Goal: Transaction & Acquisition: Purchase product/service

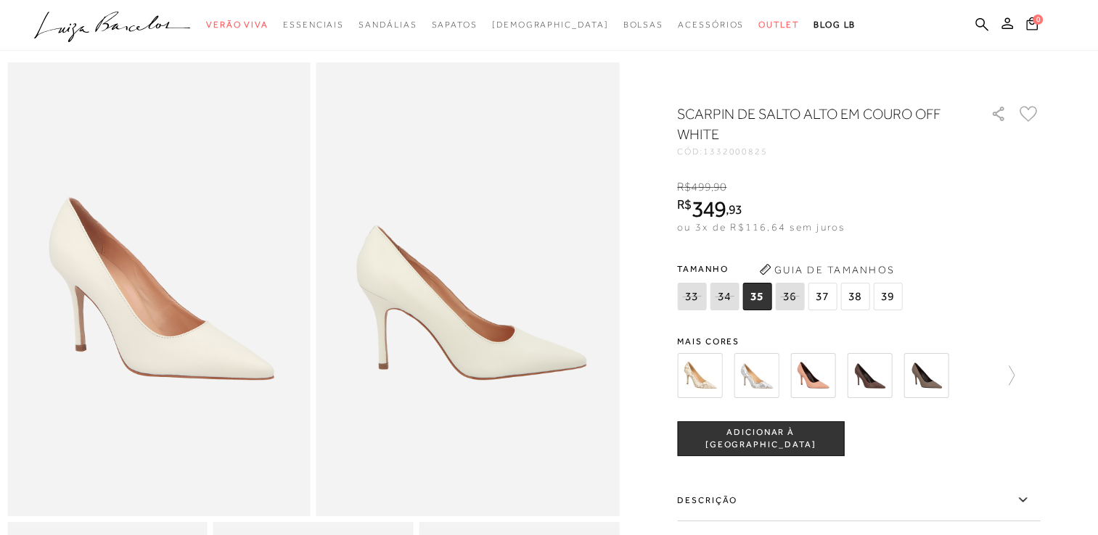
scroll to position [73, 0]
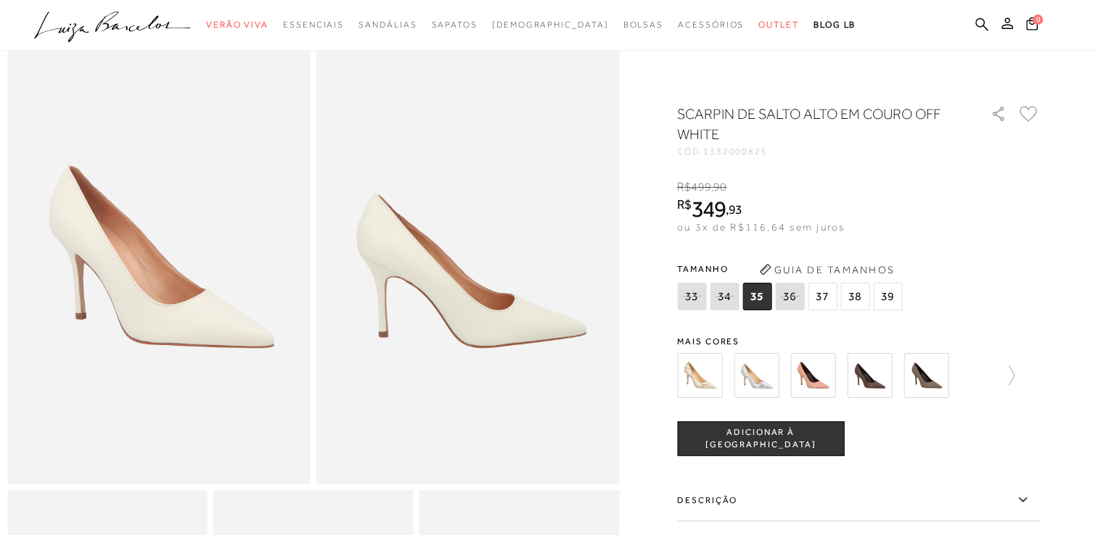
click at [823, 295] on span "37" at bounding box center [821, 297] width 29 height 28
click at [781, 440] on span "ADICIONAR À [GEOGRAPHIC_DATA]" at bounding box center [760, 439] width 165 height 25
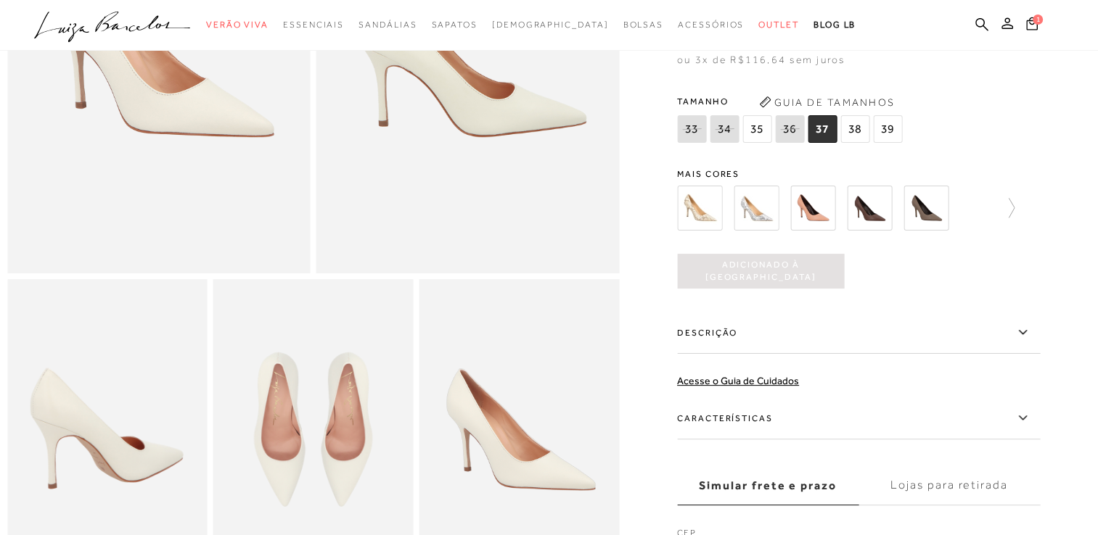
scroll to position [363, 0]
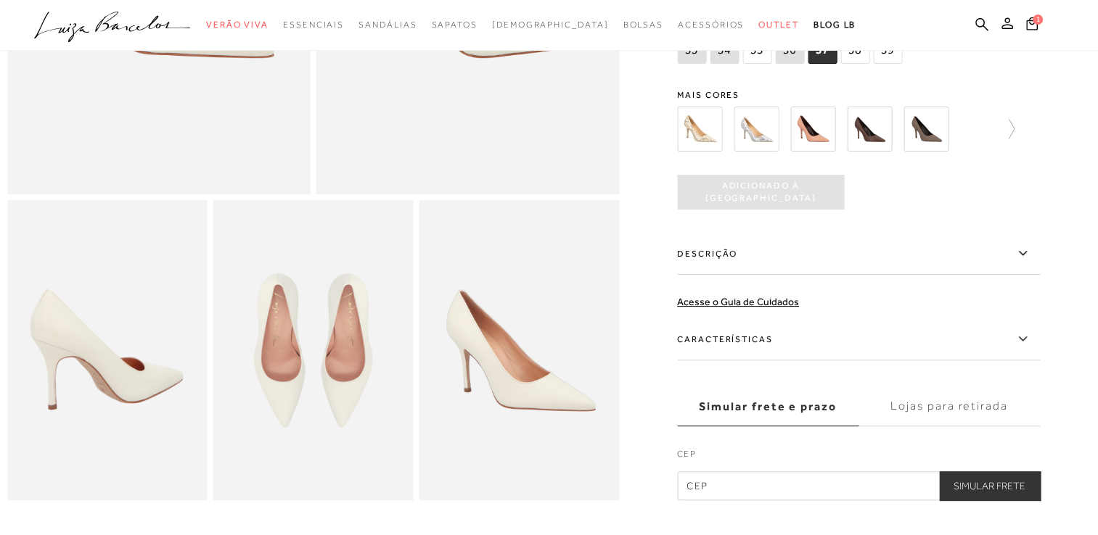
click at [1023, 262] on icon at bounding box center [1021, 253] width 17 height 18
click at [0, 0] on input "Descrição" at bounding box center [0, 0] width 0 height 0
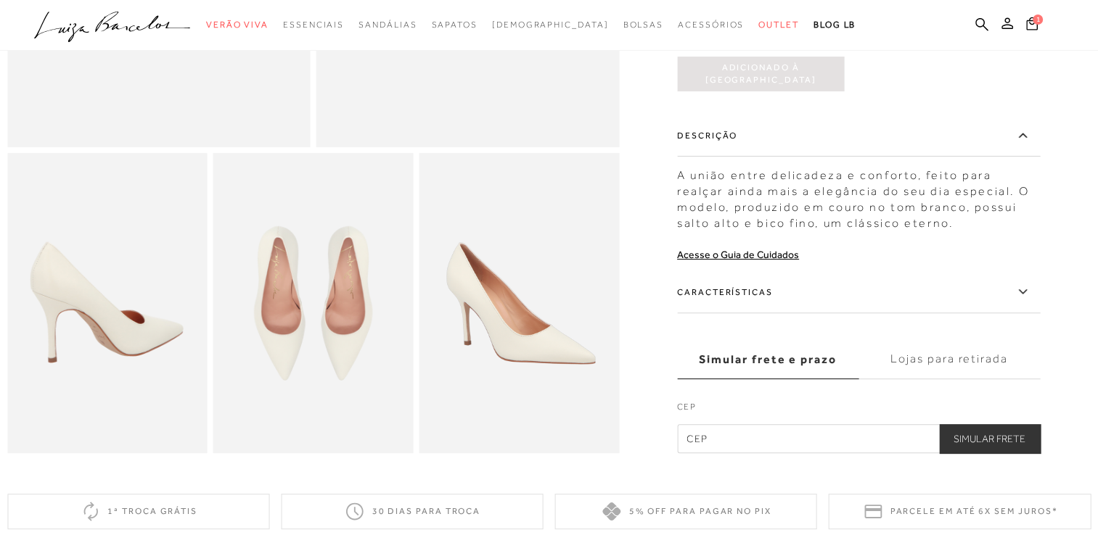
scroll to position [508, 0]
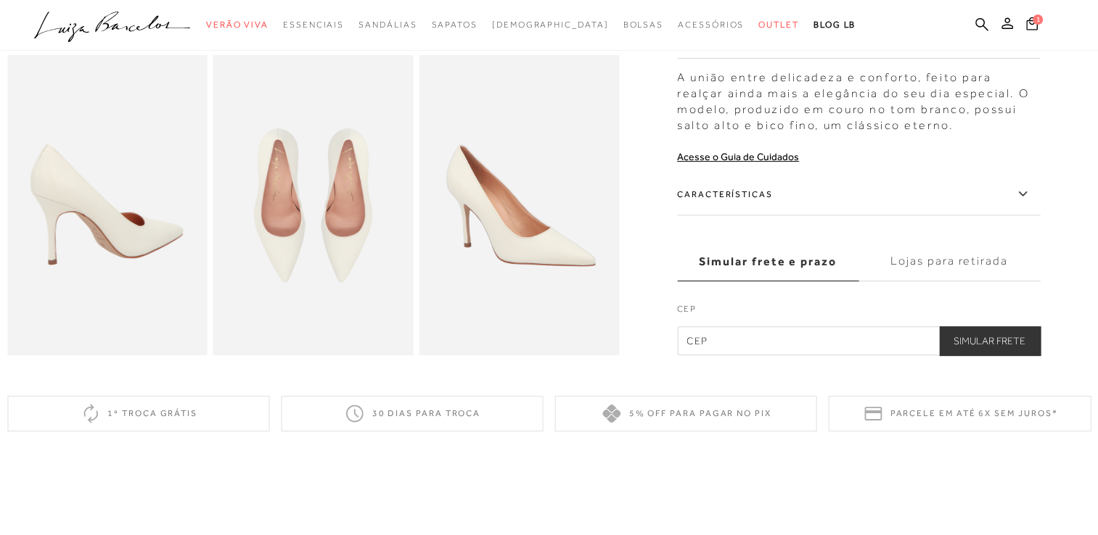
click at [892, 209] on label "Características" at bounding box center [858, 194] width 363 height 42
click at [0, 0] on input "Características" at bounding box center [0, 0] width 0 height 0
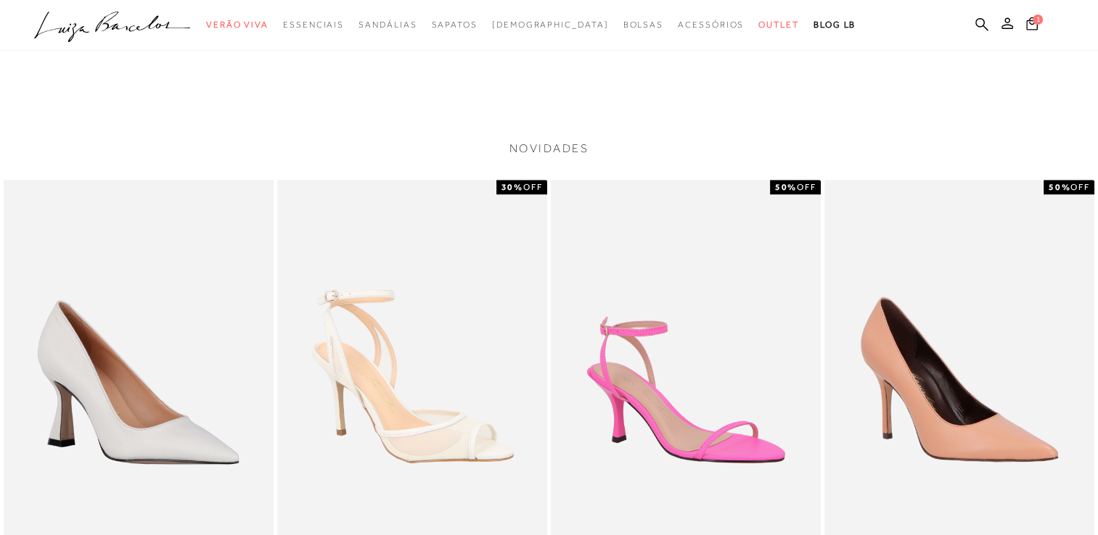
scroll to position [1161, 0]
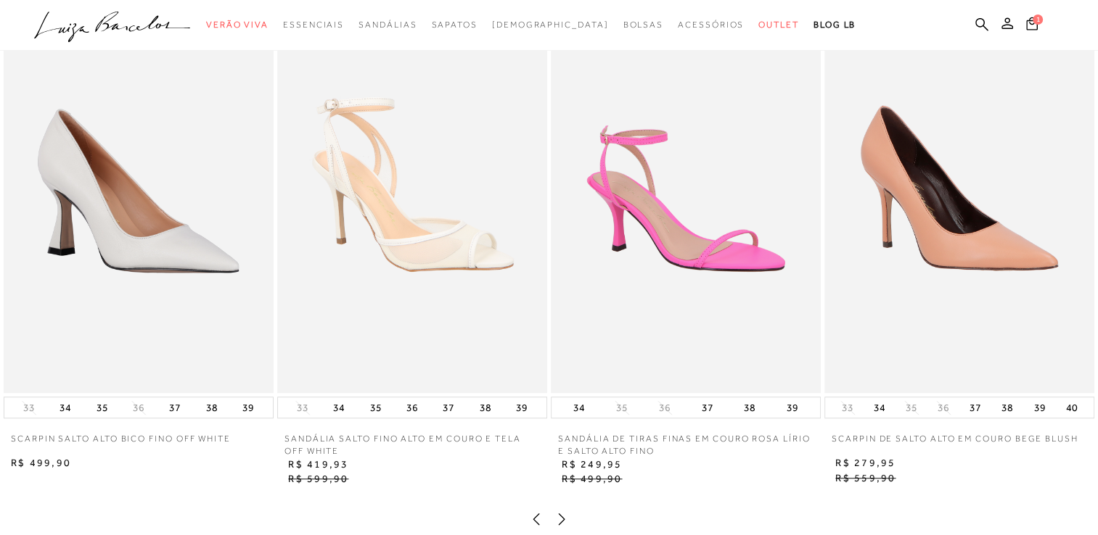
click at [172, 196] on img at bounding box center [139, 190] width 270 height 405
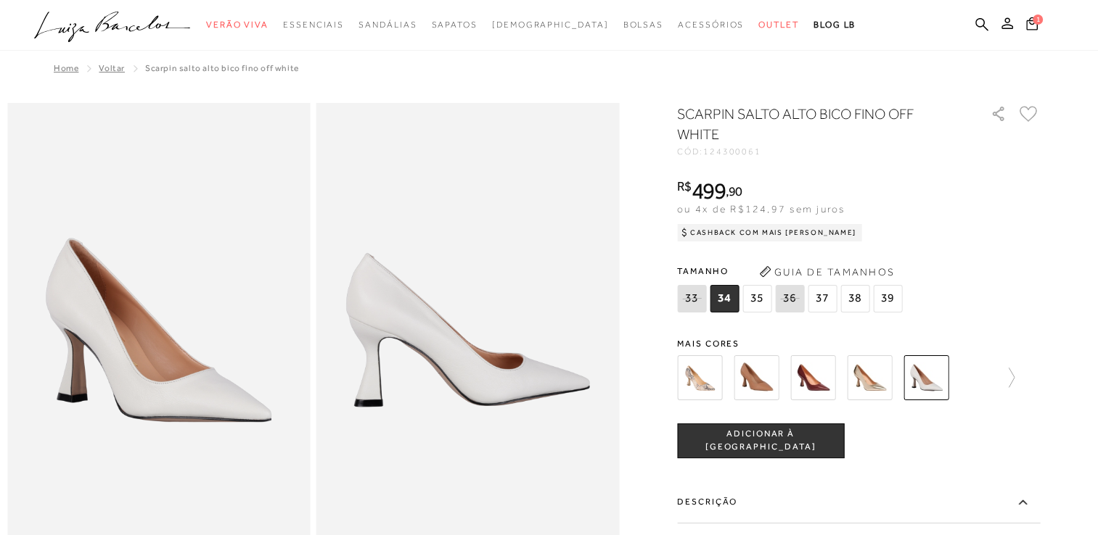
click at [889, 383] on img at bounding box center [869, 377] width 45 height 45
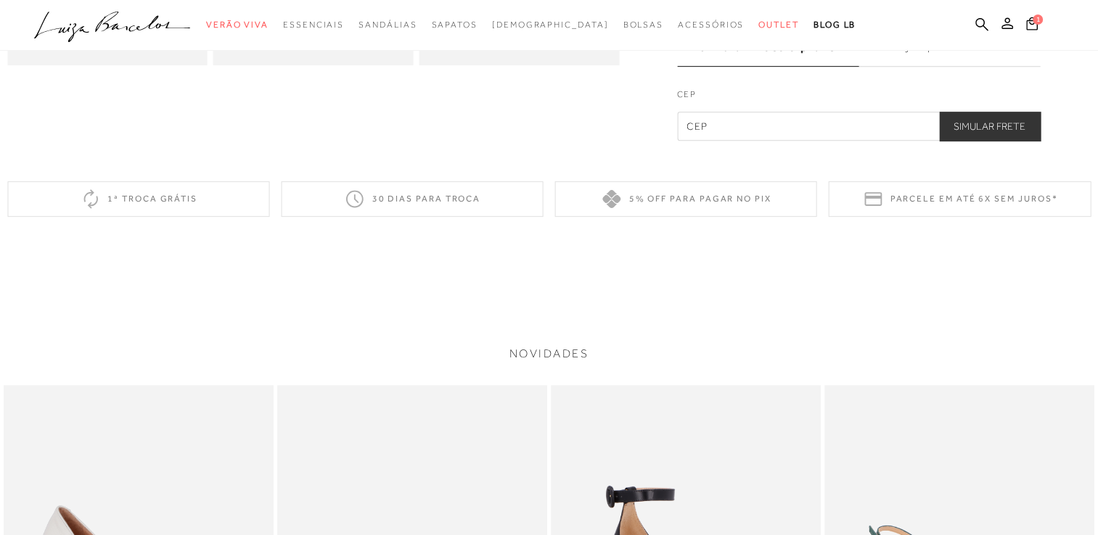
scroll to position [1161, 0]
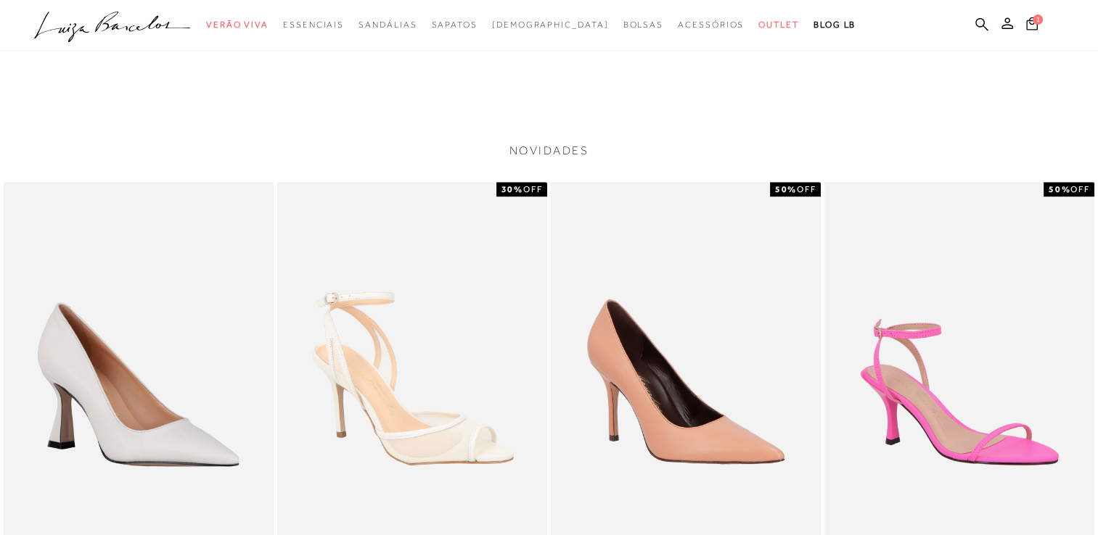
scroll to position [1016, 0]
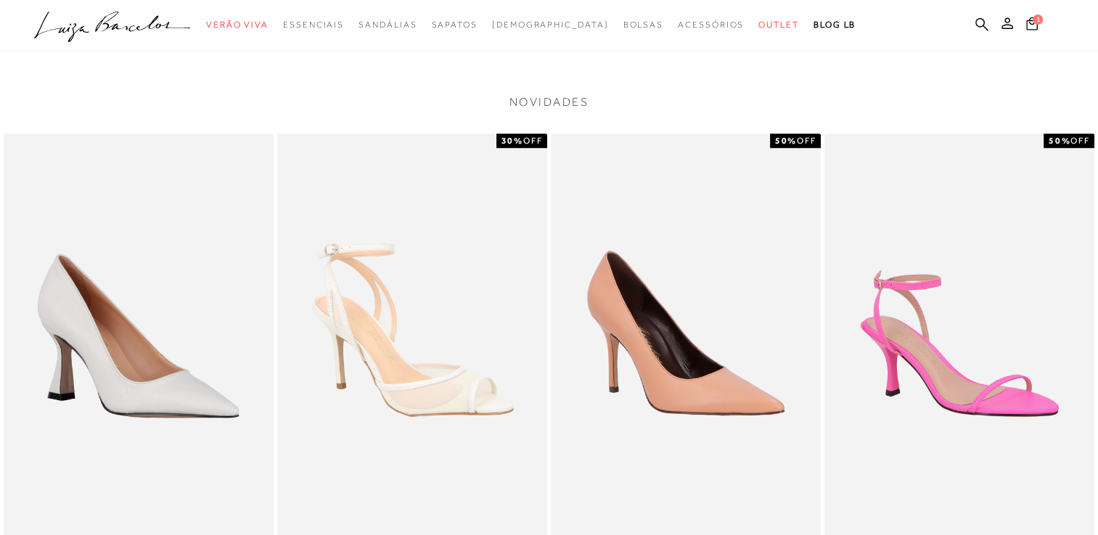
click at [186, 335] on img at bounding box center [139, 335] width 270 height 405
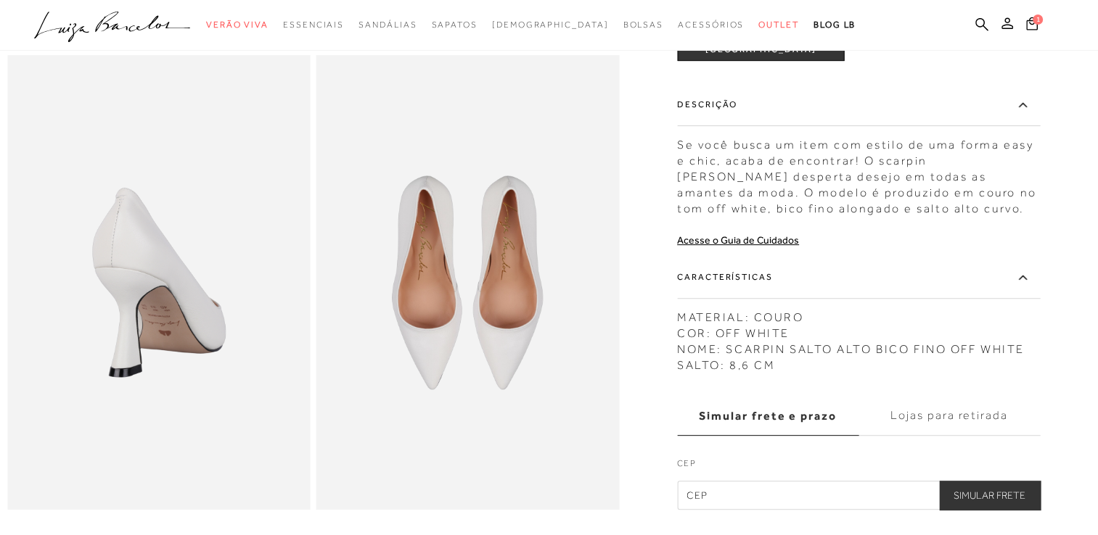
scroll to position [218, 0]
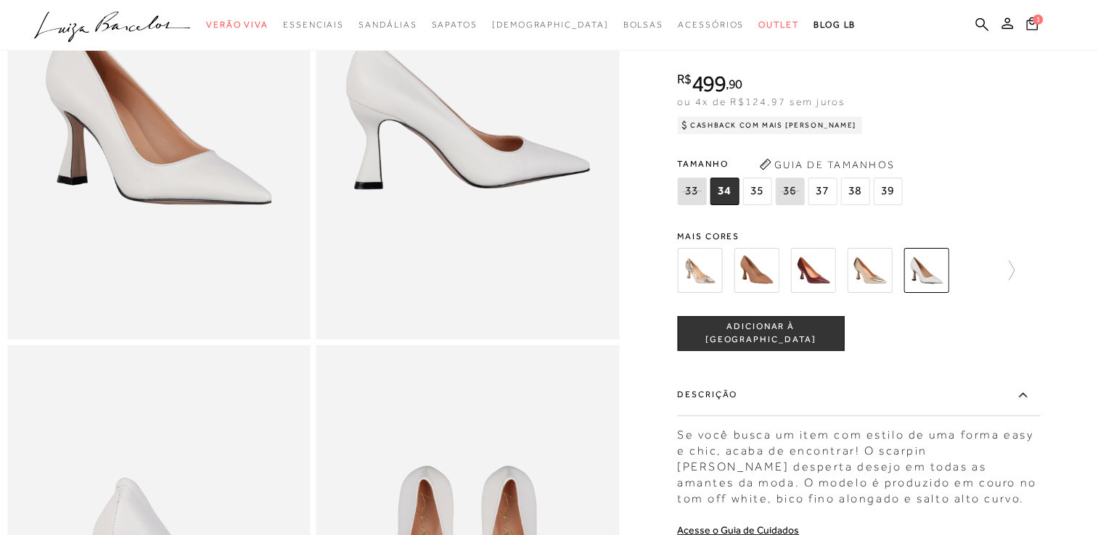
click at [823, 205] on span "37" at bounding box center [821, 191] width 29 height 28
click at [772, 345] on span "ADICIONAR À [GEOGRAPHIC_DATA]" at bounding box center [760, 333] width 165 height 25
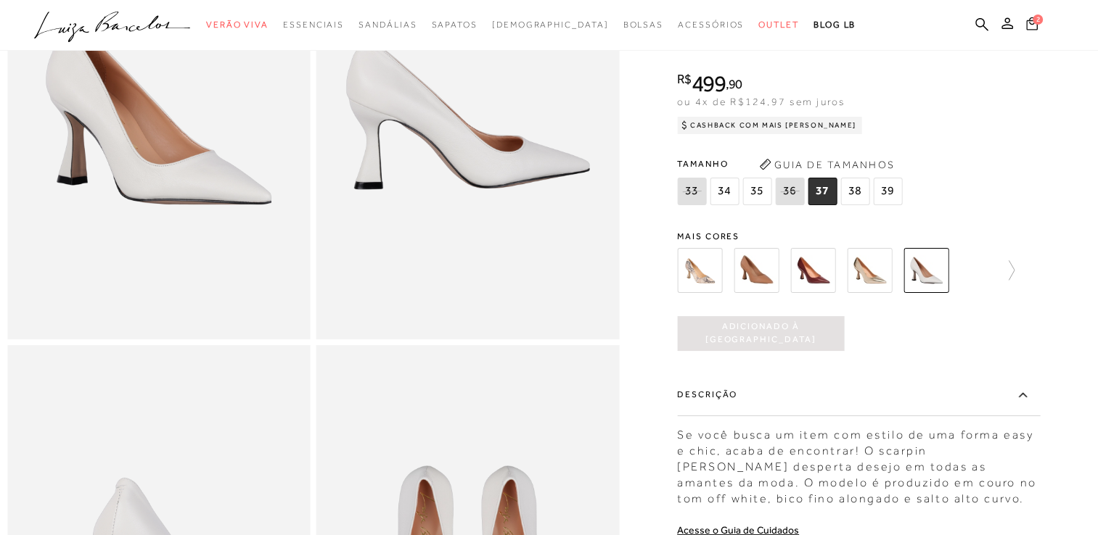
click at [1036, 25] on icon at bounding box center [1032, 24] width 12 height 14
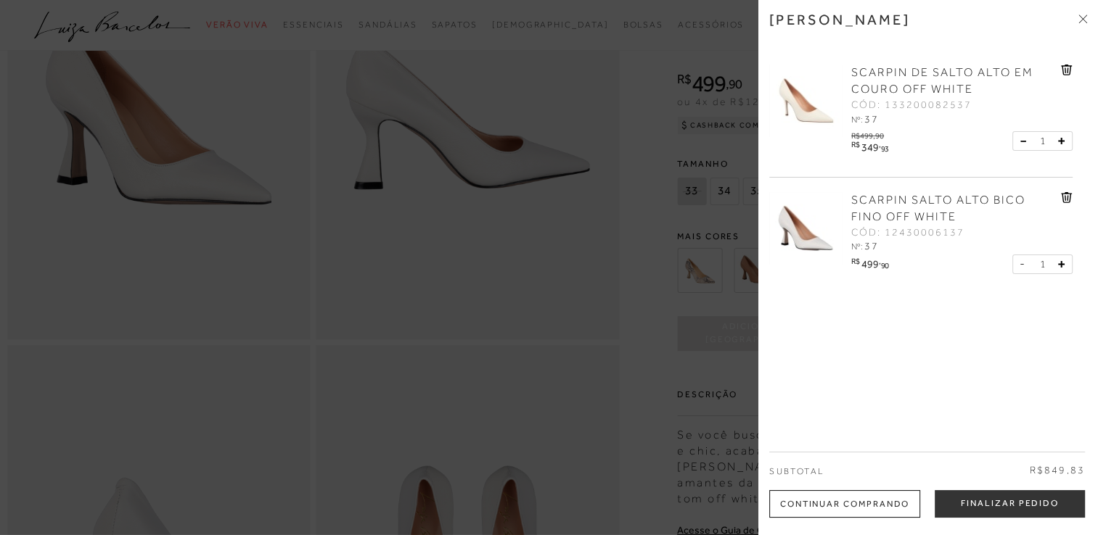
click at [1020, 267] on button at bounding box center [1026, 264] width 12 height 13
click at [1021, 263] on button at bounding box center [1026, 264] width 12 height 13
click at [1068, 197] on icon at bounding box center [1067, 197] width 12 height 11
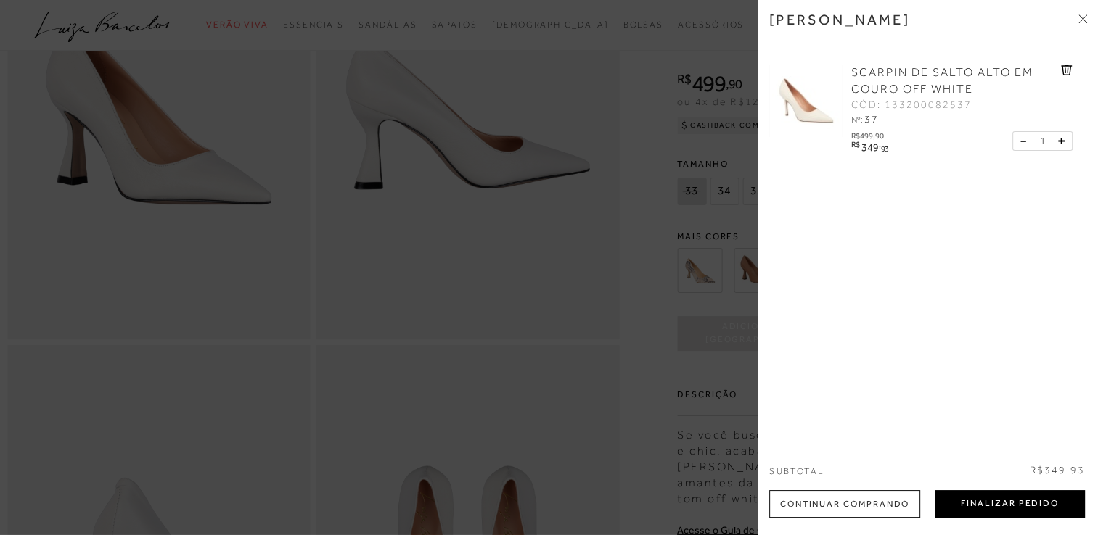
click at [981, 506] on button "Finalizar Pedido" at bounding box center [1009, 504] width 150 height 28
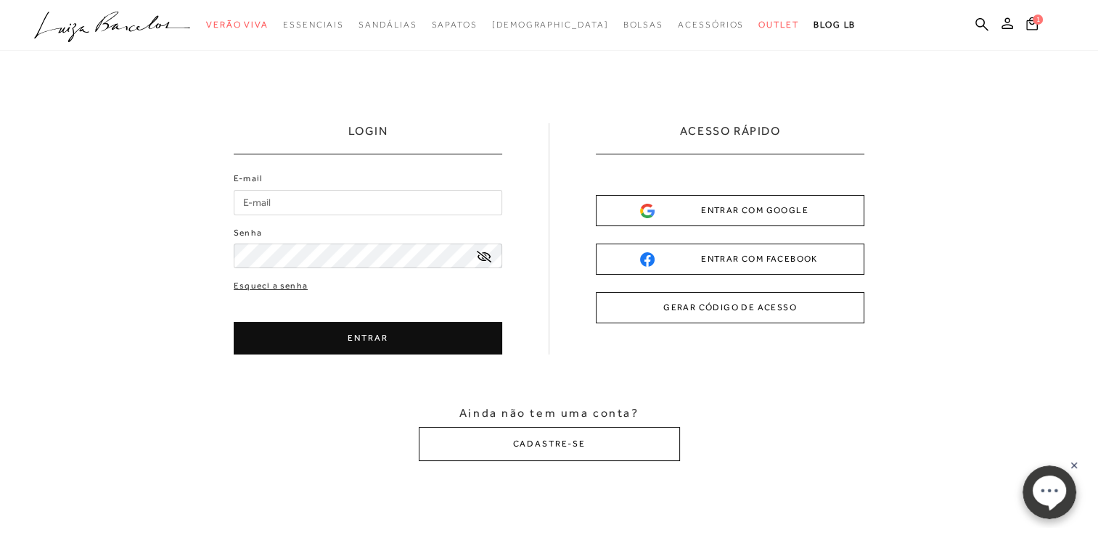
click at [771, 210] on div "ENTRAR COM GOOGLE" at bounding box center [730, 210] width 180 height 15
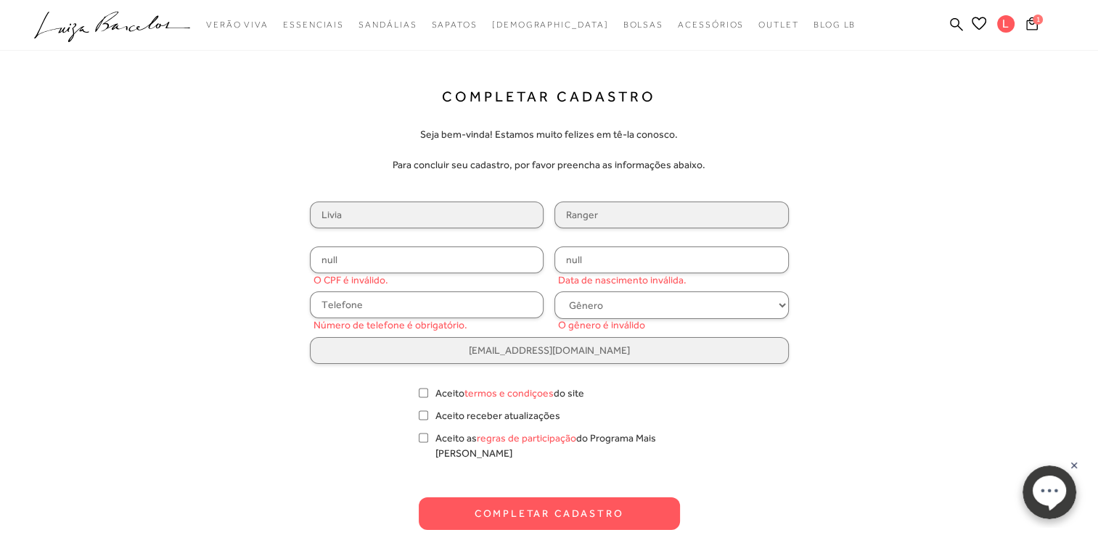
click at [424, 260] on input "null" at bounding box center [427, 260] width 234 height 27
drag, startPoint x: 423, startPoint y: 260, endPoint x: 173, endPoint y: 263, distance: 249.6
click at [173, 263] on div "Completar Cadastro Seja bem-vinda! Estamos muito felizes em tê-la conosco. Para…" at bounding box center [549, 309] width 907 height 443
type input "123.993.467-00"
click at [598, 267] on input "null" at bounding box center [671, 260] width 234 height 27
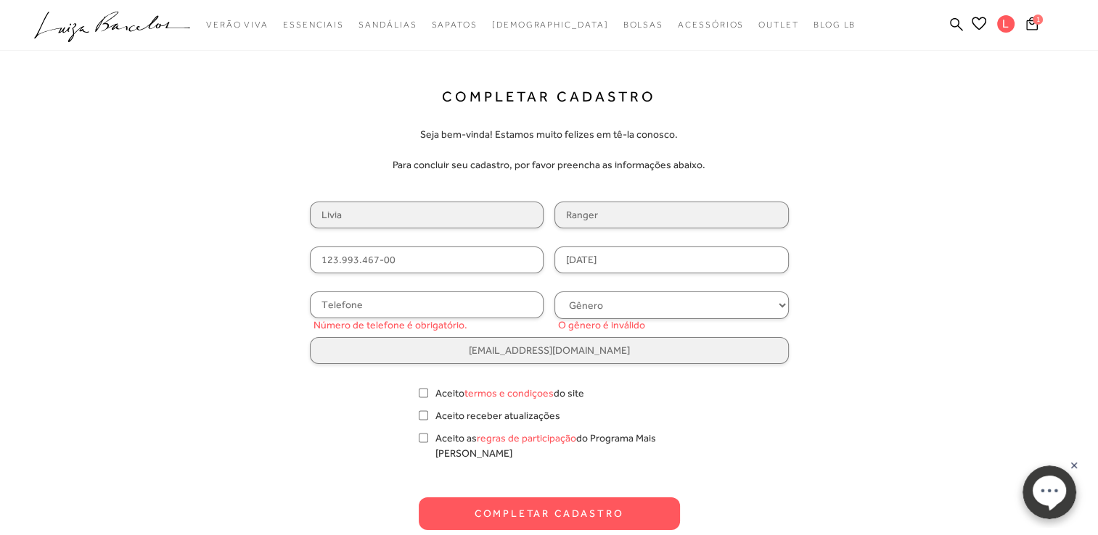
type input "[DATE]"
click at [501, 306] on input "text" at bounding box center [427, 305] width 234 height 27
type input "[PHONE_NUMBER]"
click at [588, 303] on select "Gênero Feminino Masculino" at bounding box center [671, 306] width 234 height 28
select select
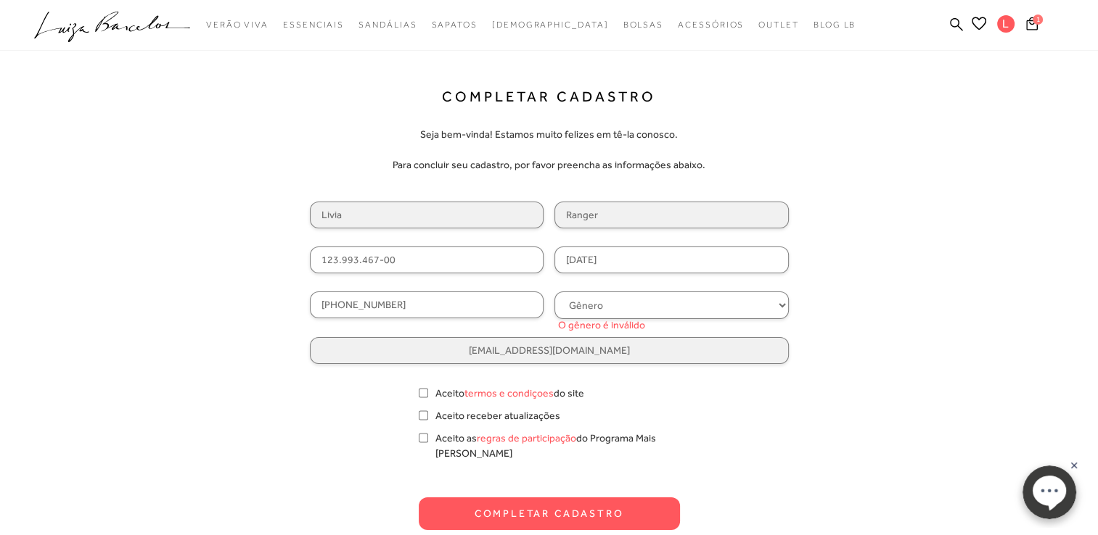
click at [554, 292] on select "Gênero Feminino Masculino" at bounding box center [671, 306] width 234 height 28
click at [424, 393] on input "Aceito termos e condiçoes do site" at bounding box center [423, 393] width 9 height 15
checkbox input "true"
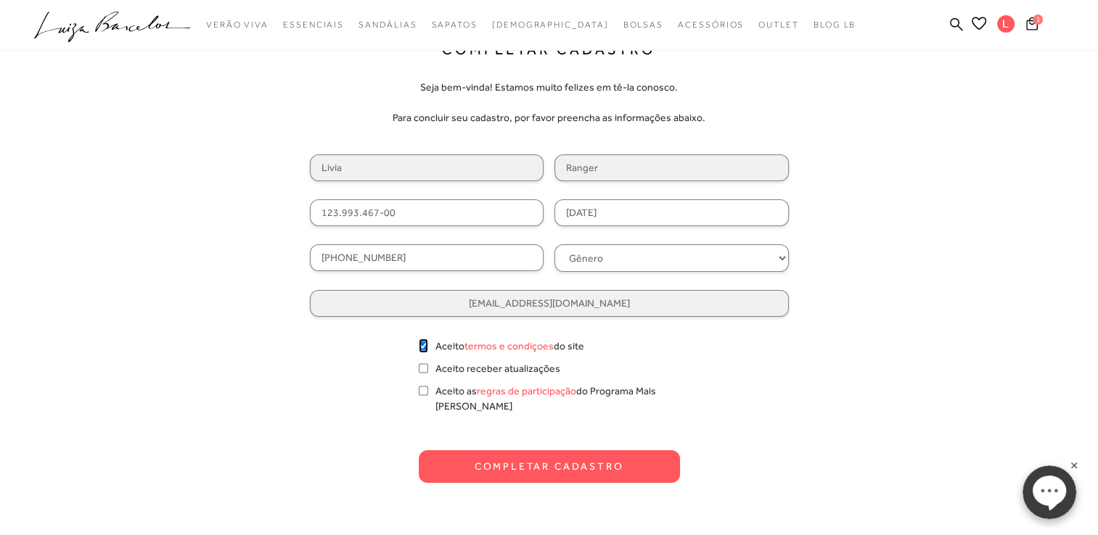
scroll to position [73, 0]
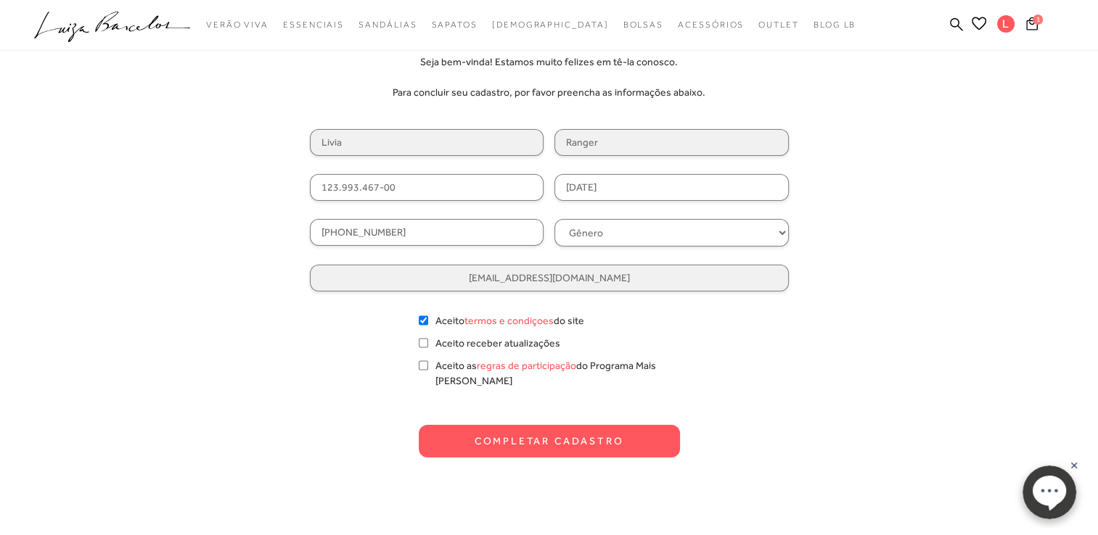
click at [538, 425] on button "Completar Cadastro" at bounding box center [549, 441] width 261 height 33
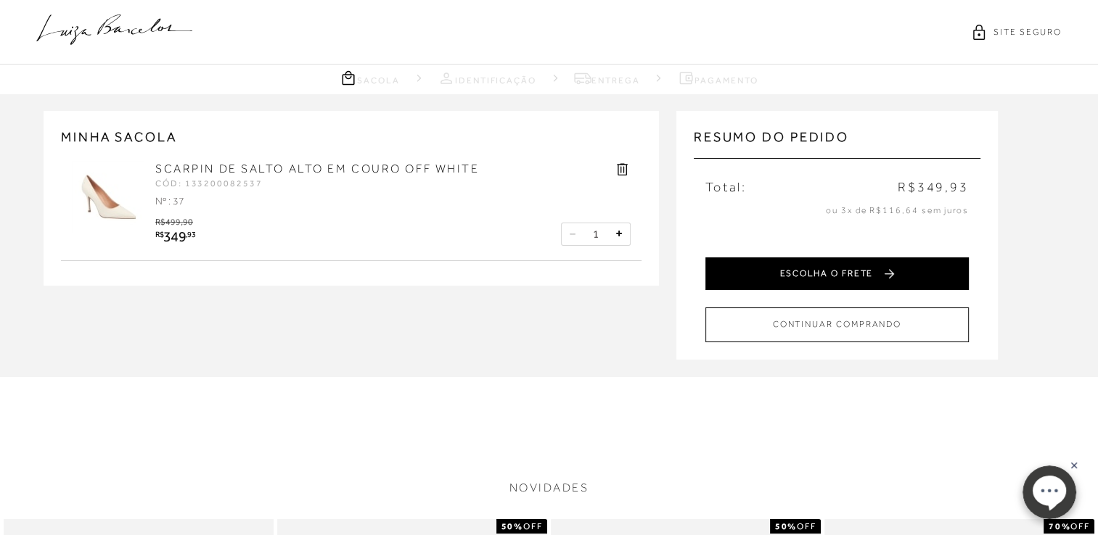
click at [821, 272] on button "ESCOLHA O FRETE" at bounding box center [836, 274] width 263 height 33
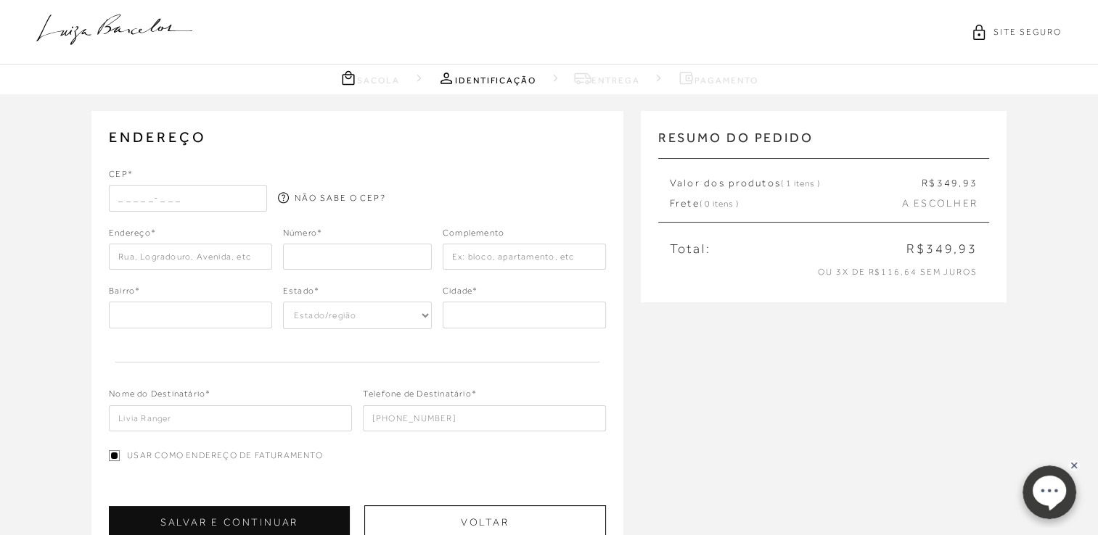
click at [115, 202] on input "text" at bounding box center [188, 198] width 158 height 26
type input "29056-210"
type input "[GEOGRAPHIC_DATA]"
type input "Santa Lúcia"
select select "ES"
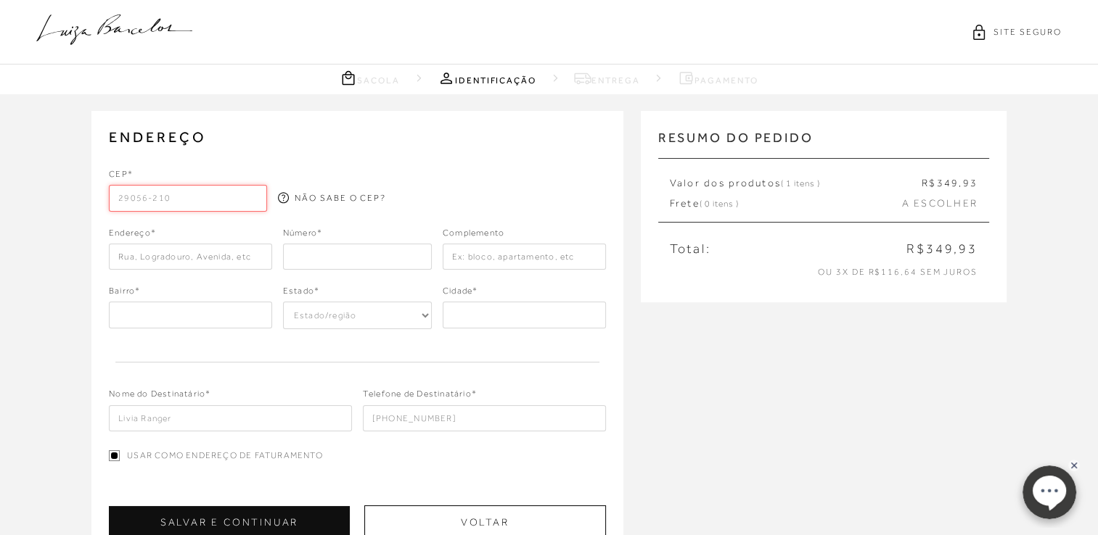
type input "Vitória"
type input "29056-210"
click at [415, 156] on div "ENDEREÇO Selecione um endereço para entrega Nenhum endereço salvo. CEP* 29056-2…" at bounding box center [357, 352] width 532 height 482
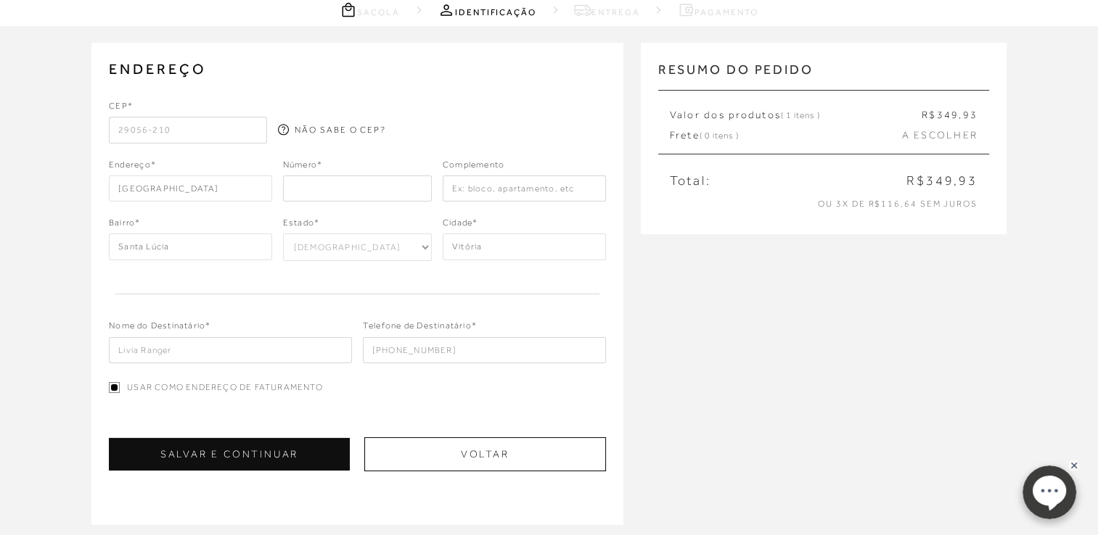
scroll to position [145, 0]
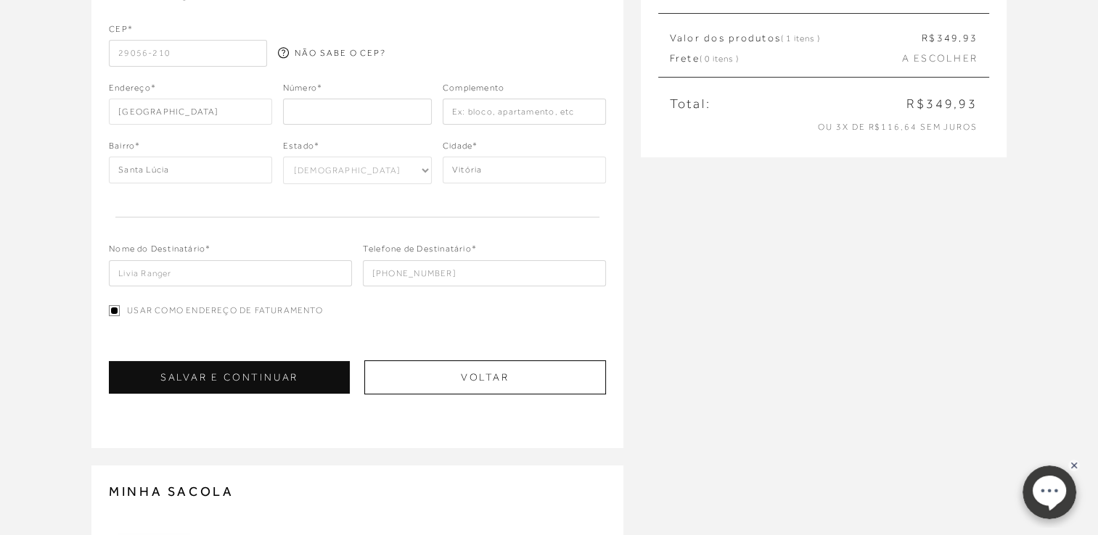
click at [367, 118] on input "number" at bounding box center [357, 112] width 149 height 26
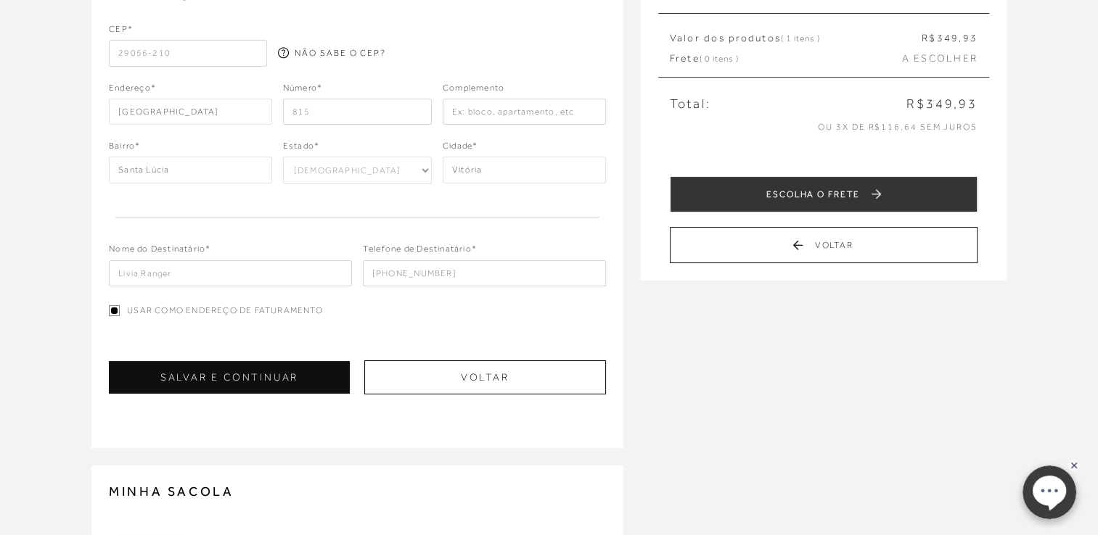
type input "815"
click at [525, 109] on input "text" at bounding box center [524, 112] width 163 height 26
type input "d"
type input "sala 604"
click at [778, 369] on div "ENDEREÇO Selecione um endereço para entrega Nenhum endereço salvo. CEP* 29056-2…" at bounding box center [549, 334] width 1098 height 770
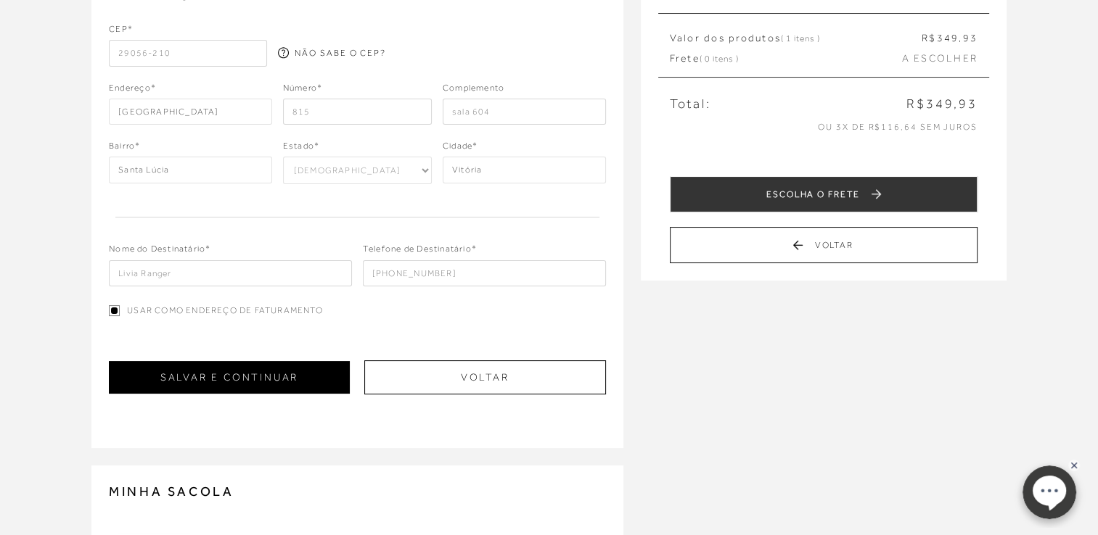
click at [222, 379] on button "SALVAR E CONTINUAR" at bounding box center [229, 377] width 241 height 33
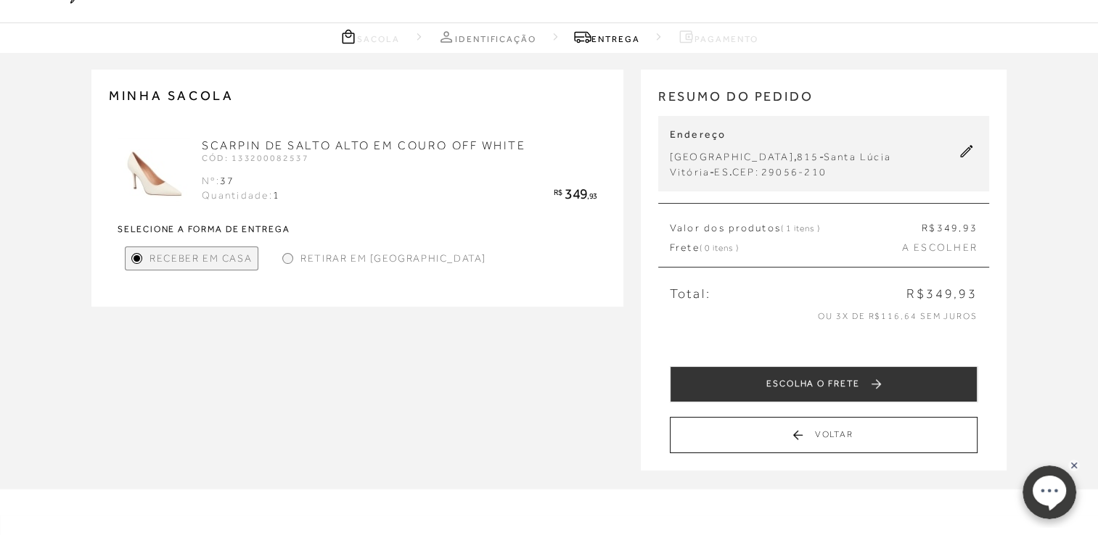
scroll to position [73, 0]
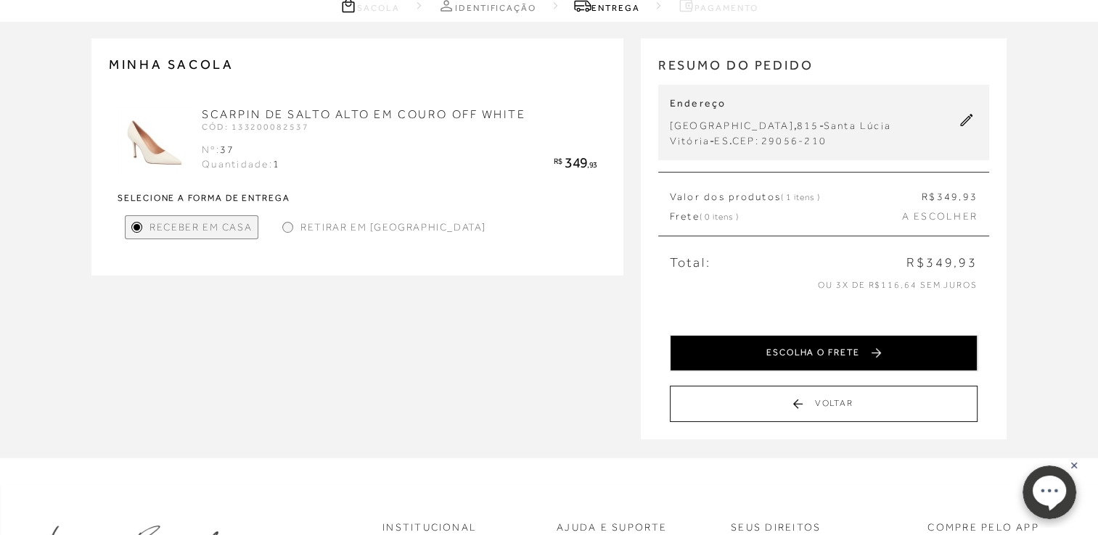
drag, startPoint x: 844, startPoint y: 353, endPoint x: 920, endPoint y: 341, distance: 76.3
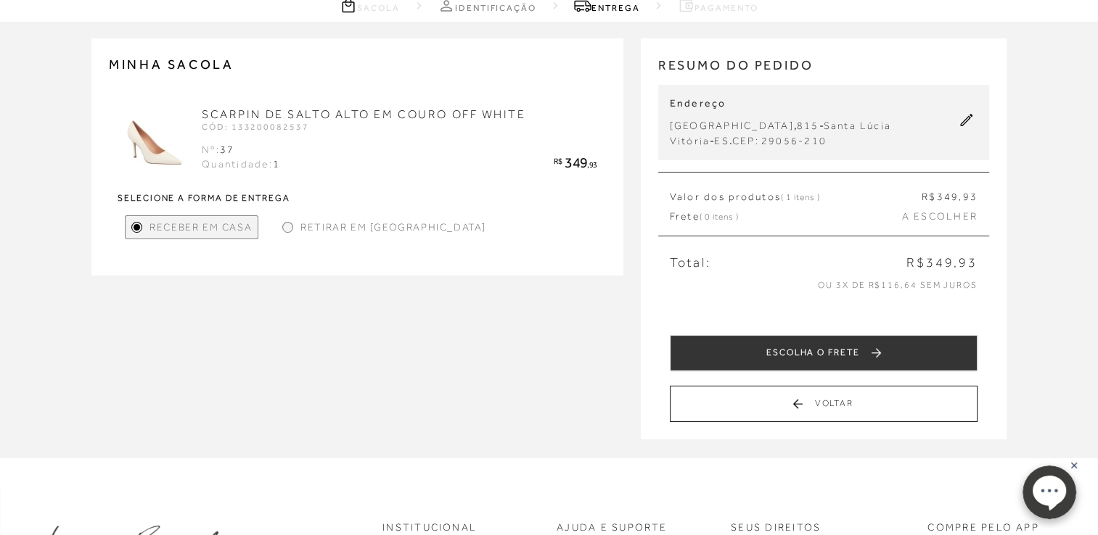
click at [844, 353] on button "ESCOLHA O FRETE" at bounding box center [824, 353] width 308 height 36
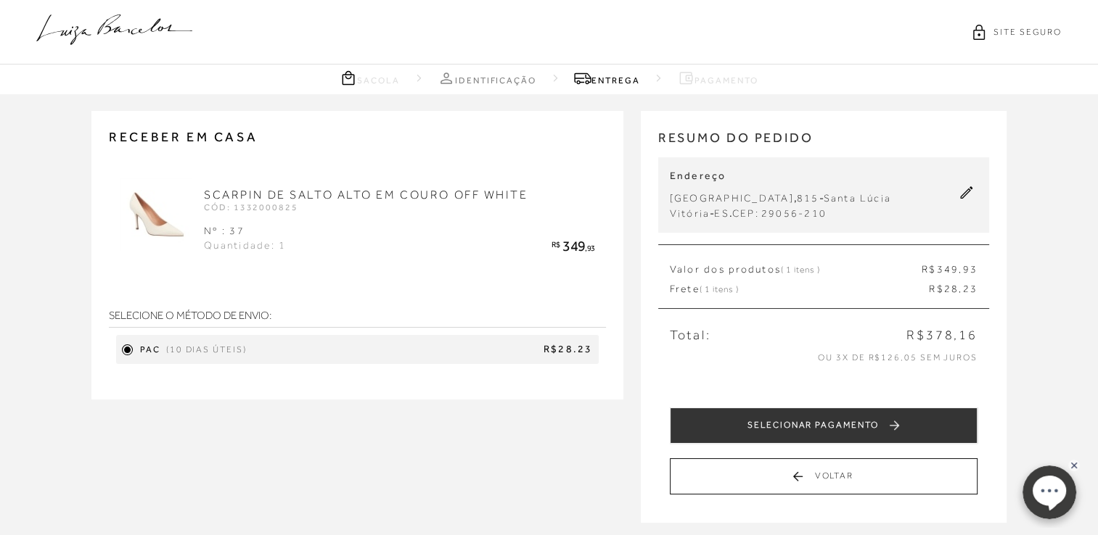
click at [133, 36] on icon at bounding box center [114, 30] width 156 height 30
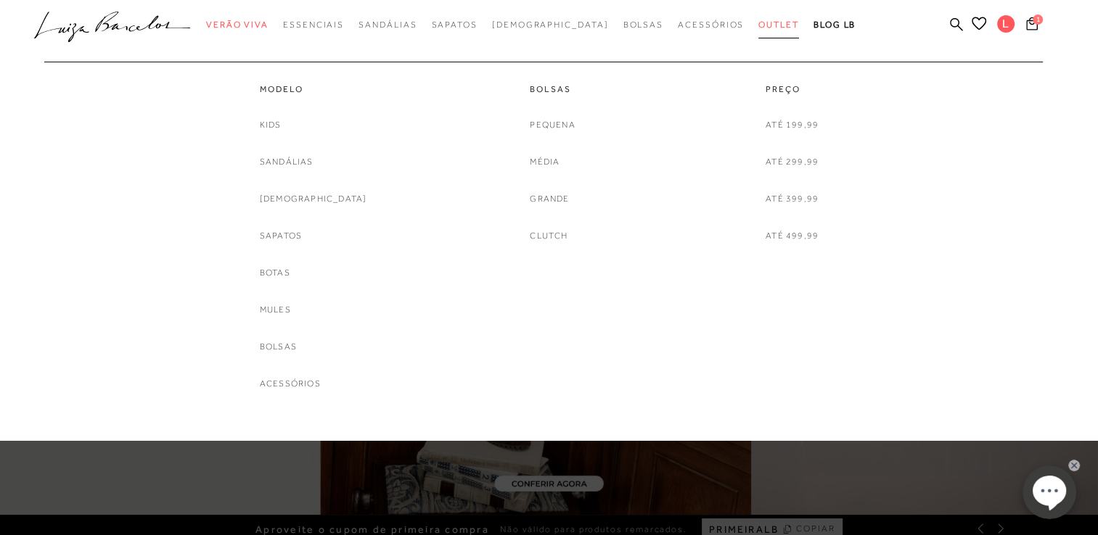
click at [758, 24] on span "Outlet" at bounding box center [778, 25] width 41 height 10
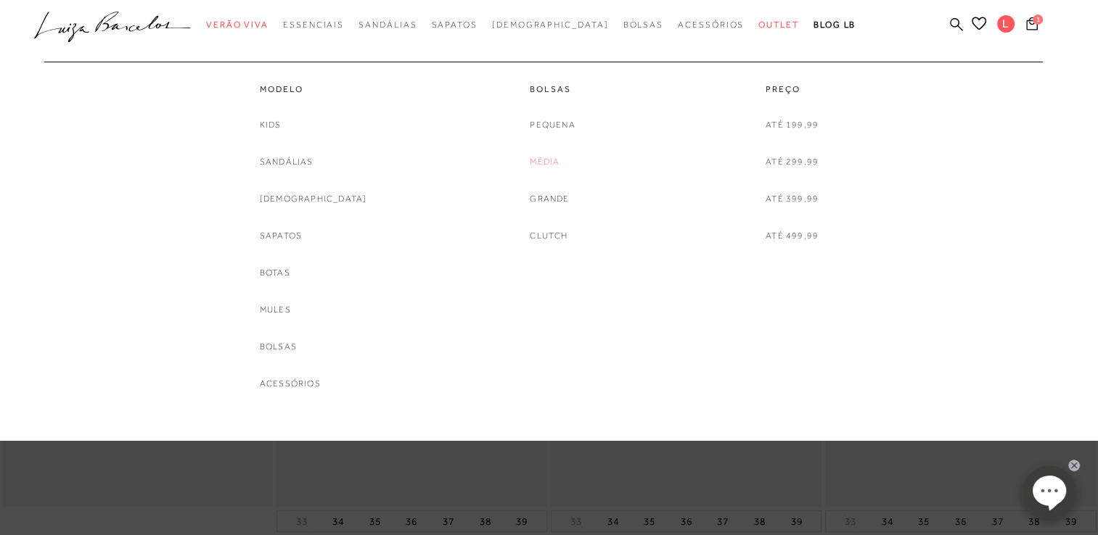
click at [546, 159] on link "Média" at bounding box center [545, 162] width 30 height 15
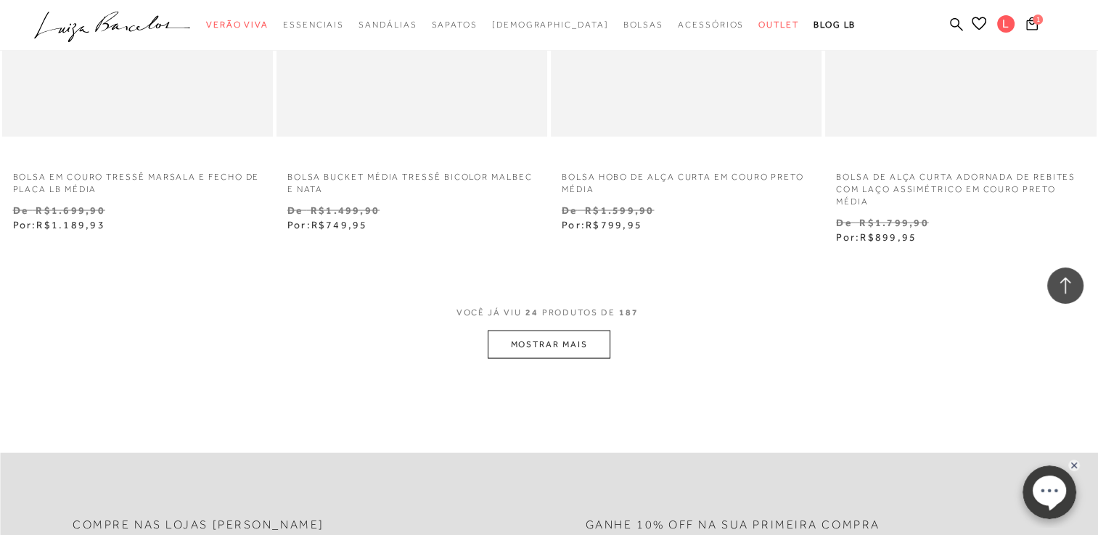
scroll to position [3047, 0]
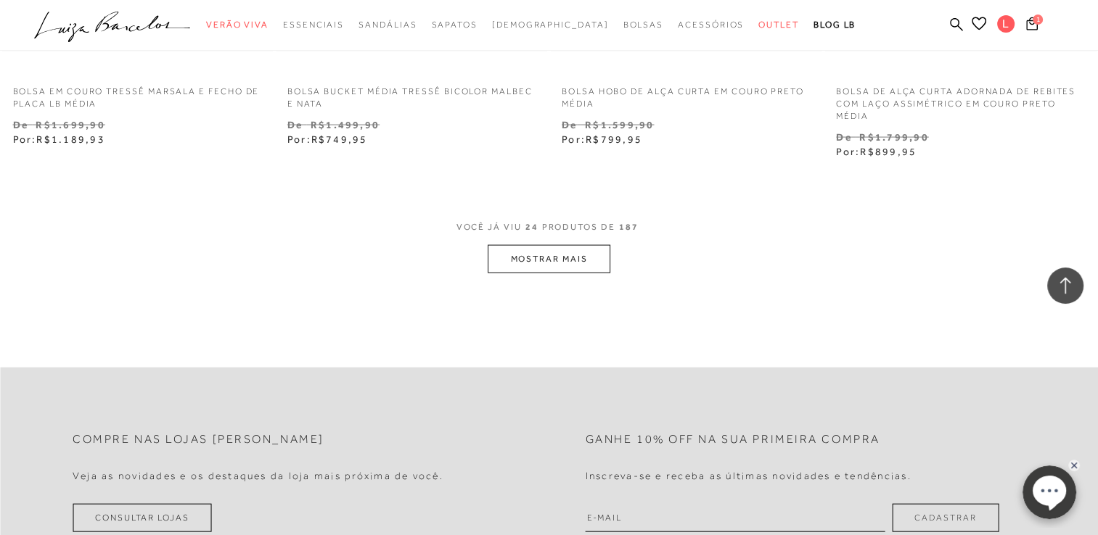
click at [574, 260] on button "MOSTRAR MAIS" at bounding box center [549, 259] width 122 height 28
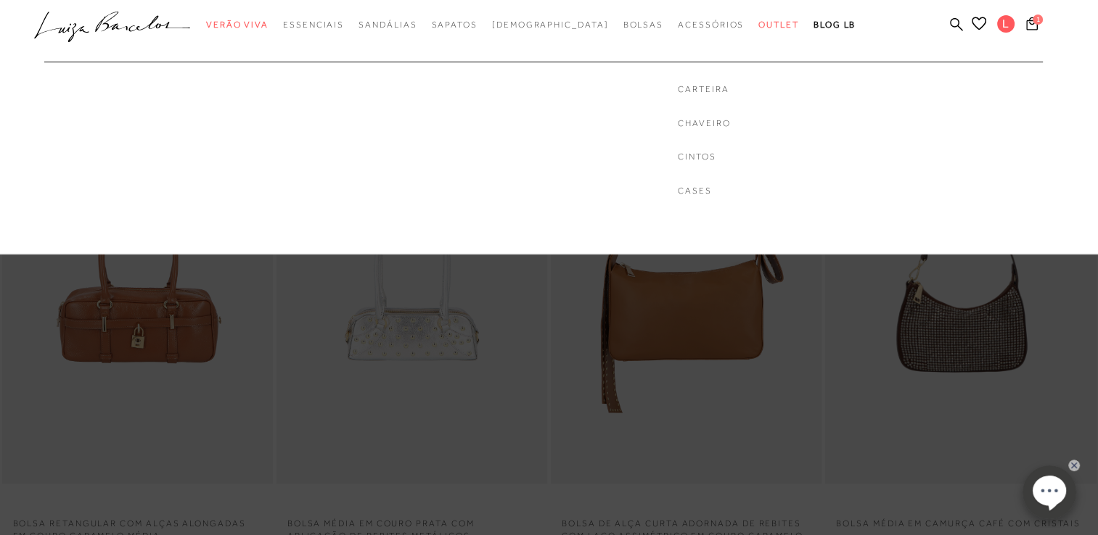
scroll to position [0, 0]
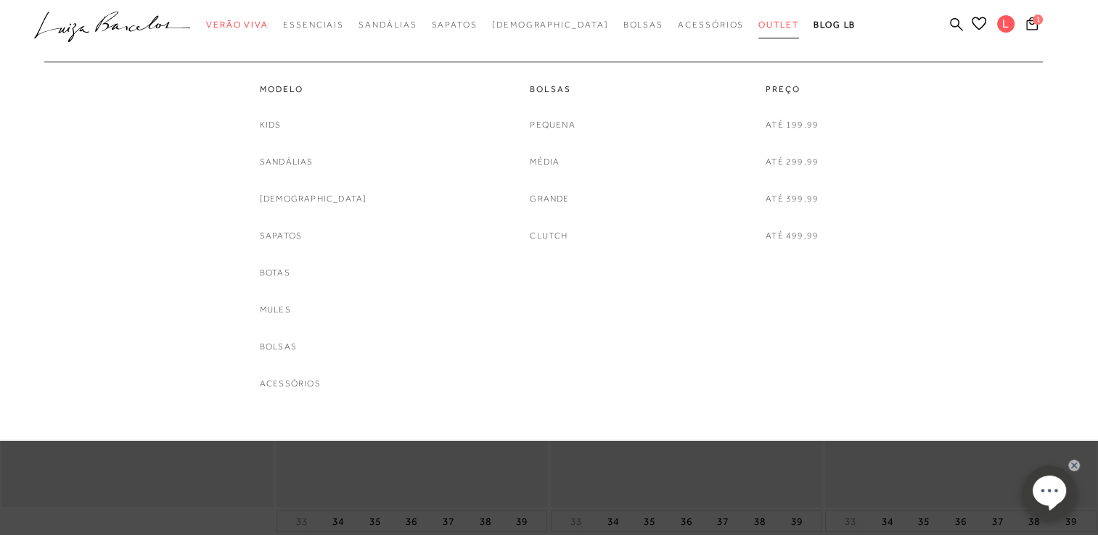
click at [758, 25] on span "Outlet" at bounding box center [778, 25] width 41 height 10
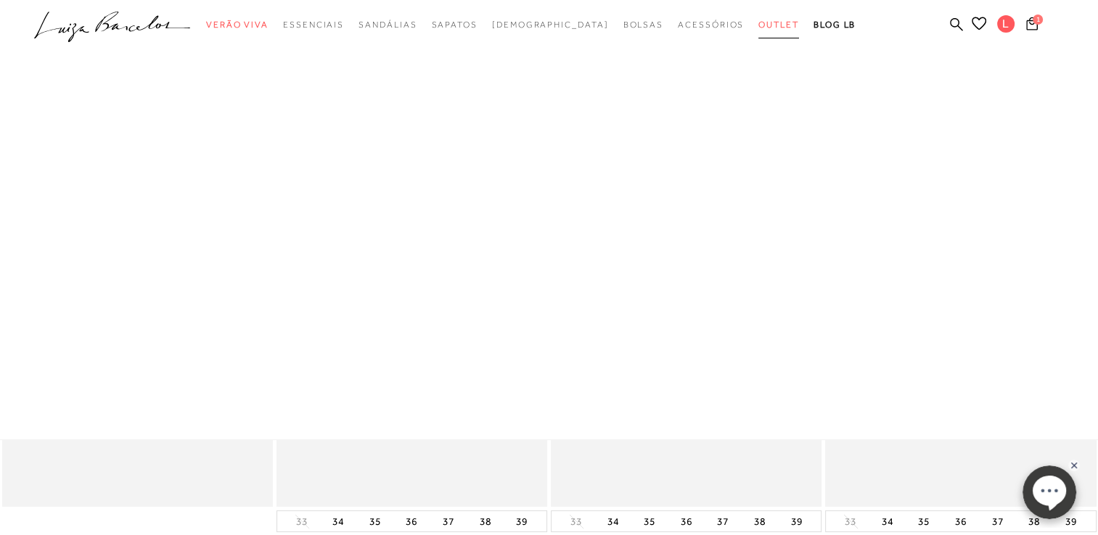
click at [758, 25] on span "Outlet" at bounding box center [778, 25] width 41 height 10
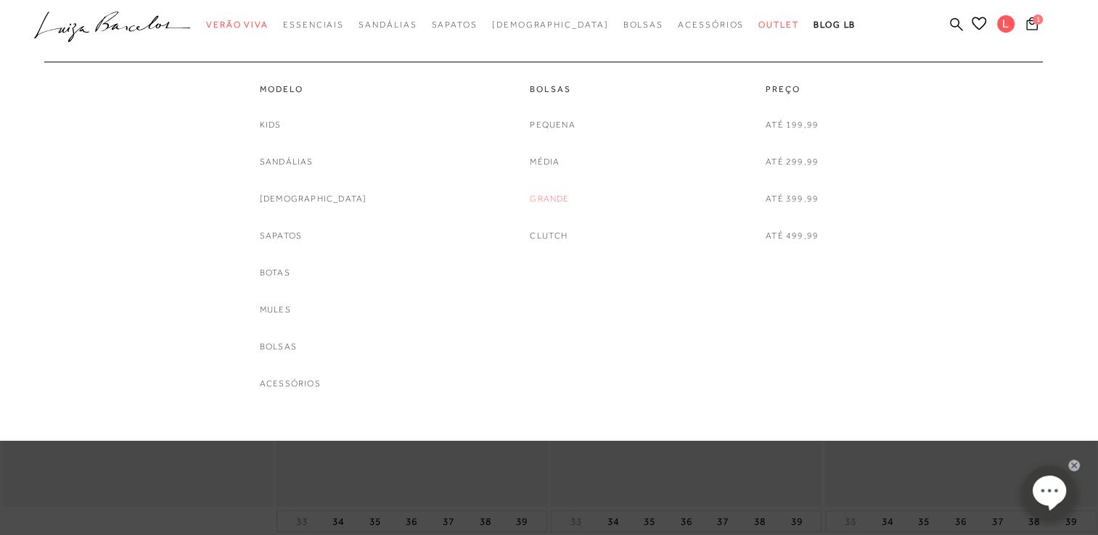
click at [548, 196] on link "Grande" at bounding box center [549, 199] width 39 height 15
click at [546, 163] on link "Média" at bounding box center [545, 162] width 30 height 15
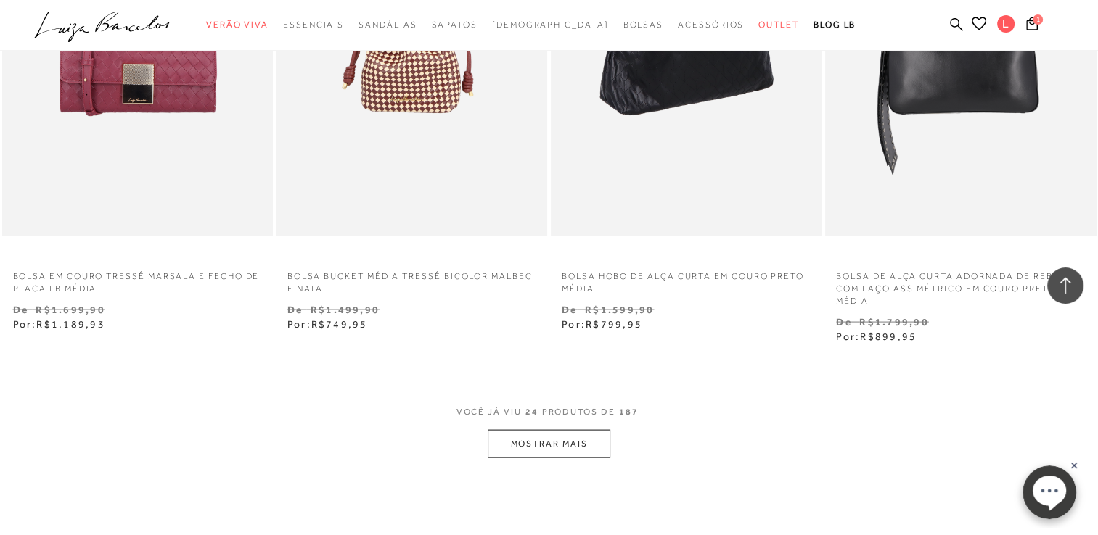
scroll to position [2902, 0]
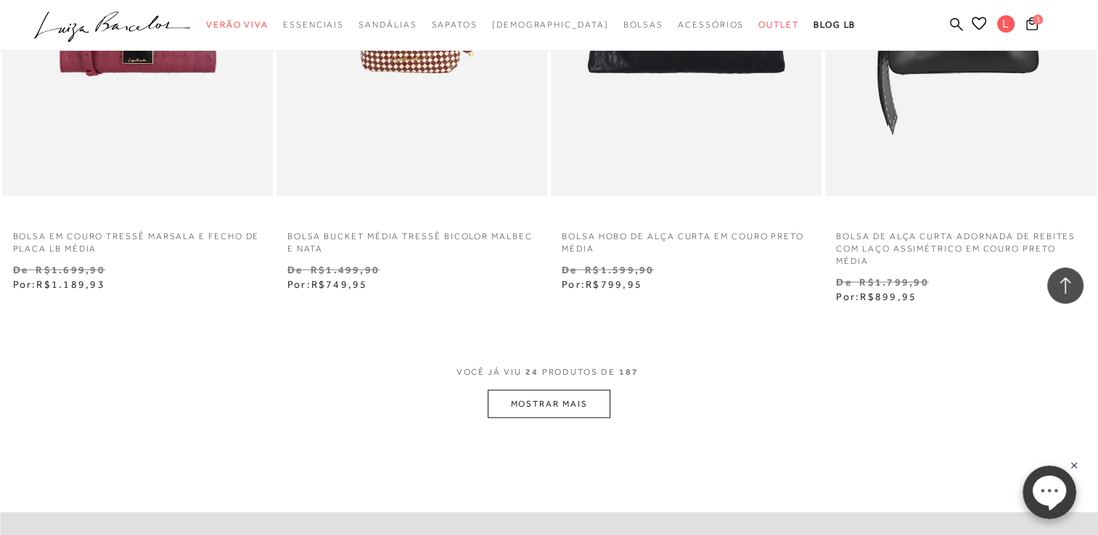
click at [553, 407] on button "MOSTRAR MAIS" at bounding box center [549, 404] width 122 height 28
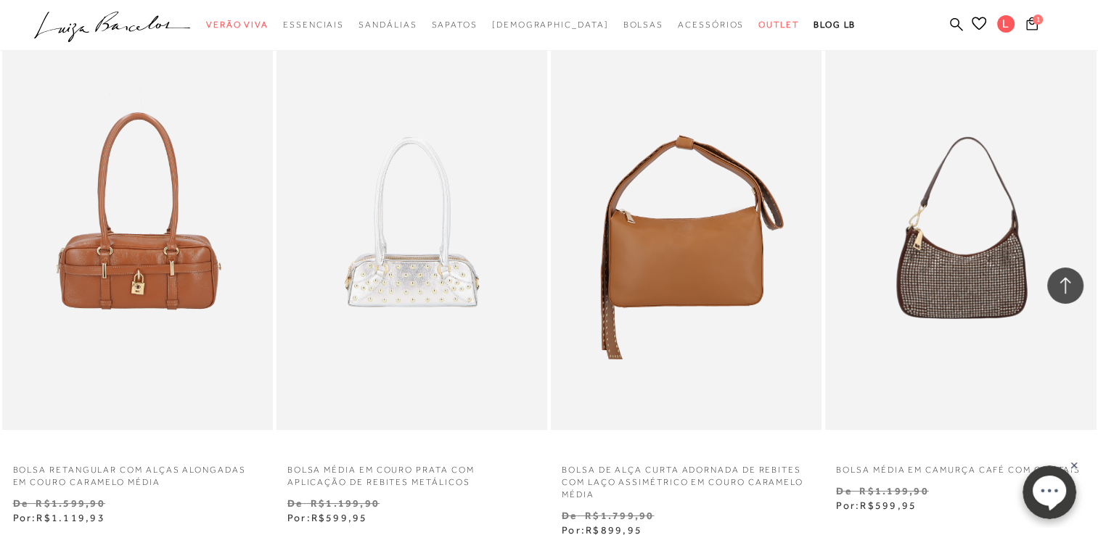
scroll to position [0, 0]
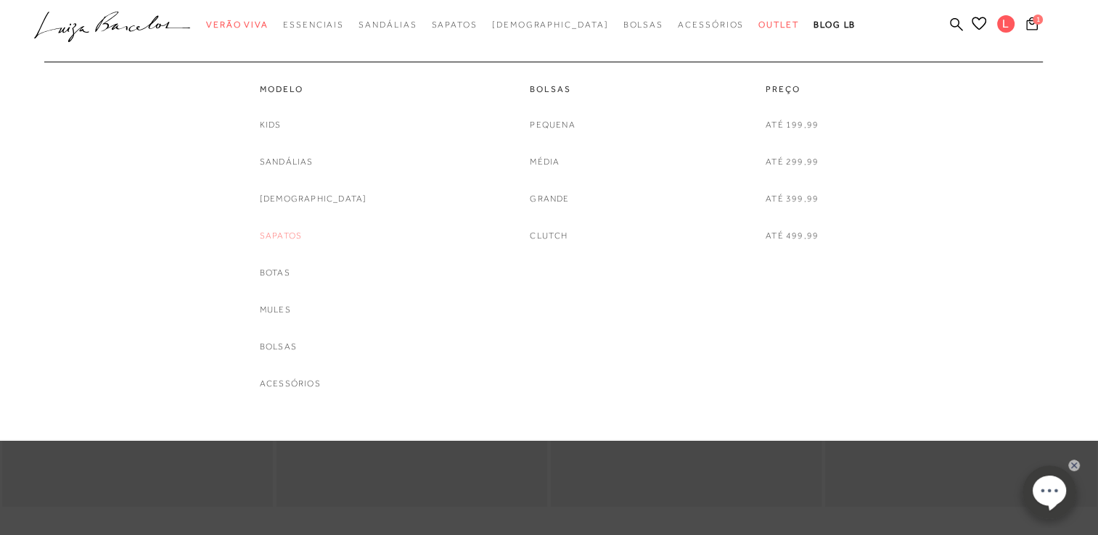
click at [297, 230] on link "Sapatos" at bounding box center [281, 236] width 42 height 15
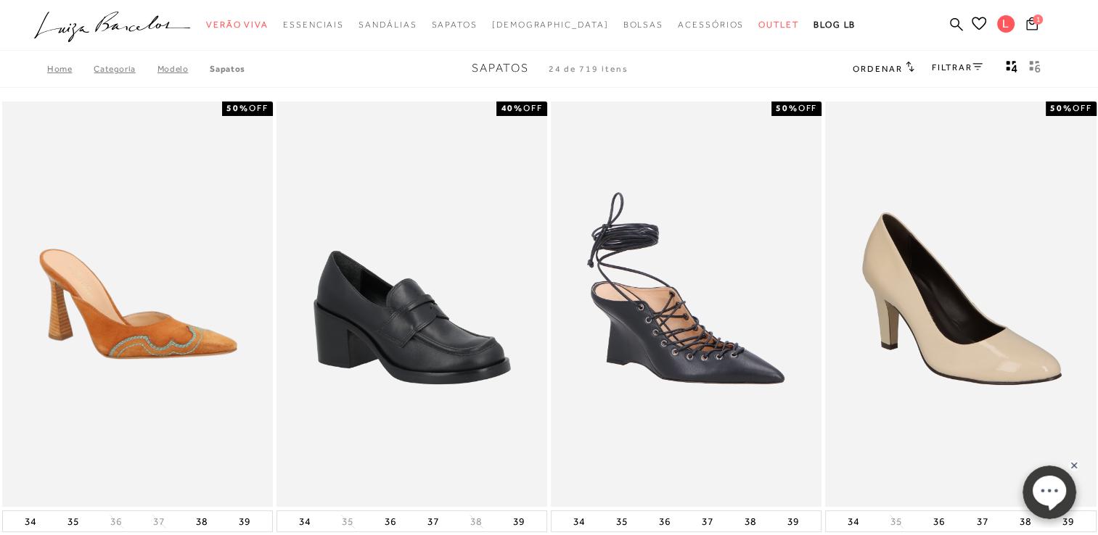
click at [978, 68] on icon at bounding box center [977, 66] width 10 height 7
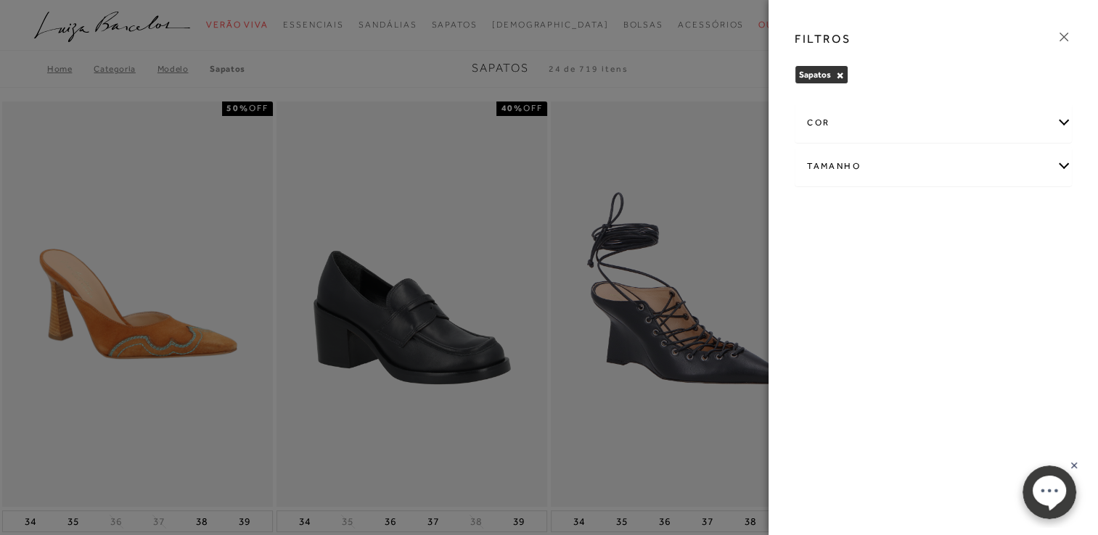
click at [857, 132] on div "cor" at bounding box center [933, 123] width 276 height 38
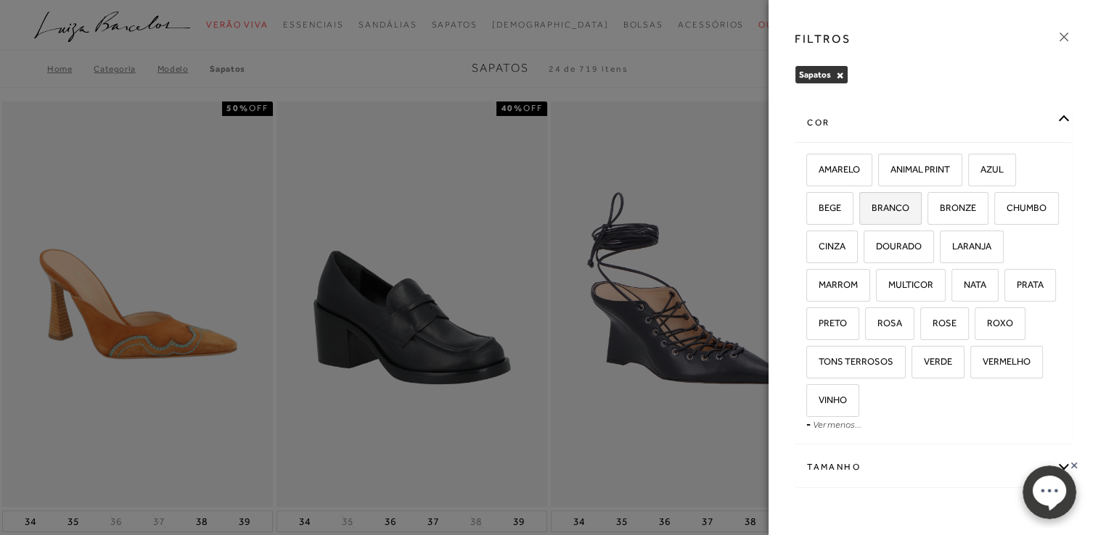
click at [885, 204] on span "BRANCO" at bounding box center [884, 207] width 49 height 11
click at [871, 204] on input "BRANCO" at bounding box center [864, 210] width 15 height 15
checkbox input "true"
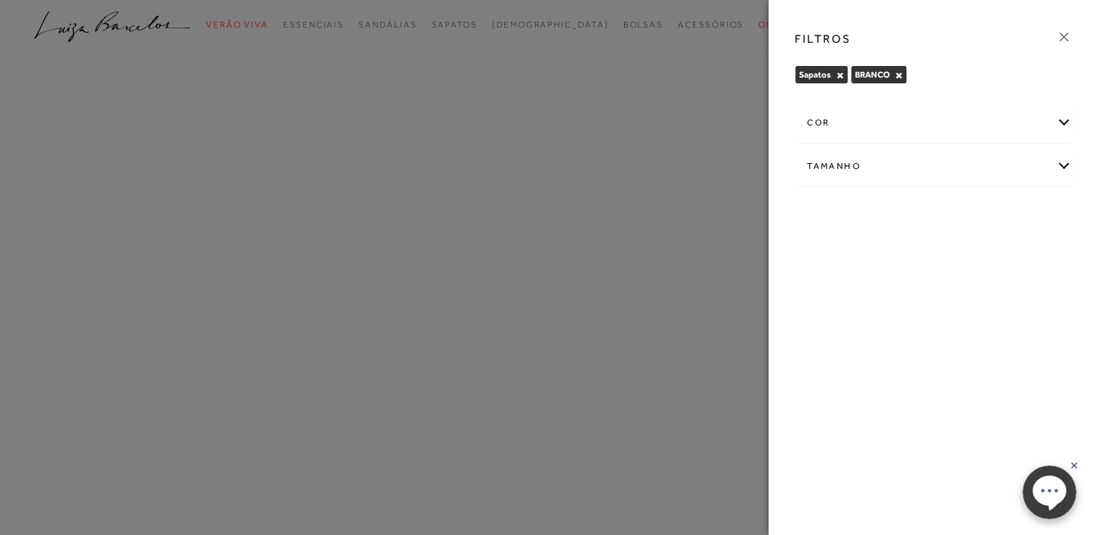
click at [840, 118] on div "cor" at bounding box center [933, 123] width 276 height 38
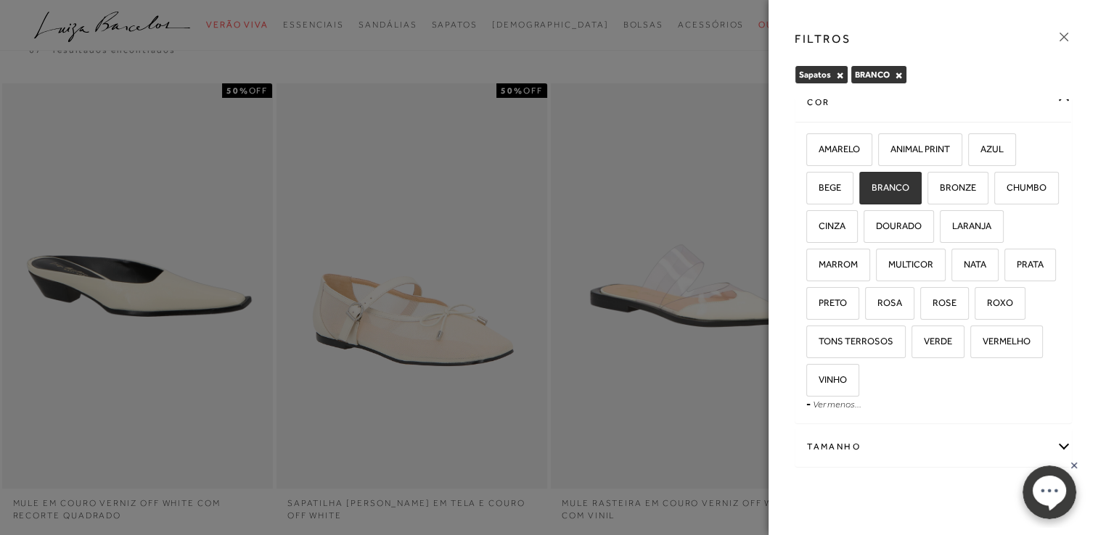
scroll to position [73, 0]
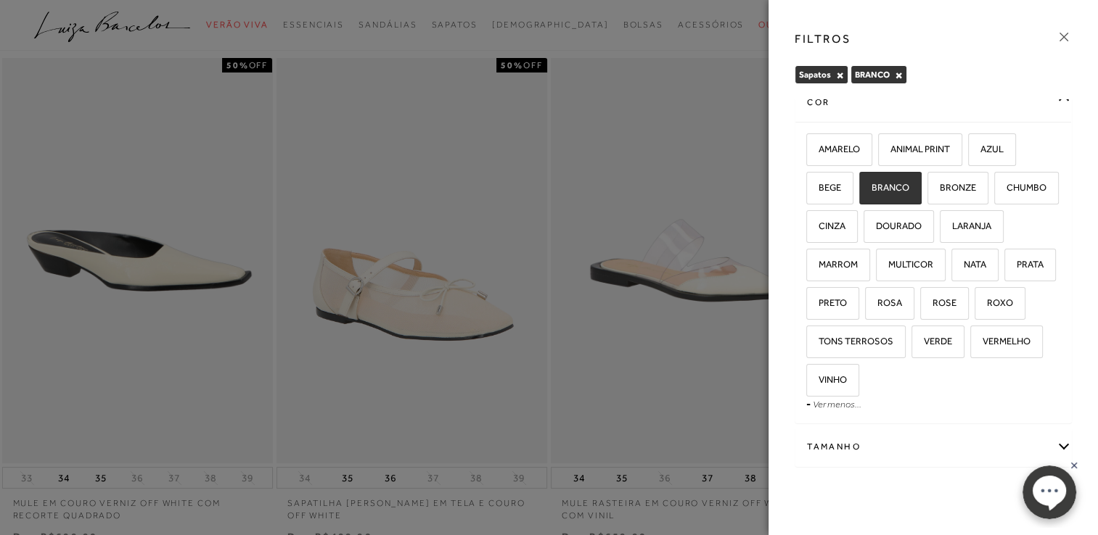
click at [832, 442] on div "Tamanho" at bounding box center [933, 447] width 276 height 38
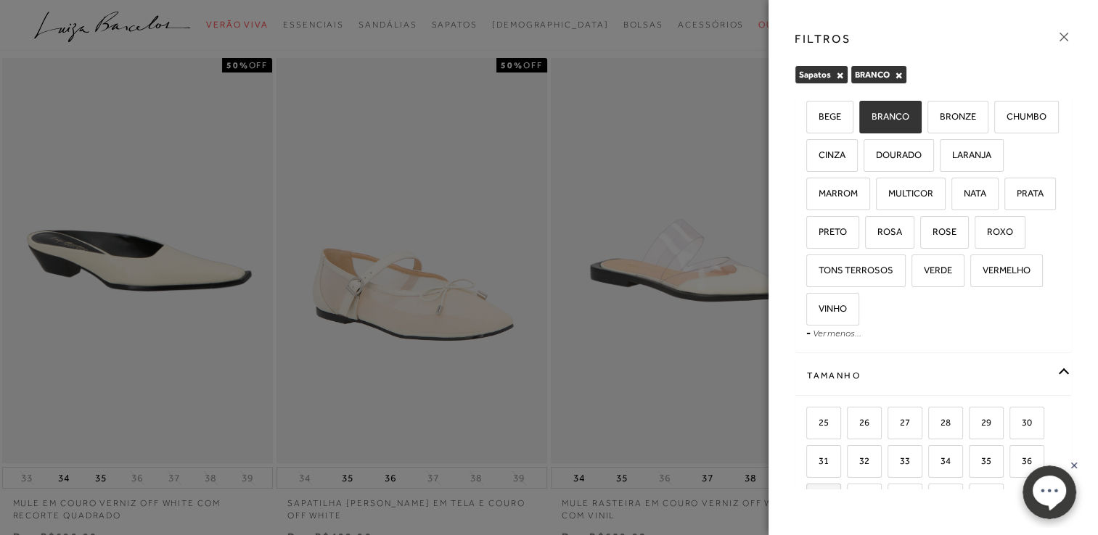
scroll to position [168, 0]
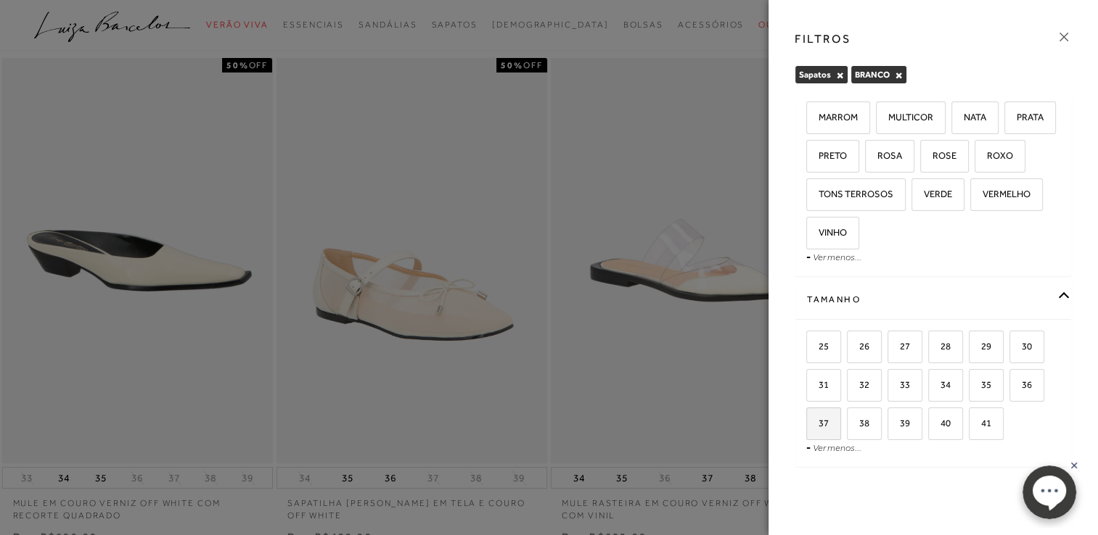
click at [816, 419] on span "37" at bounding box center [817, 423] width 21 height 11
click at [816, 419] on input "37" at bounding box center [811, 426] width 15 height 15
checkbox input "true"
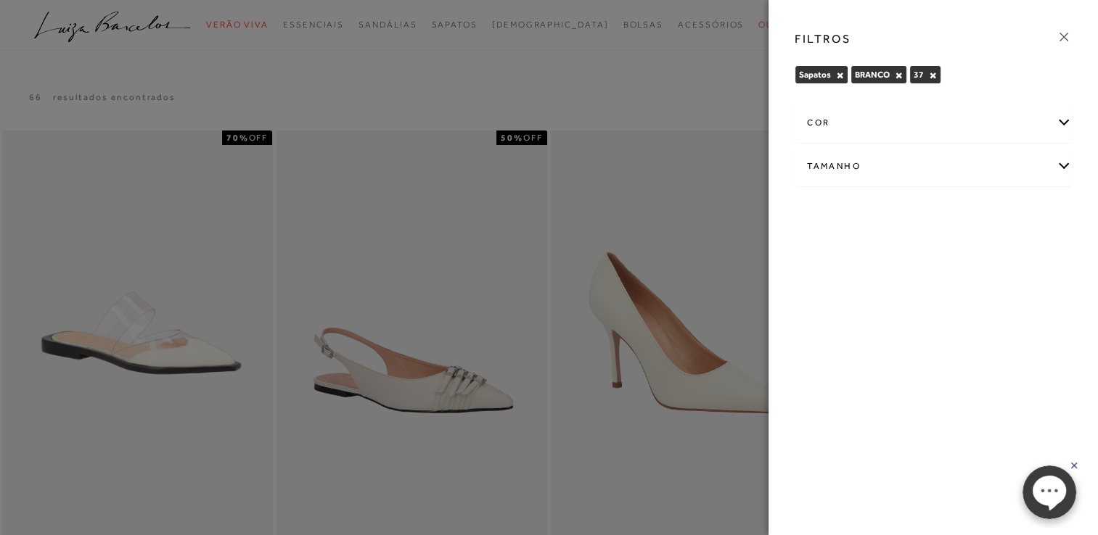
click at [691, 86] on div at bounding box center [549, 267] width 1098 height 535
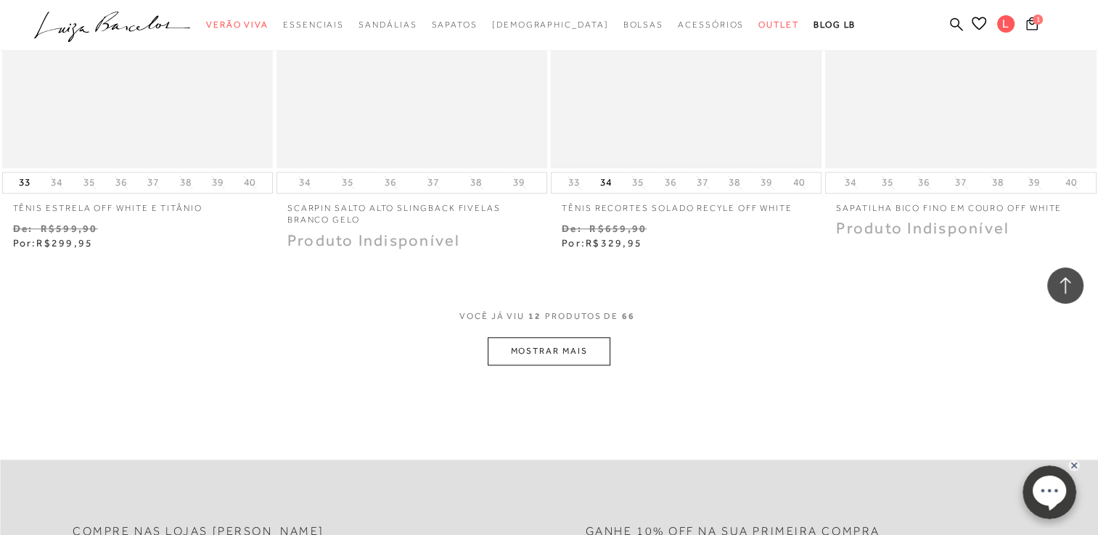
scroll to position [1596, 0]
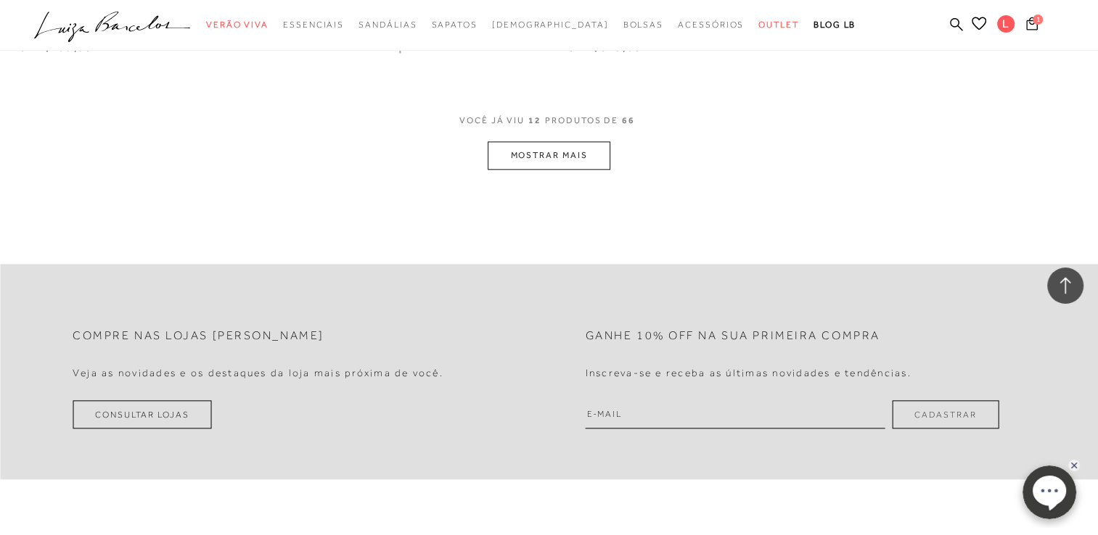
click at [571, 158] on button "MOSTRAR MAIS" at bounding box center [549, 155] width 122 height 28
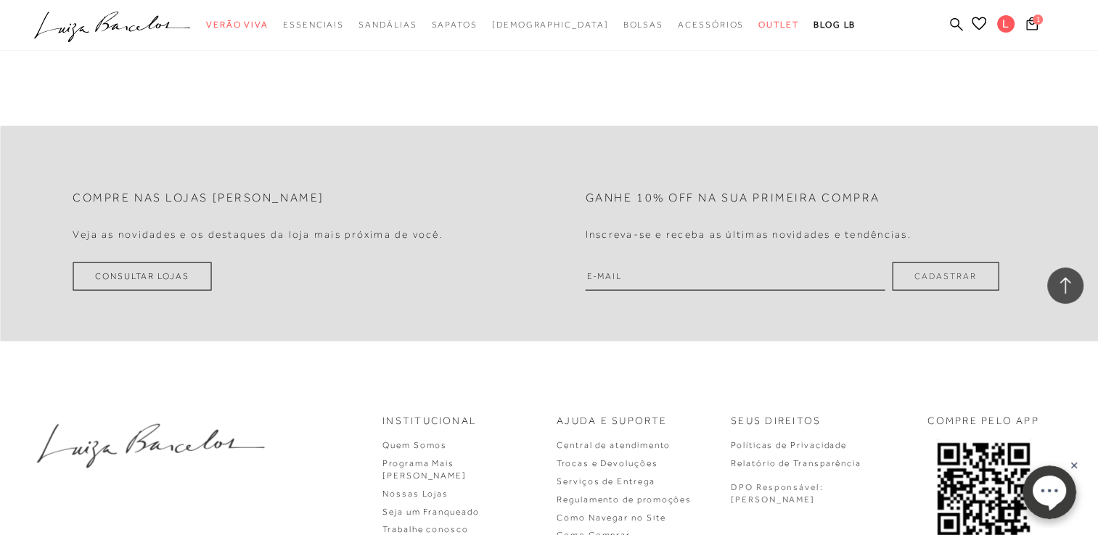
scroll to position [3168, 0]
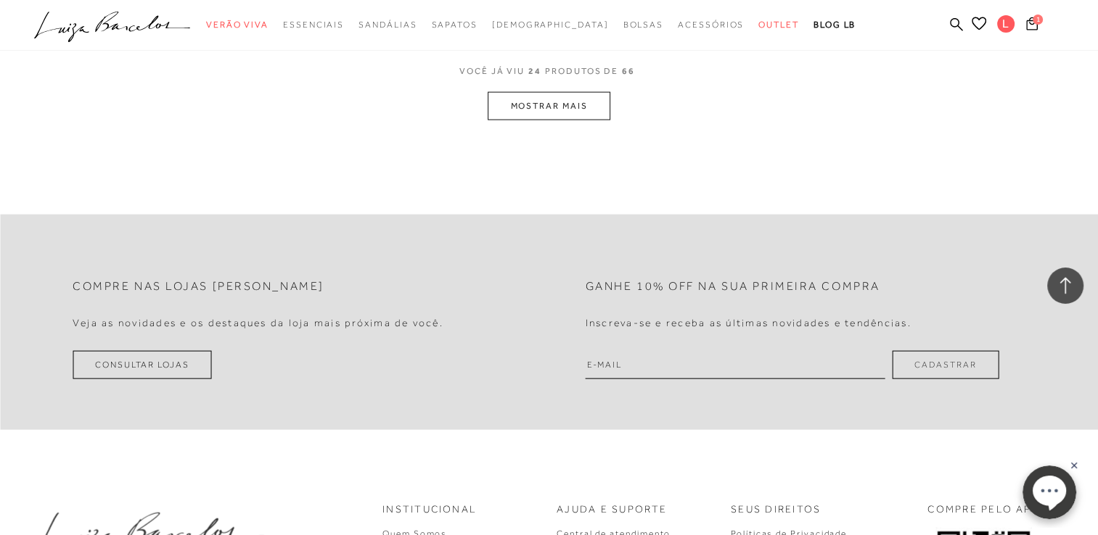
click at [562, 109] on button "MOSTRAR MAIS" at bounding box center [549, 106] width 122 height 28
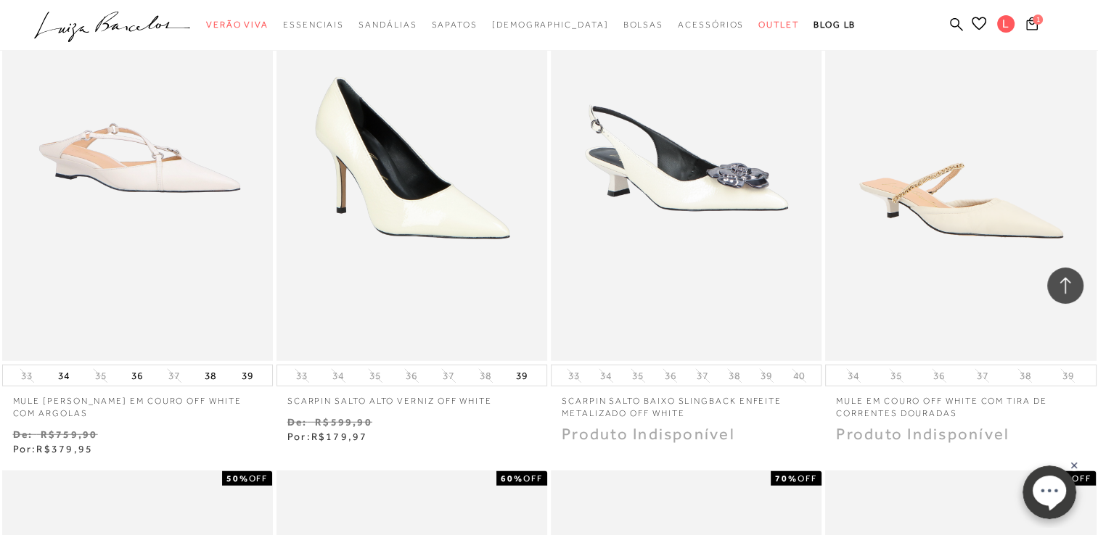
scroll to position [3821, 0]
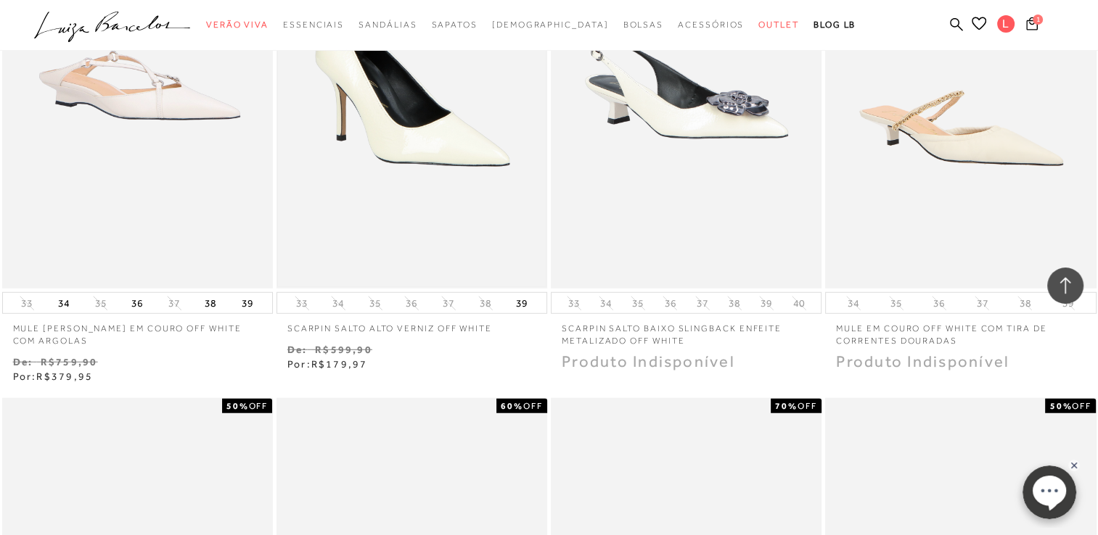
click at [476, 144] on img at bounding box center [412, 86] width 268 height 402
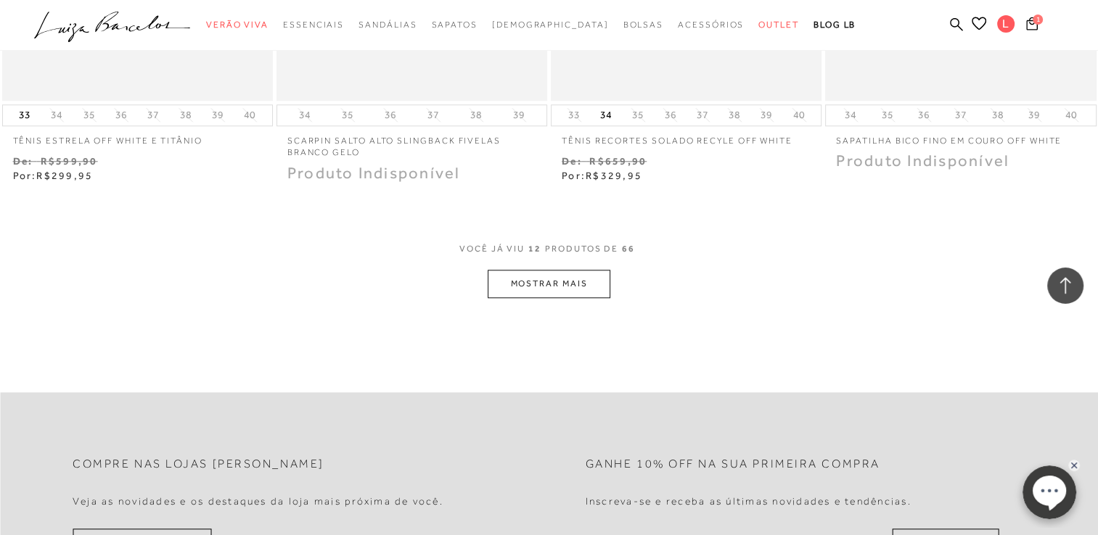
scroll to position [1356, 0]
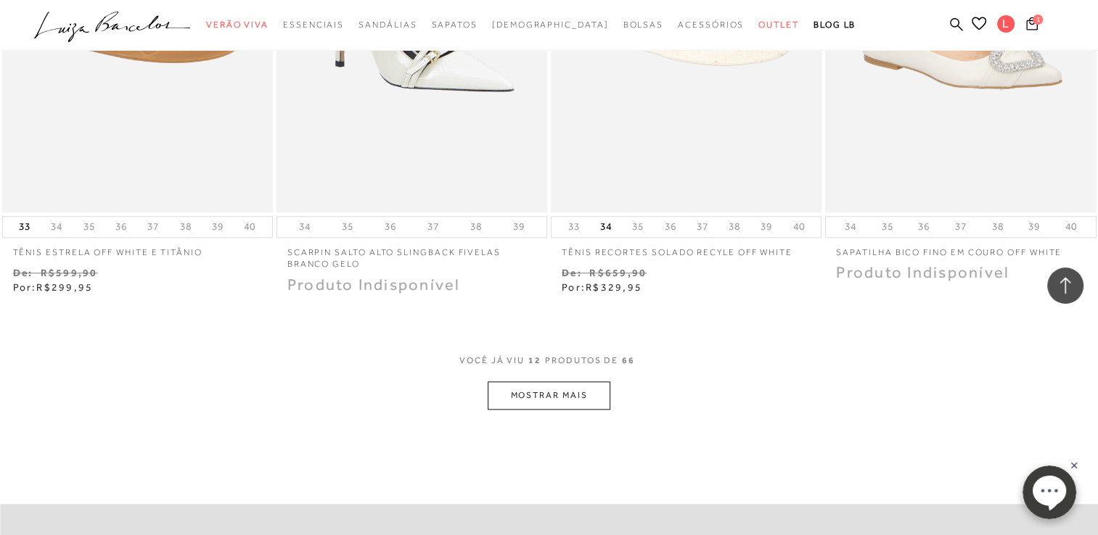
click at [567, 390] on button "MOSTRAR MAIS" at bounding box center [549, 396] width 122 height 28
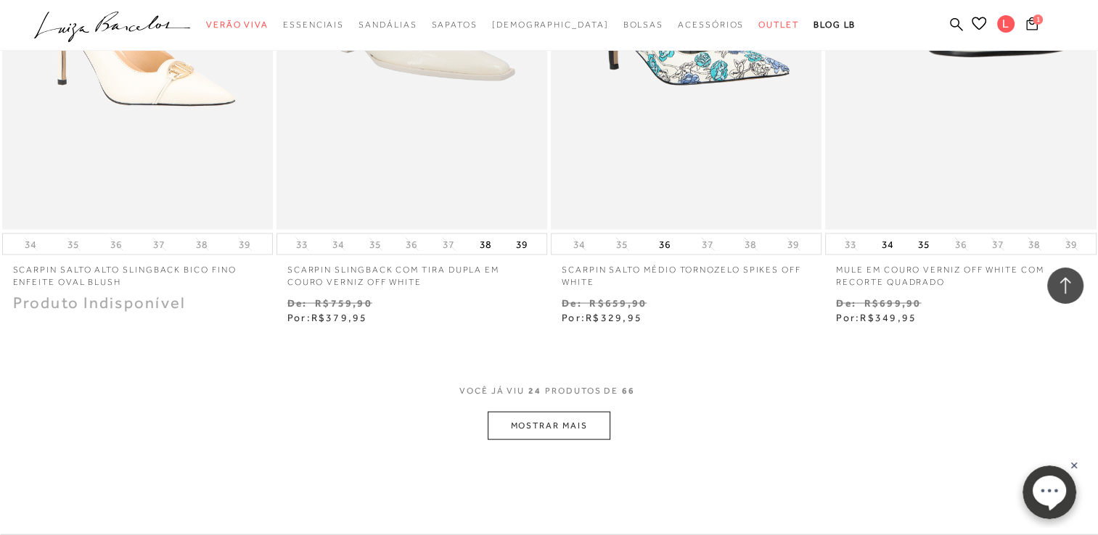
scroll to position [3024, 0]
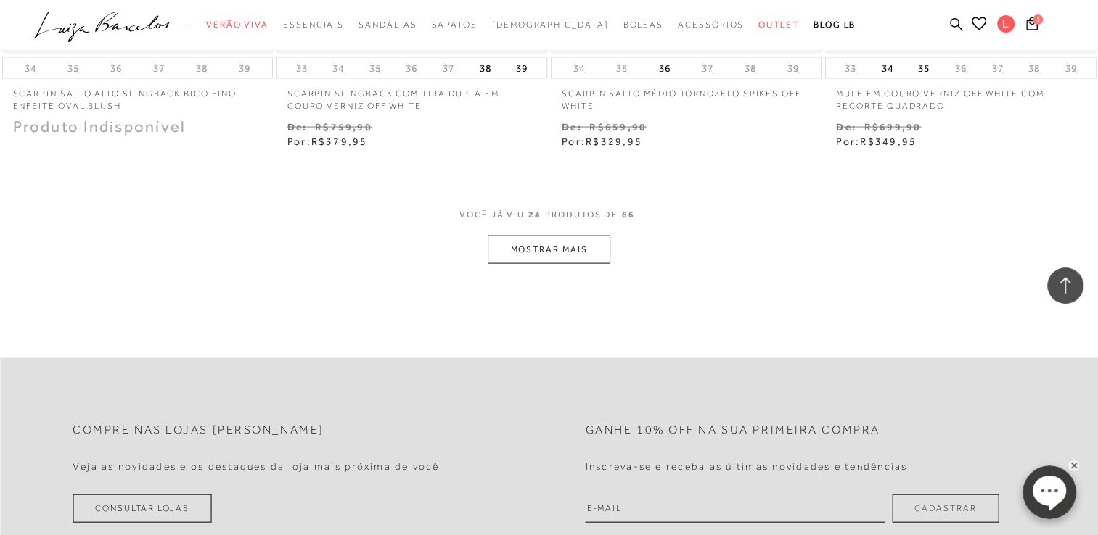
click at [580, 255] on button "MOSTRAR MAIS" at bounding box center [549, 250] width 122 height 28
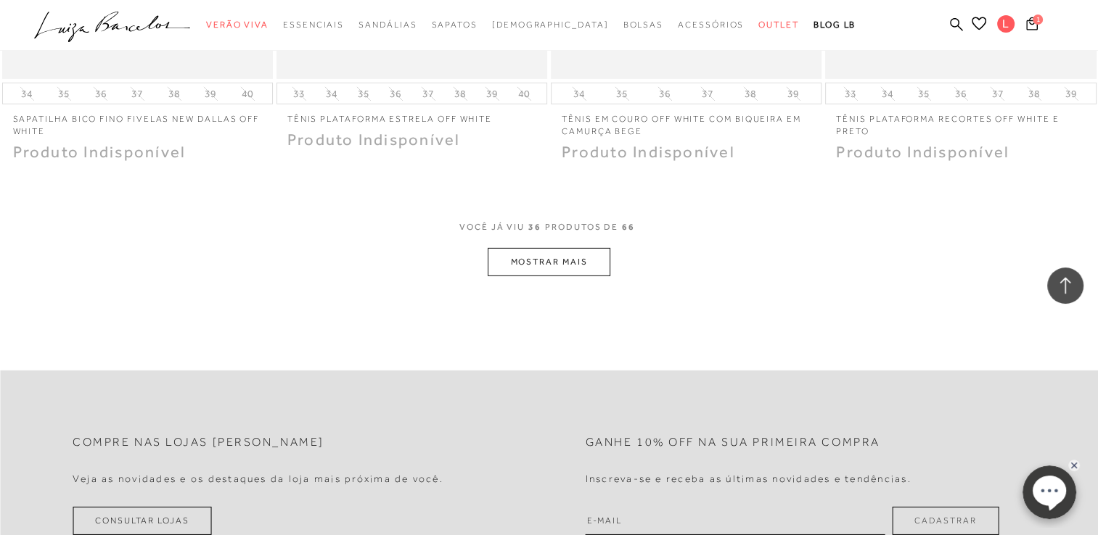
scroll to position [4548, 0]
click at [557, 242] on div "VOCê JÁ VIU 36 PRODUTOS DE 66" at bounding box center [548, 233] width 179 height 27
click at [552, 260] on button "MOSTRAR MAIS" at bounding box center [549, 261] width 122 height 28
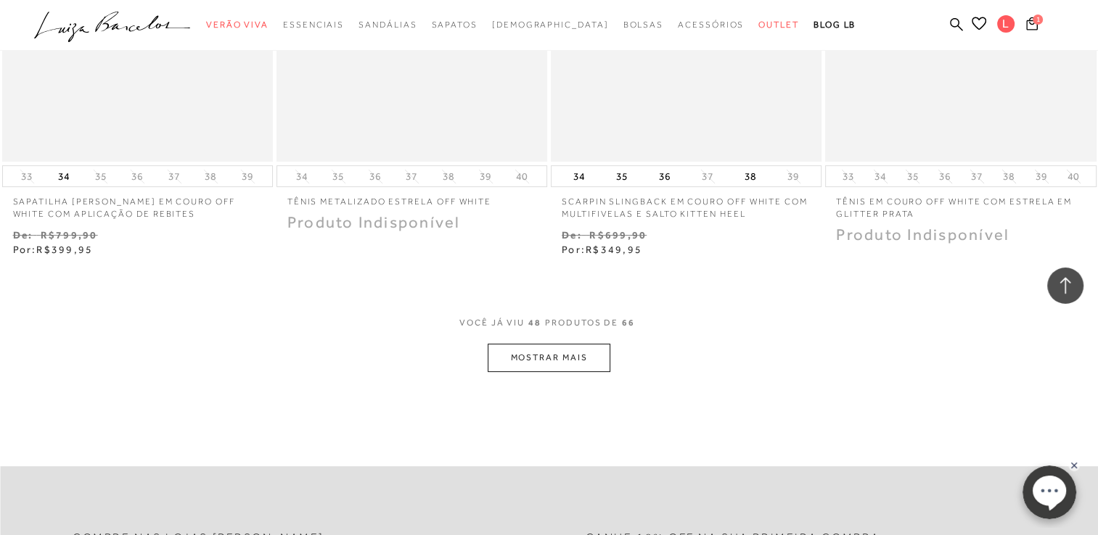
scroll to position [6054, 0]
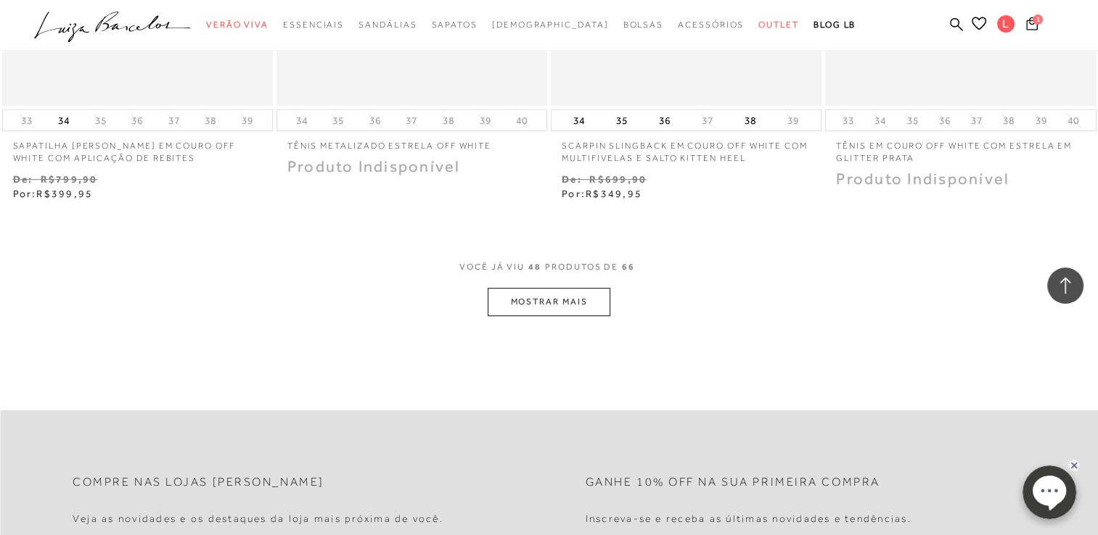
click at [556, 288] on button "MOSTRAR MAIS" at bounding box center [549, 302] width 122 height 28
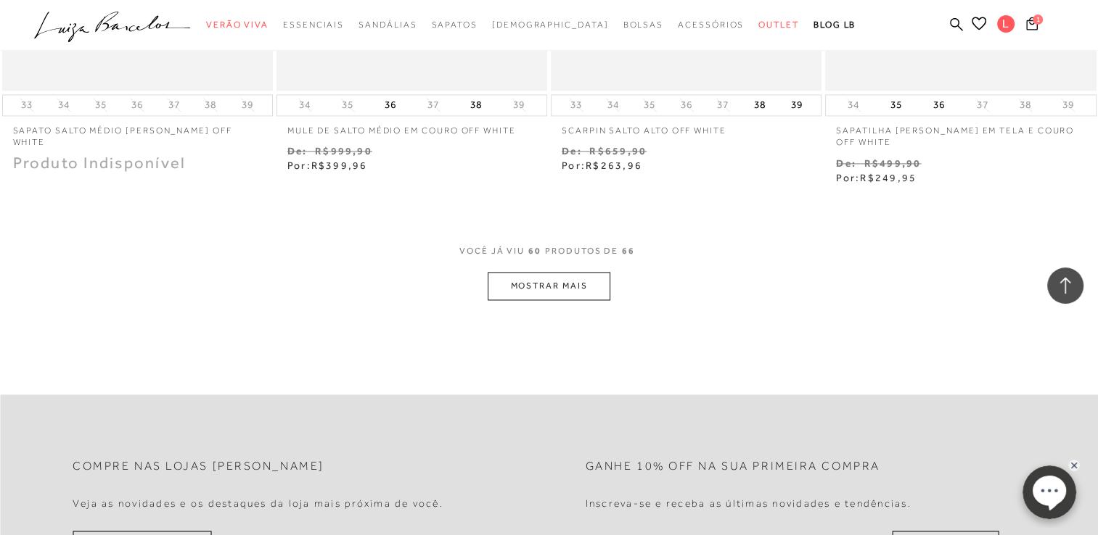
scroll to position [7650, 0]
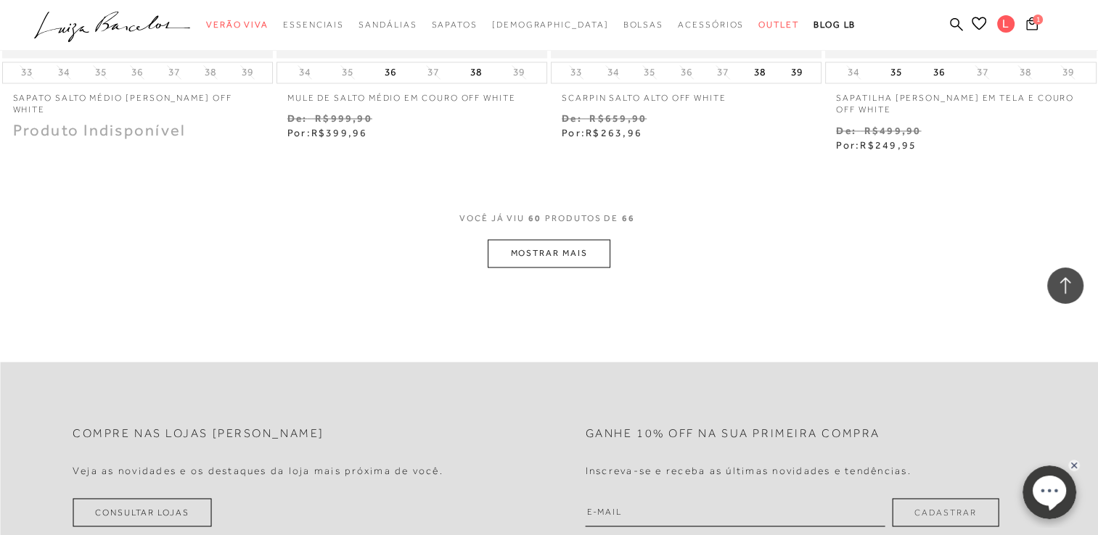
click at [560, 239] on button "MOSTRAR MAIS" at bounding box center [549, 253] width 122 height 28
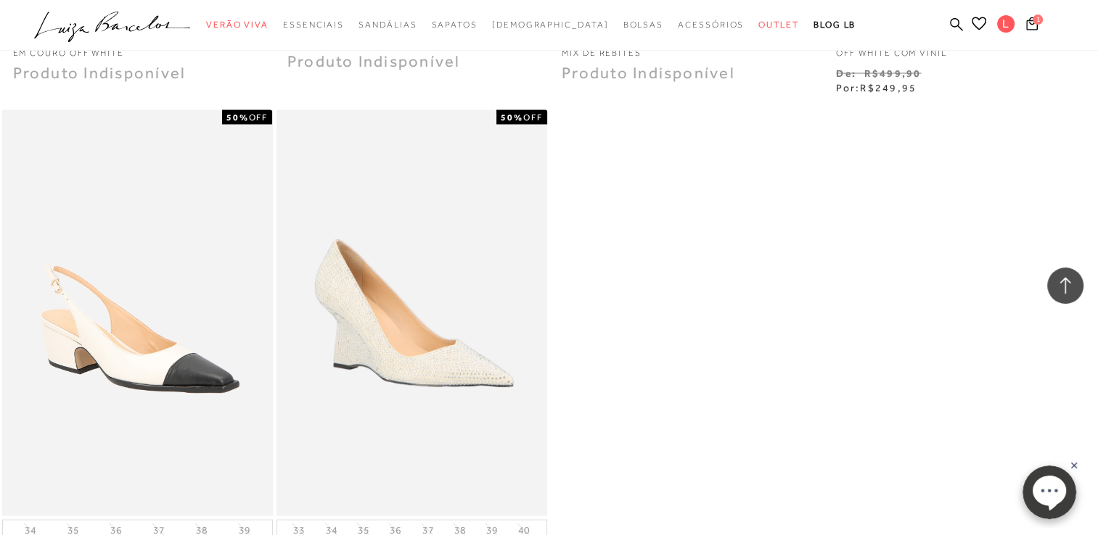
scroll to position [8230, 0]
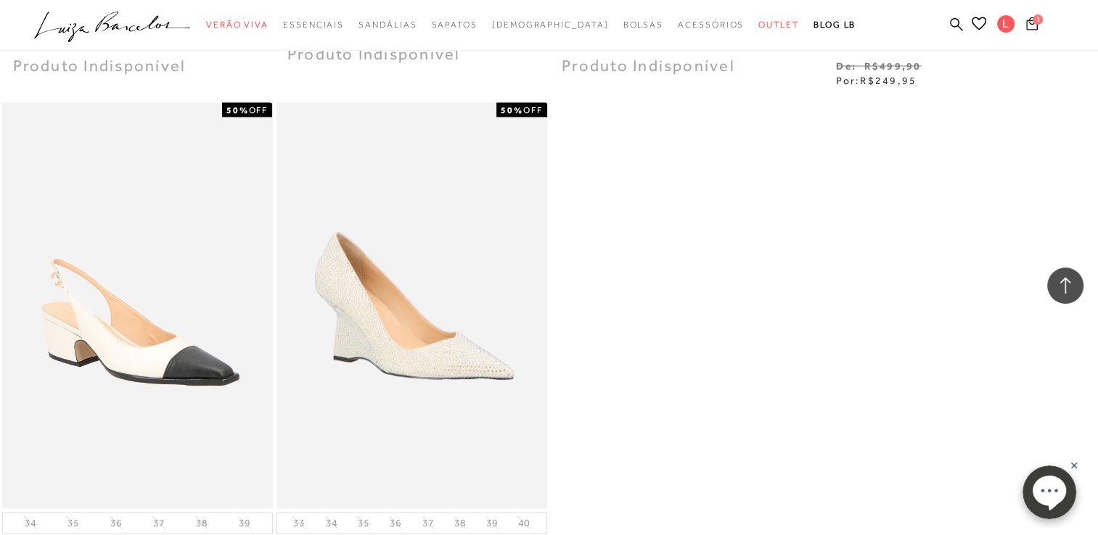
click at [1039, 25] on button "1" at bounding box center [1031, 26] width 20 height 20
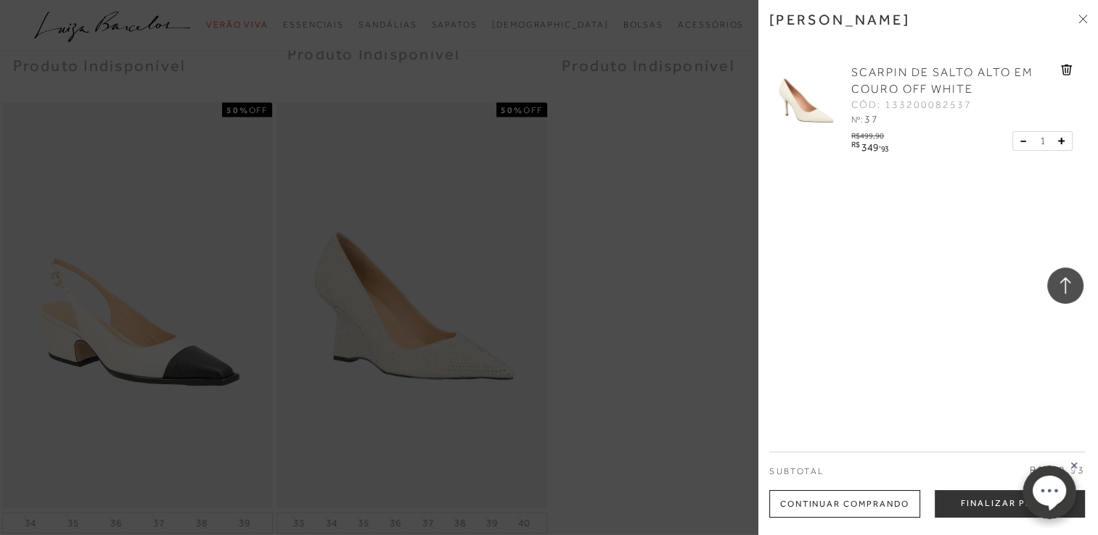
click at [982, 500] on button "Finalizar Pedido" at bounding box center [1009, 504] width 150 height 28
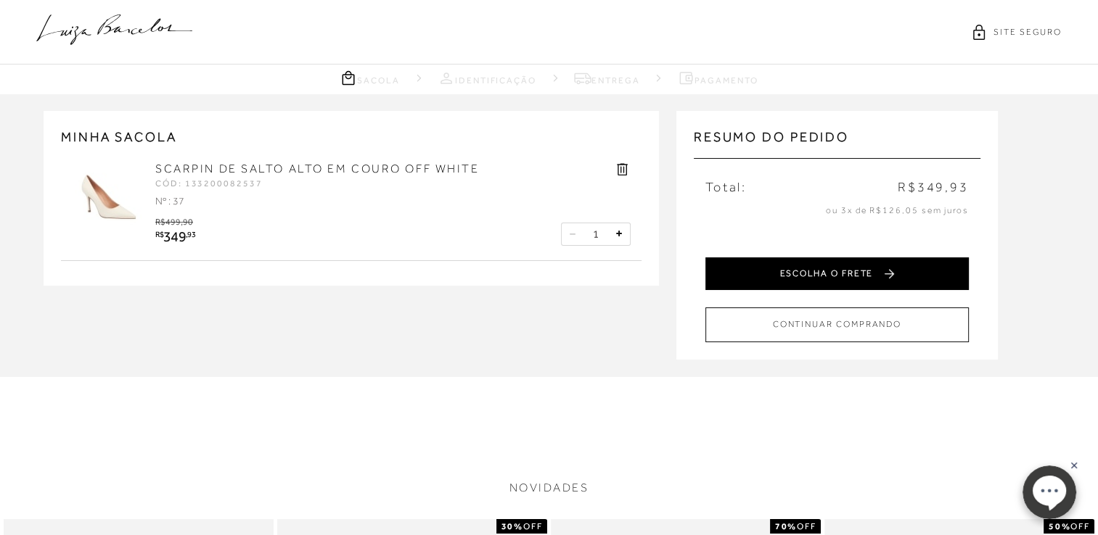
click at [852, 268] on button "ESCOLHA O FRETE" at bounding box center [836, 274] width 263 height 33
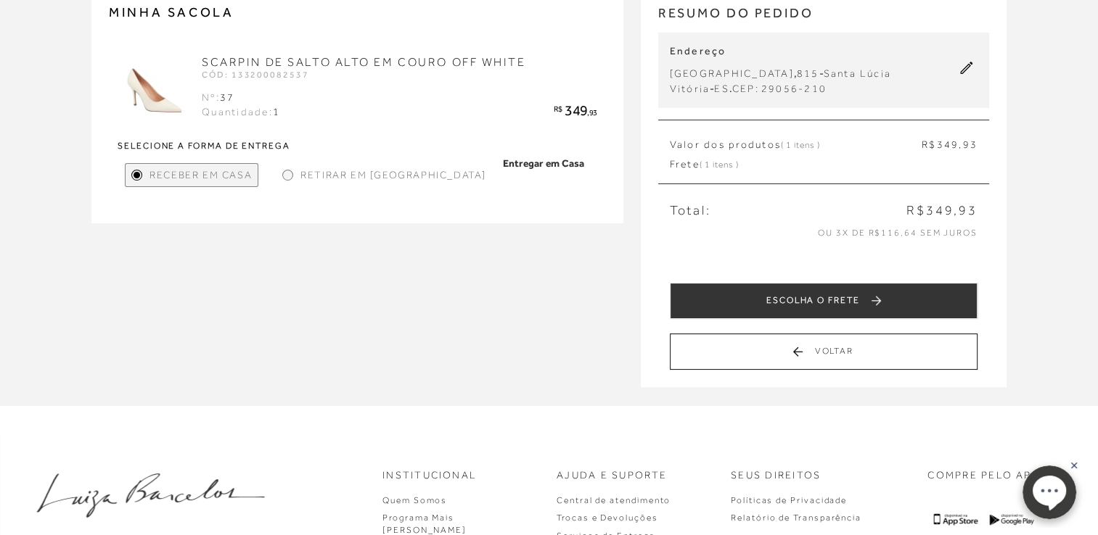
scroll to position [145, 0]
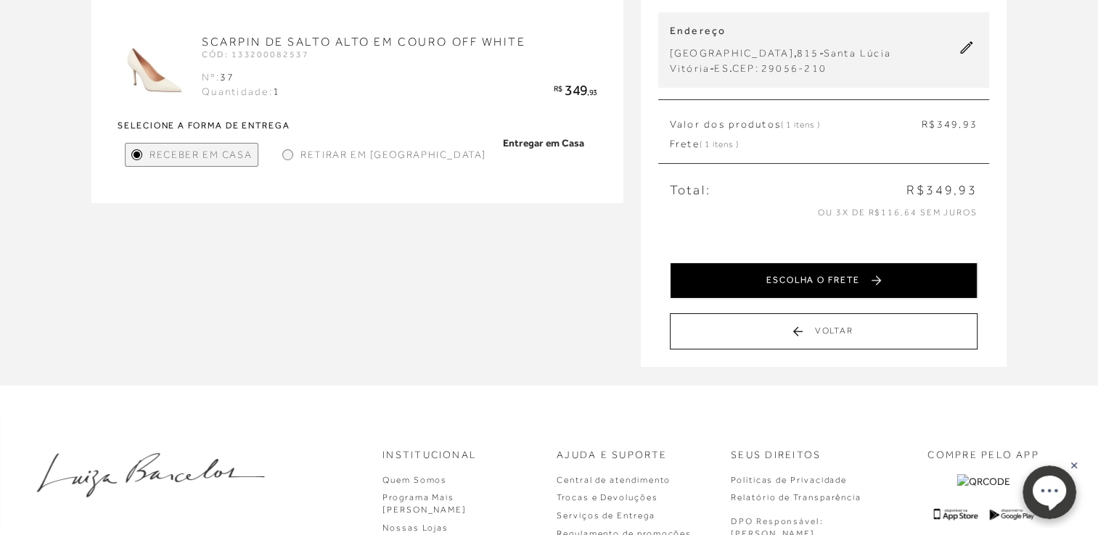
click at [842, 278] on button "ESCOLHA O FRETE" at bounding box center [824, 281] width 308 height 36
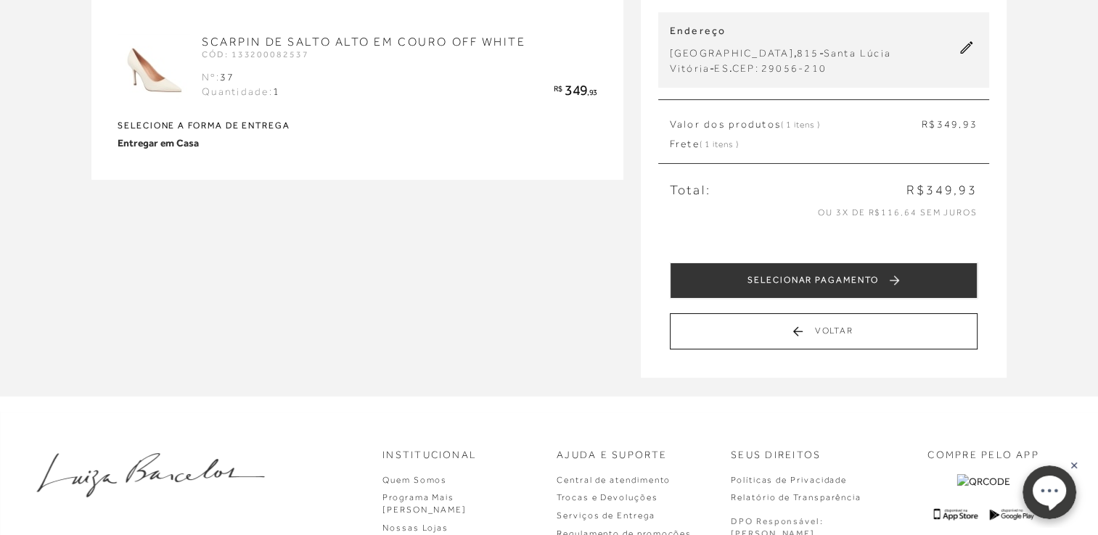
scroll to position [0, 0]
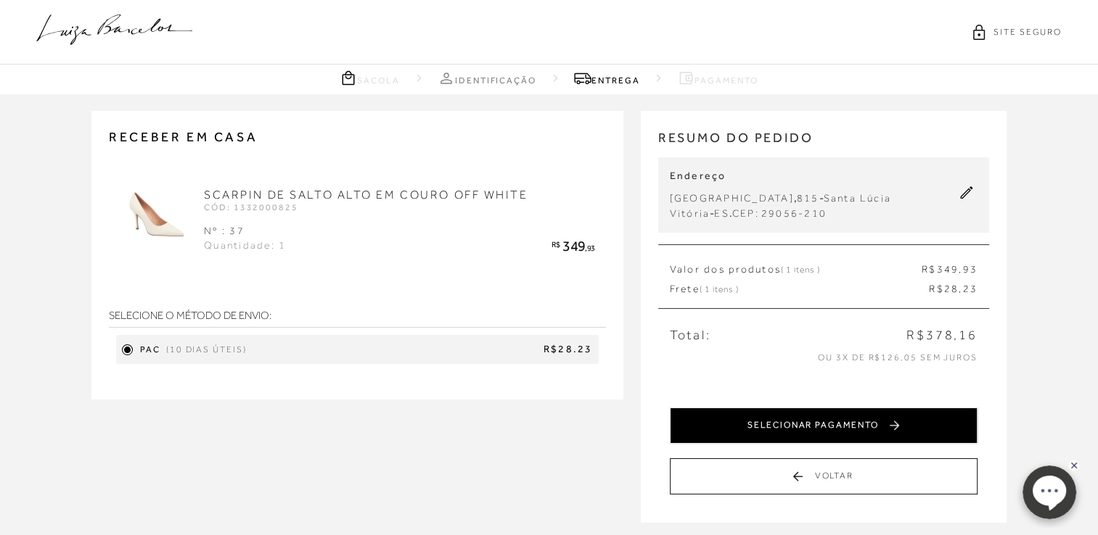
click at [836, 425] on button "SELECIONAR PAGAMENTO" at bounding box center [824, 426] width 308 height 36
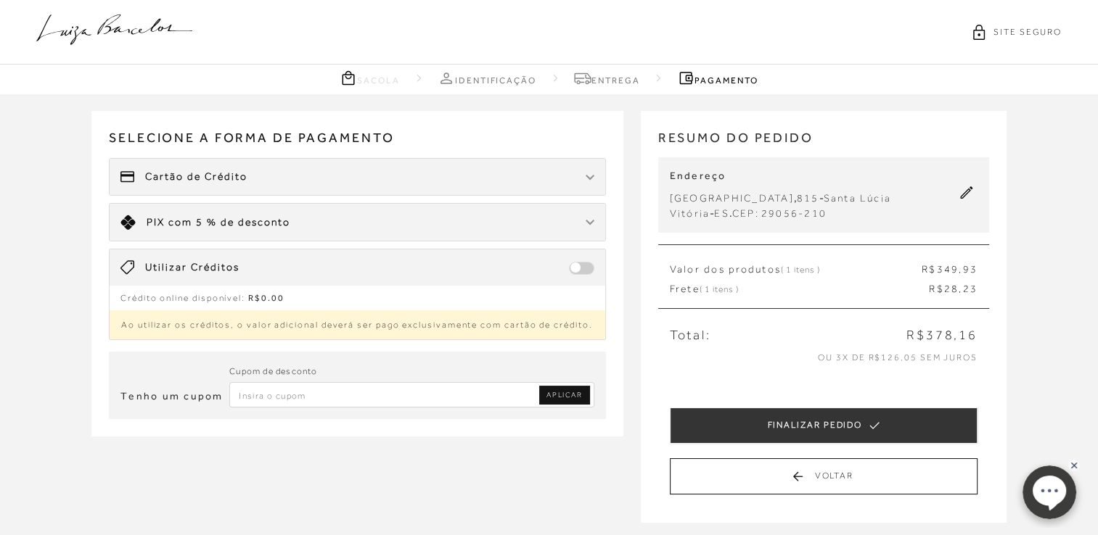
click at [276, 176] on div "Cartão de Crédito" at bounding box center [357, 177] width 495 height 36
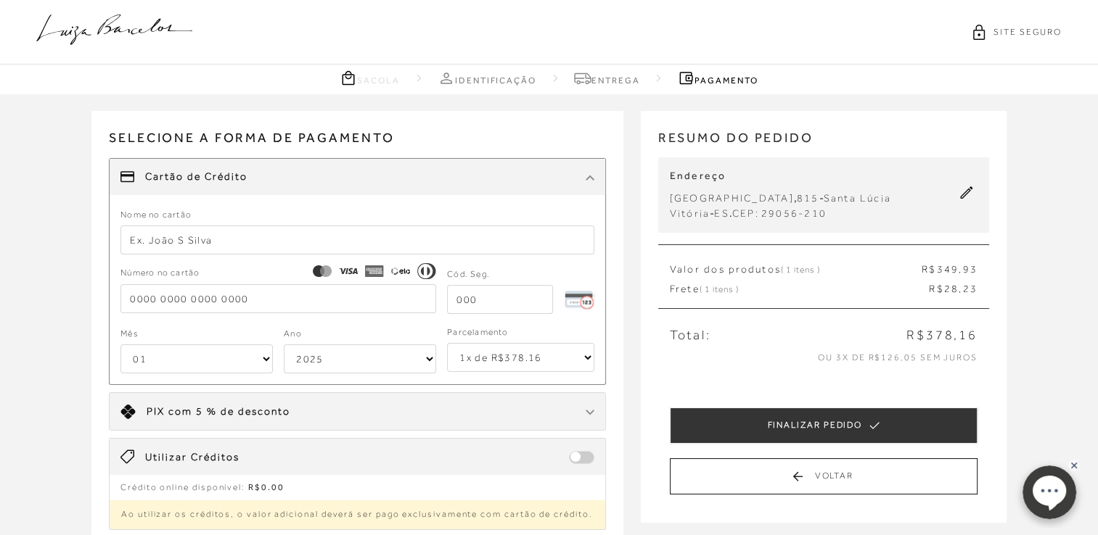
click at [293, 248] on input "text" at bounding box center [357, 240] width 474 height 29
type input "[PERSON_NAME]"
click at [300, 292] on input "tel" at bounding box center [278, 298] width 316 height 29
type input "[CREDIT_CARD_NUMBER]"
click at [495, 300] on input "tel" at bounding box center [500, 299] width 106 height 29
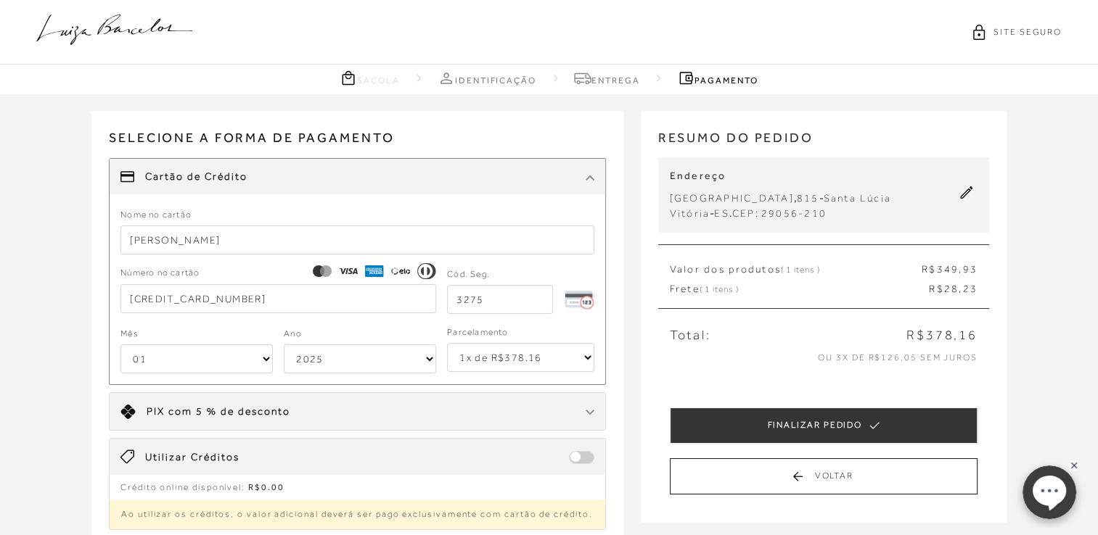
type input "3275"
click at [188, 354] on select "01 02 03 04 05 06 07 08 09 10 11 12" at bounding box center [196, 359] width 152 height 29
select select "07"
click at [120, 345] on select "01 02 03 04 05 06 07 08 09 10 11 12" at bounding box center [196, 359] width 152 height 29
click at [354, 364] on select "2025 2026 2027 2028 2029 2030 2031 2032 2033 2034 2035 2036 2037 2038 2039 2040…" at bounding box center [360, 359] width 152 height 29
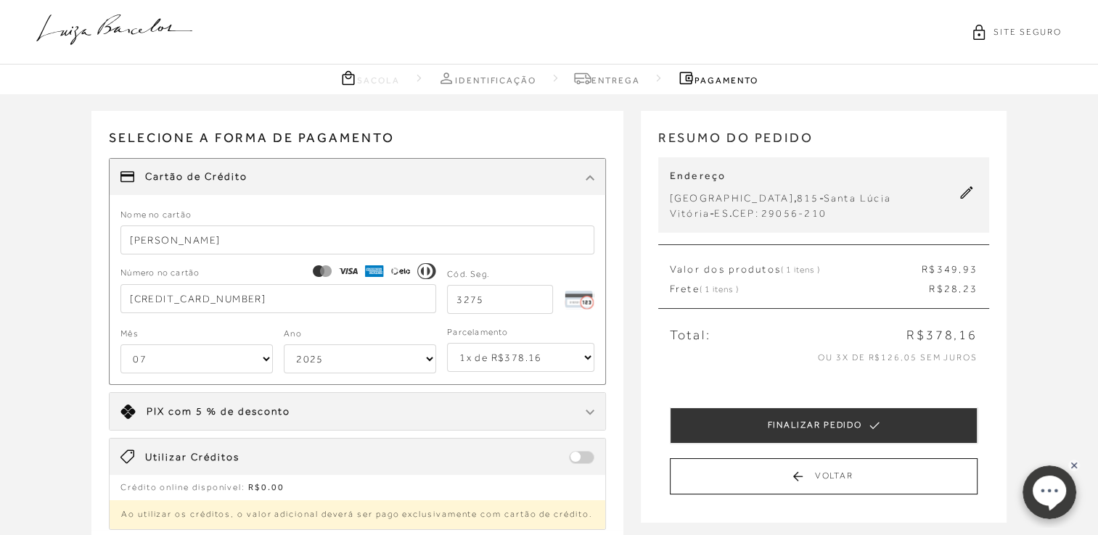
select select "2030"
click at [284, 345] on select "2025 2026 2027 2028 2029 2030 2031 2032 2033 2034 2035 2036 2037 2038 2039 2040…" at bounding box center [360, 359] width 152 height 29
click at [499, 358] on select "1x de R$378.16 2x de R$189.08 sem juros 3x de R$126.06 sem juros 4x de R$94.54 …" at bounding box center [520, 357] width 147 height 29
select select "2"
click at [447, 343] on select "1x de R$378.16 2x de R$189.08 sem juros 3x de R$126.06 sem juros 4x de R$94.54 …" at bounding box center [520, 357] width 147 height 29
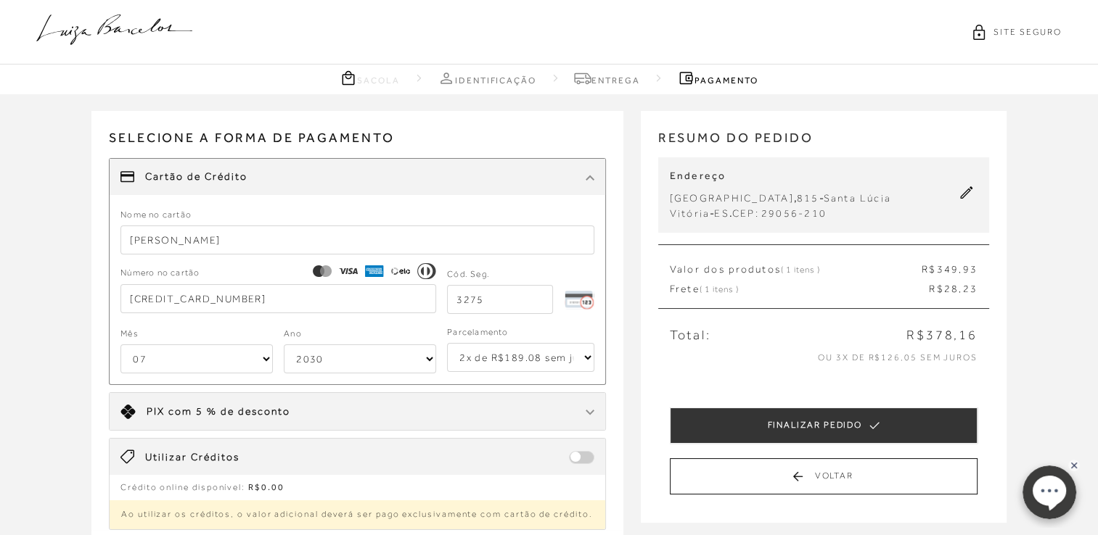
click at [447, 408] on div "Limite: R$ 5.000,00 PIX com 5 % de desconto" at bounding box center [357, 411] width 495 height 37
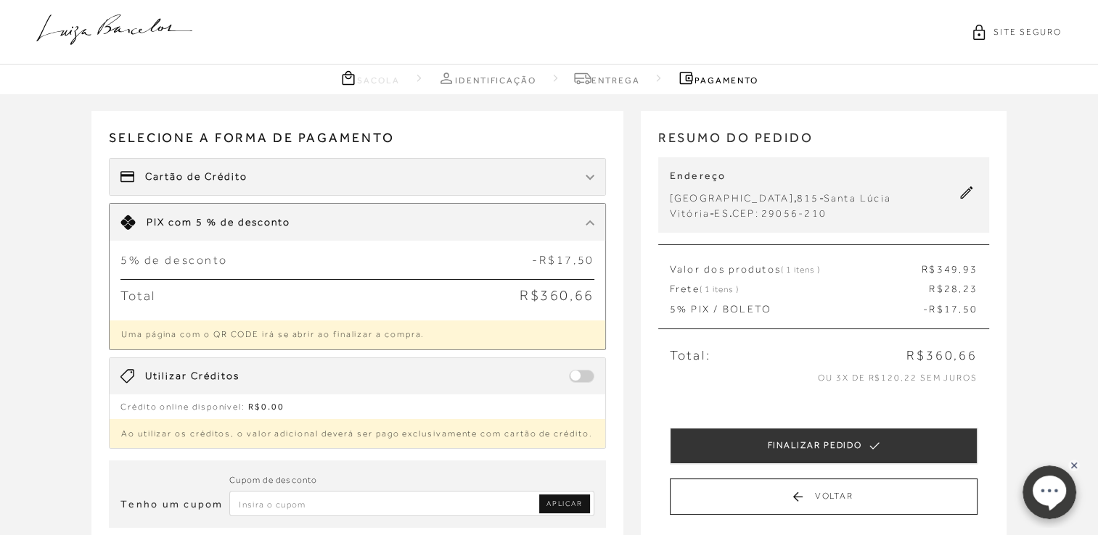
click at [231, 175] on span "Cartão de Crédito" at bounding box center [196, 177] width 102 height 15
select select "07"
select select "2030"
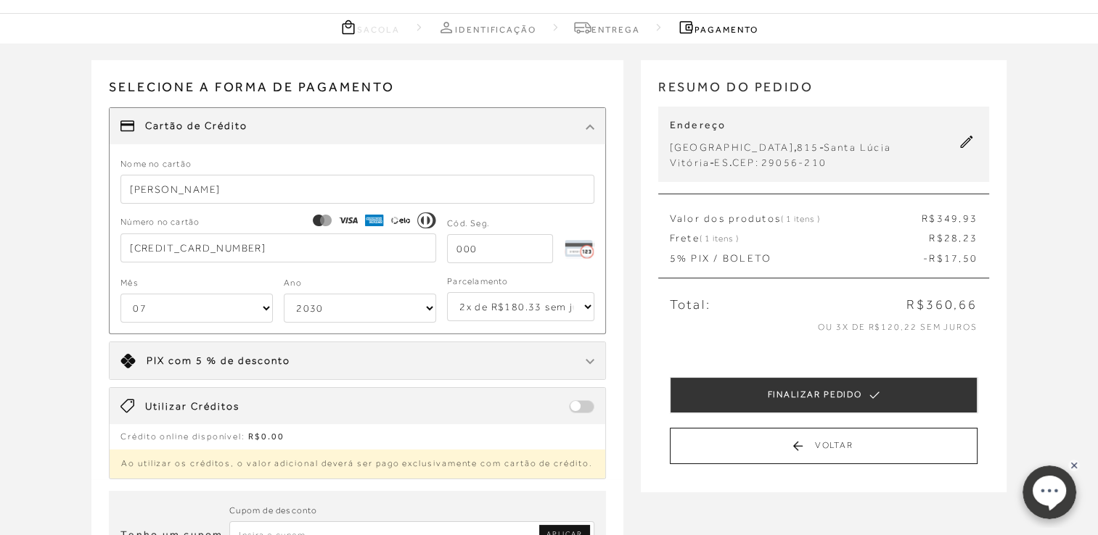
scroll to position [73, 0]
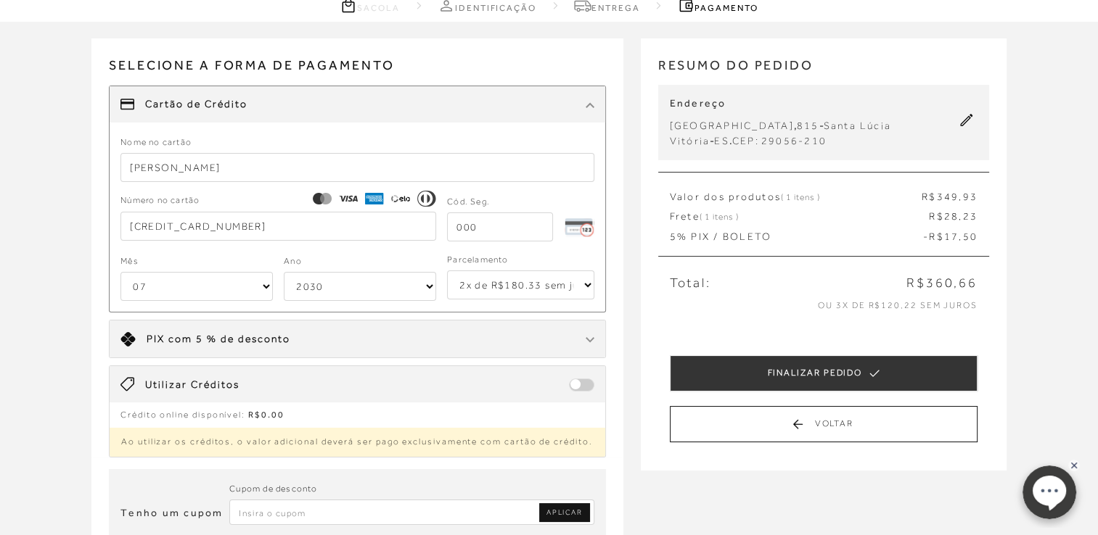
select select "1"
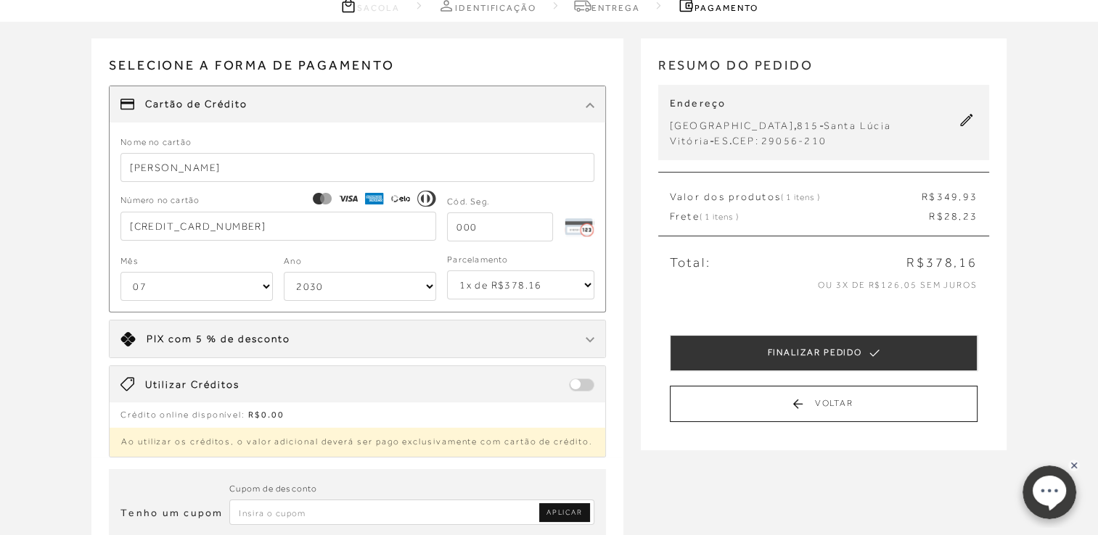
scroll to position [145, 0]
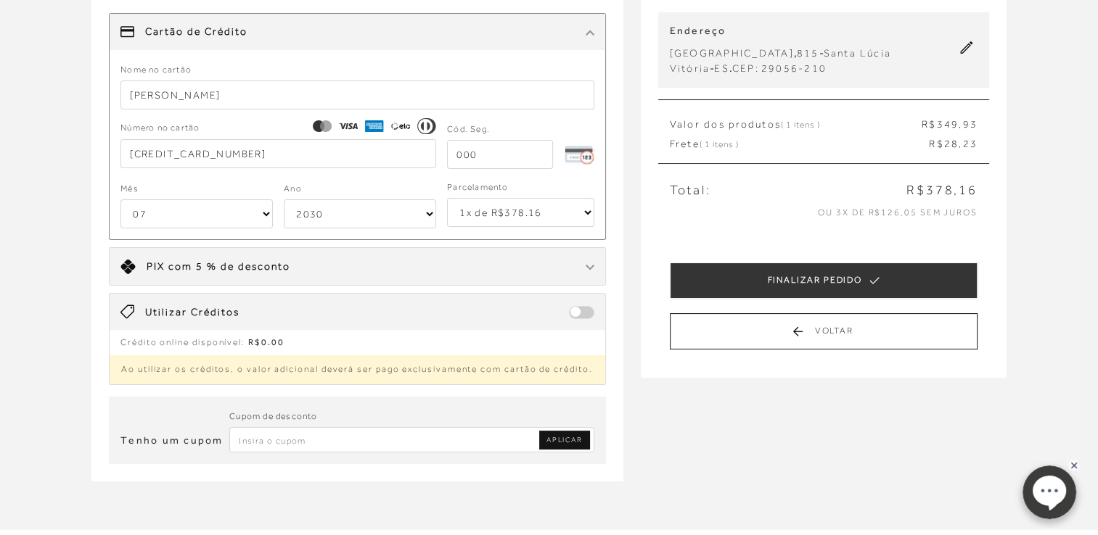
click at [258, 439] on input "Inserir Código da Promoção" at bounding box center [411, 439] width 365 height 25
paste input "PRIMIEIRALB"
type input "PRIMIEIRALB"
drag, startPoint x: 577, startPoint y: 435, endPoint x: 599, endPoint y: 437, distance: 22.5
click at [577, 435] on span "APLICAR" at bounding box center [564, 440] width 36 height 10
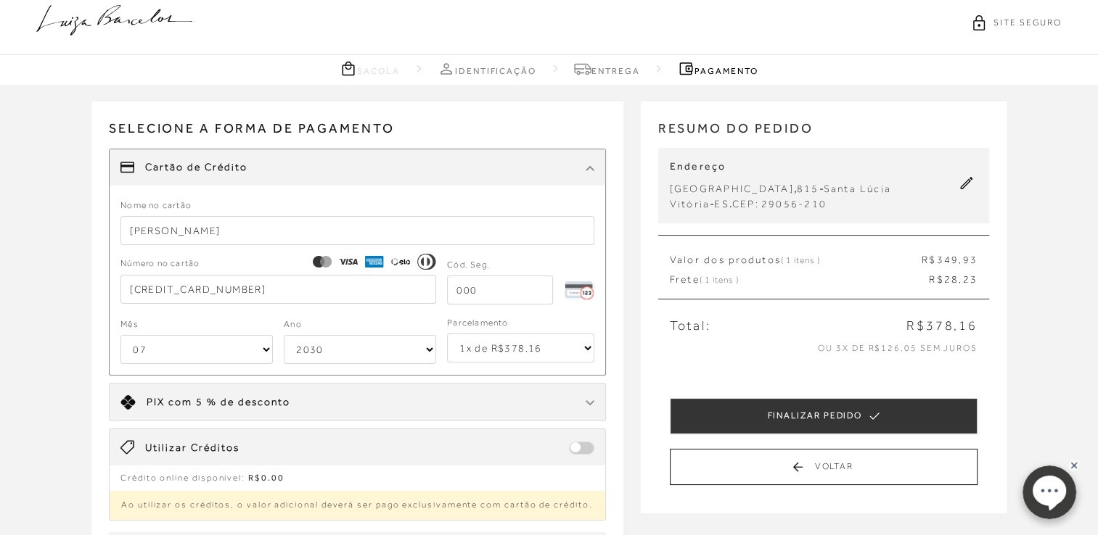
scroll to position [73, 0]
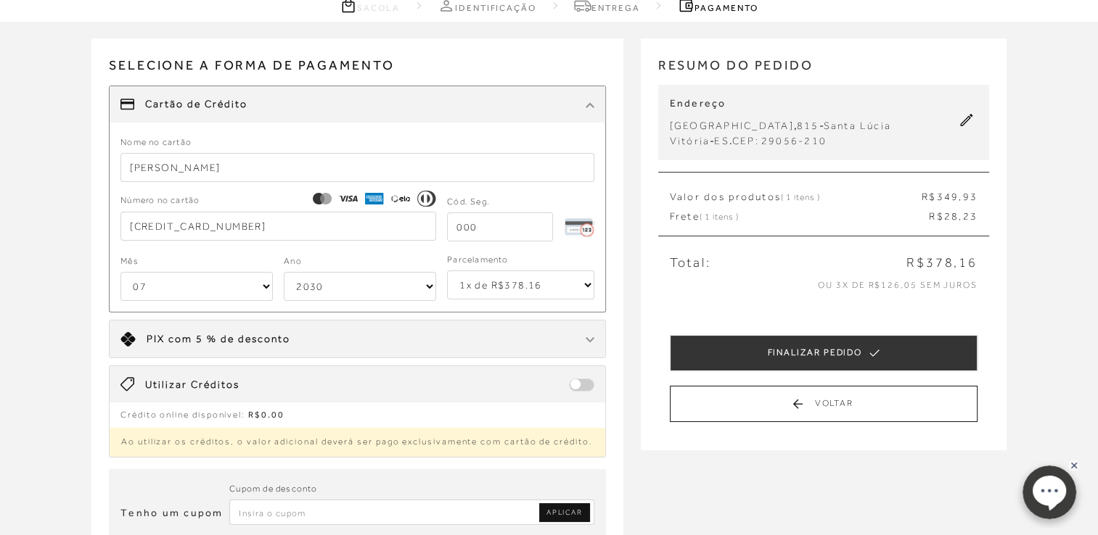
click at [369, 509] on input "Inserir Código da Promoção" at bounding box center [411, 512] width 365 height 25
paste input "PRIMIEIRALB"
type input "PRIMIEIRALB"
click at [563, 514] on span "APLICAR" at bounding box center [564, 513] width 36 height 10
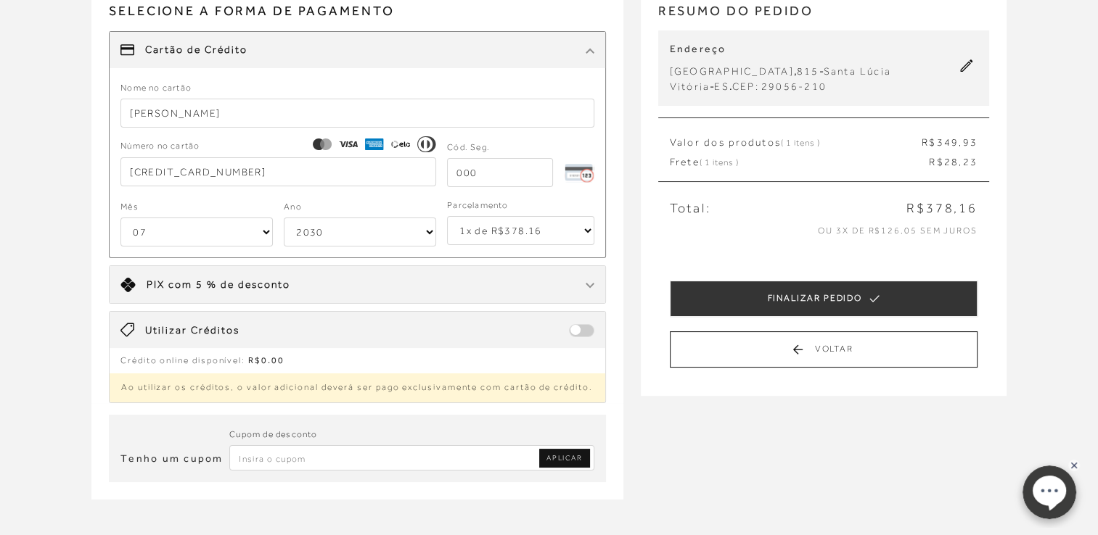
scroll to position [218, 0]
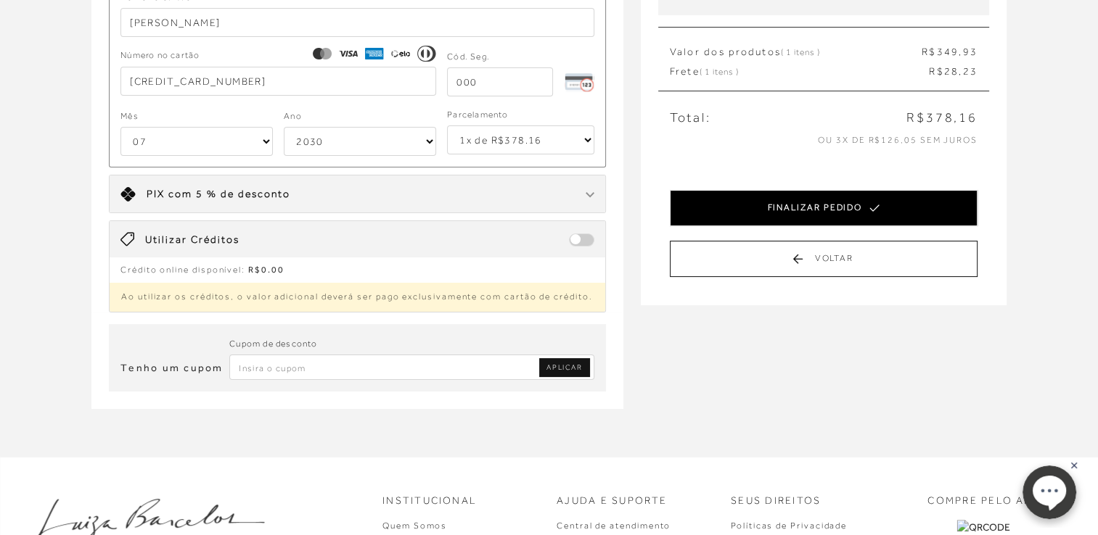
click at [834, 215] on button "FINALIZAR PEDIDO" at bounding box center [824, 208] width 308 height 36
select select "07"
select select "2030"
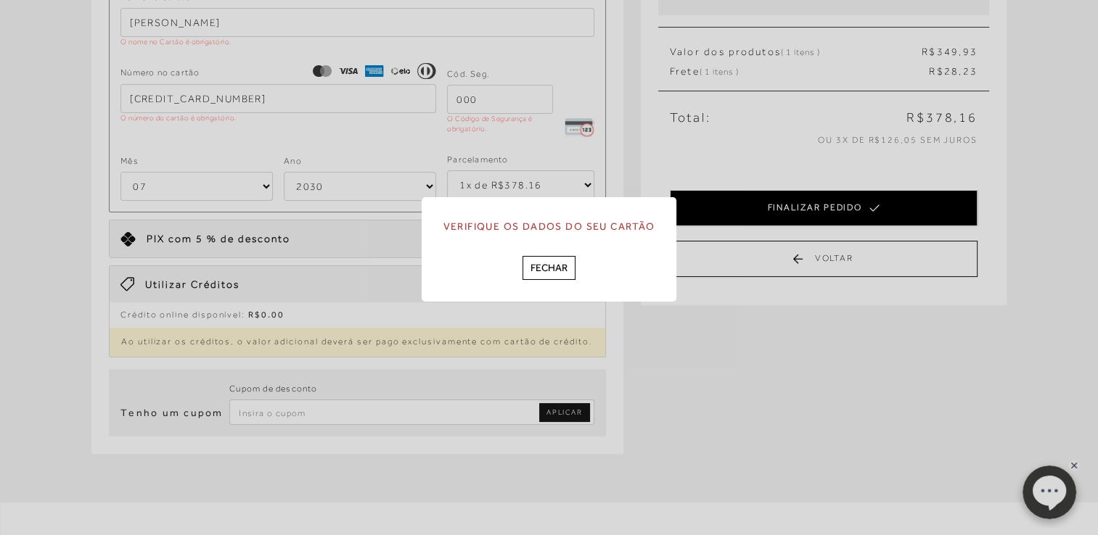
scroll to position [0, 0]
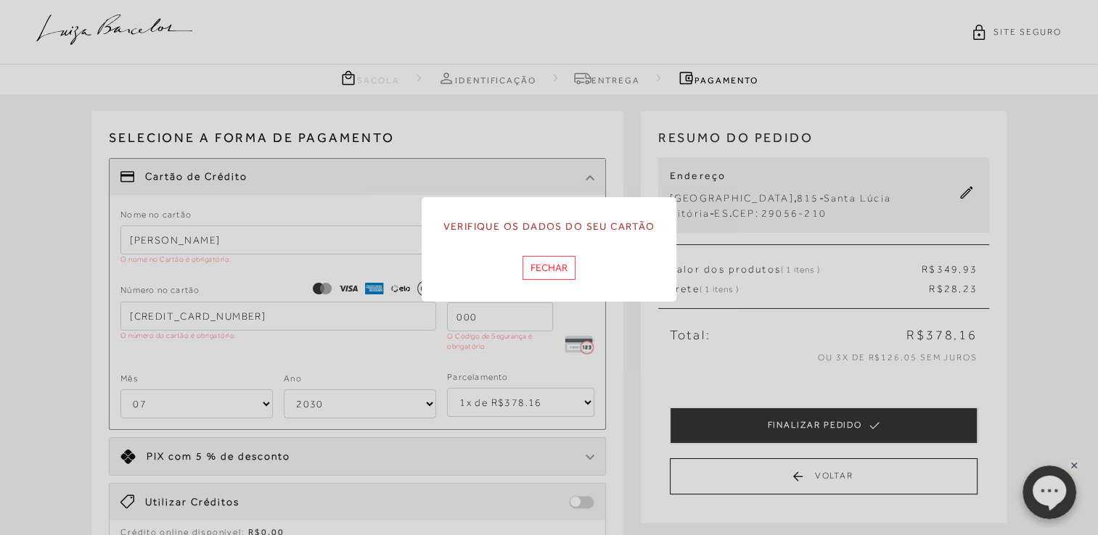
click at [547, 273] on button "Fechar" at bounding box center [548, 268] width 53 height 24
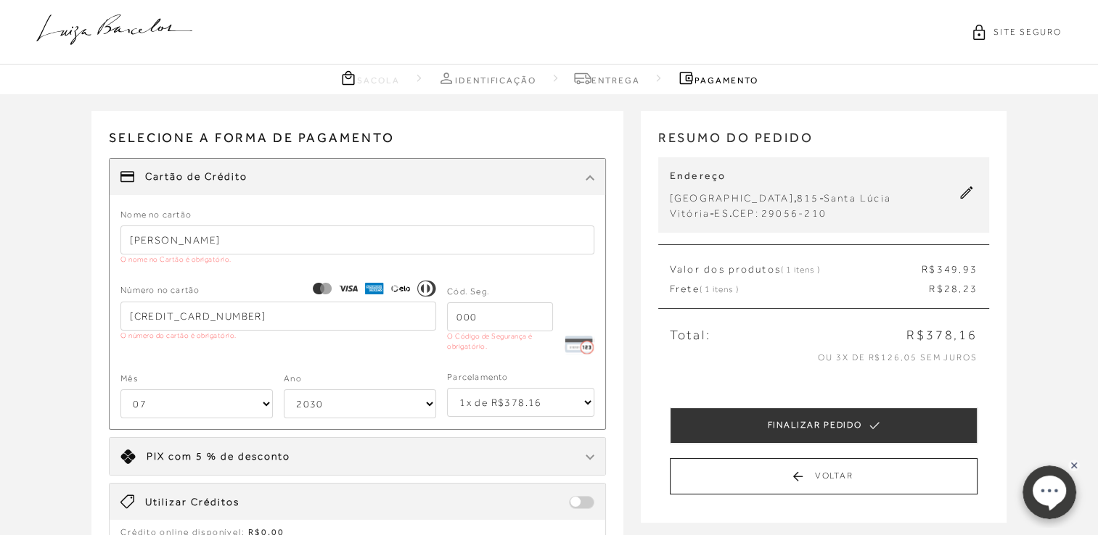
click at [494, 316] on input "tel" at bounding box center [500, 317] width 106 height 29
drag, startPoint x: 494, startPoint y: 316, endPoint x: 421, endPoint y: 323, distance: 72.9
click at [421, 323] on div "Número no cartão [CREDIT_CARD_NUMBER] O número do cartão é obrigatório. Cód. Se…" at bounding box center [357, 321] width 474 height 75
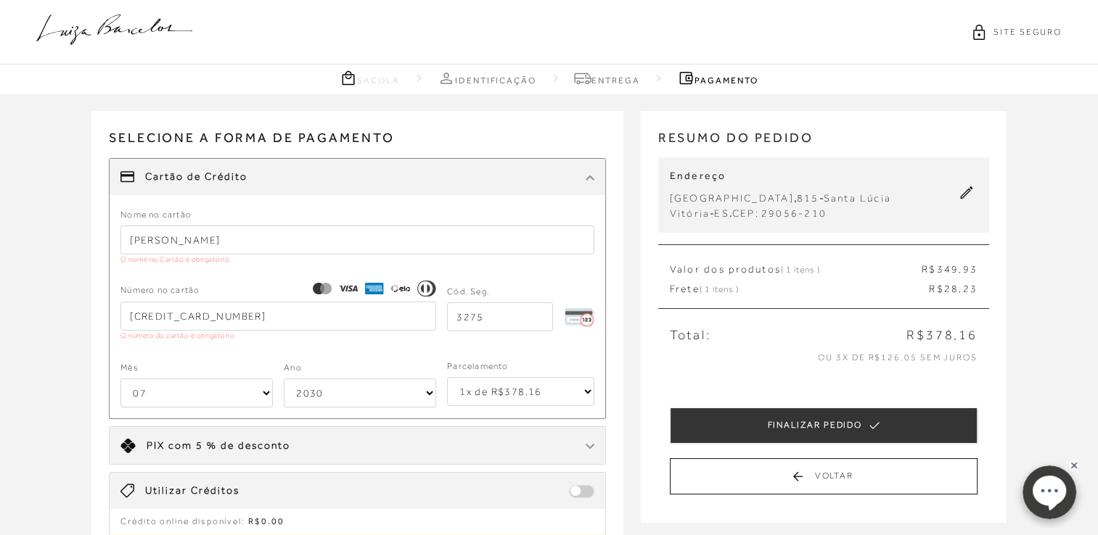
type input "3275"
click at [557, 404] on select "1x de R$378.16 2x de R$189.08 sem juros 3x de R$126.06 sem juros 4x de R$94.54 …" at bounding box center [520, 391] width 147 height 29
select select "2"
click at [447, 377] on select "1x de R$378.16 2x de R$189.08 sem juros 3x de R$126.06 sem juros 4x de R$94.54 …" at bounding box center [520, 391] width 147 height 29
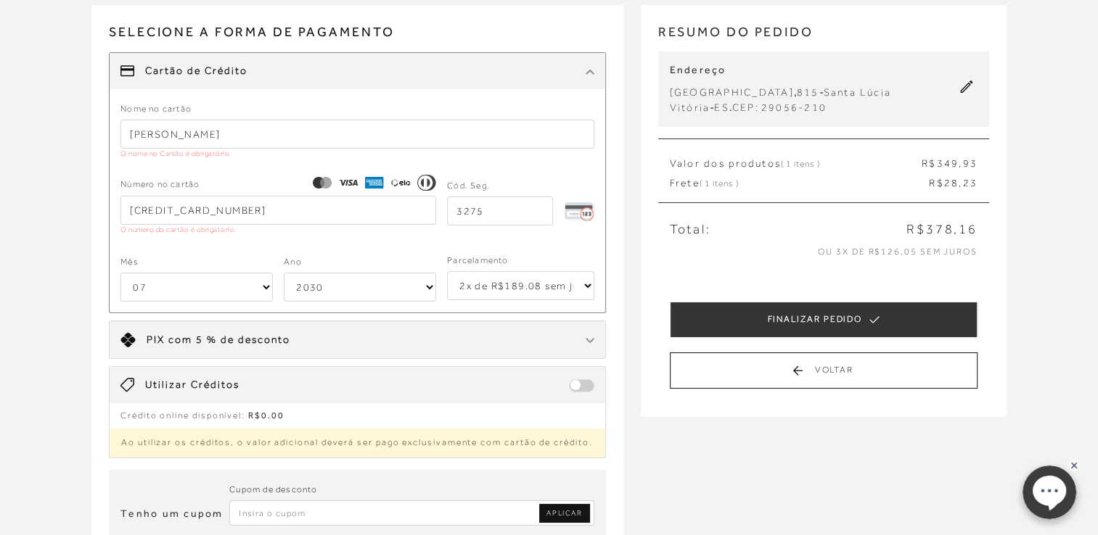
scroll to position [145, 0]
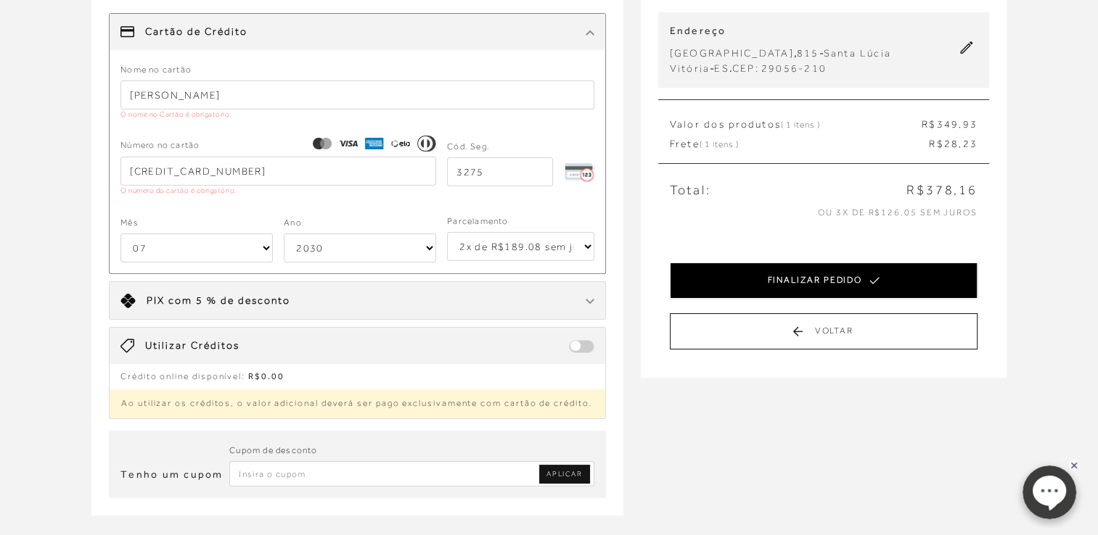
click at [845, 274] on button "FINALIZAR PEDIDO" at bounding box center [824, 281] width 308 height 36
select select "07"
select select "2030"
select select "2"
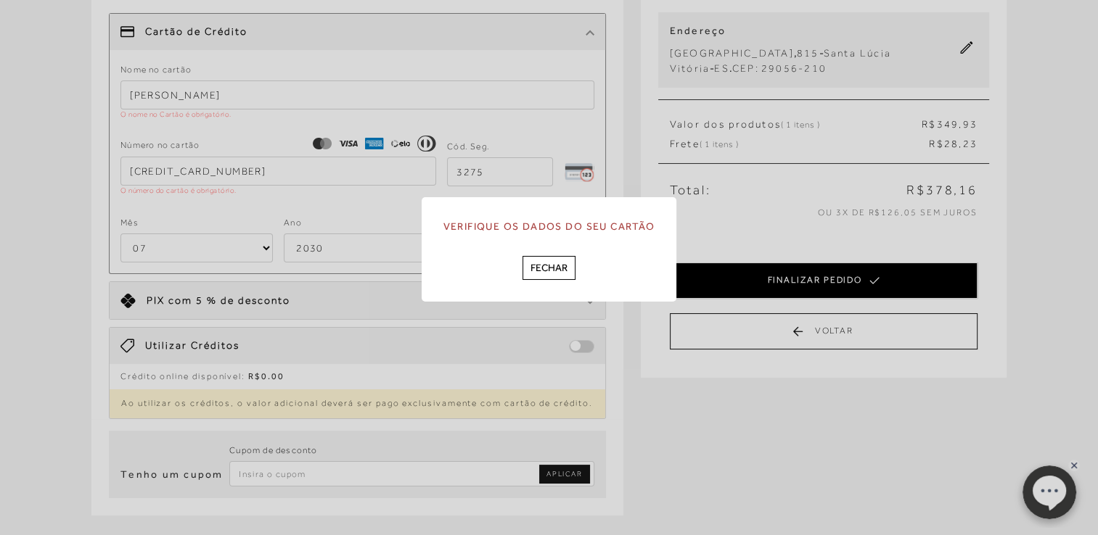
scroll to position [0, 0]
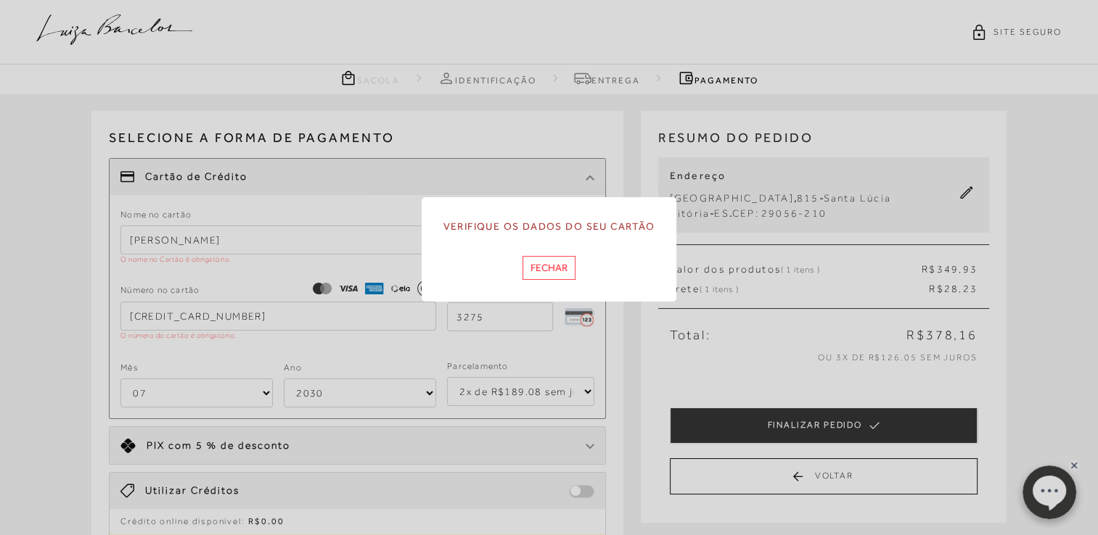
click at [543, 266] on button "Fechar" at bounding box center [548, 268] width 53 height 24
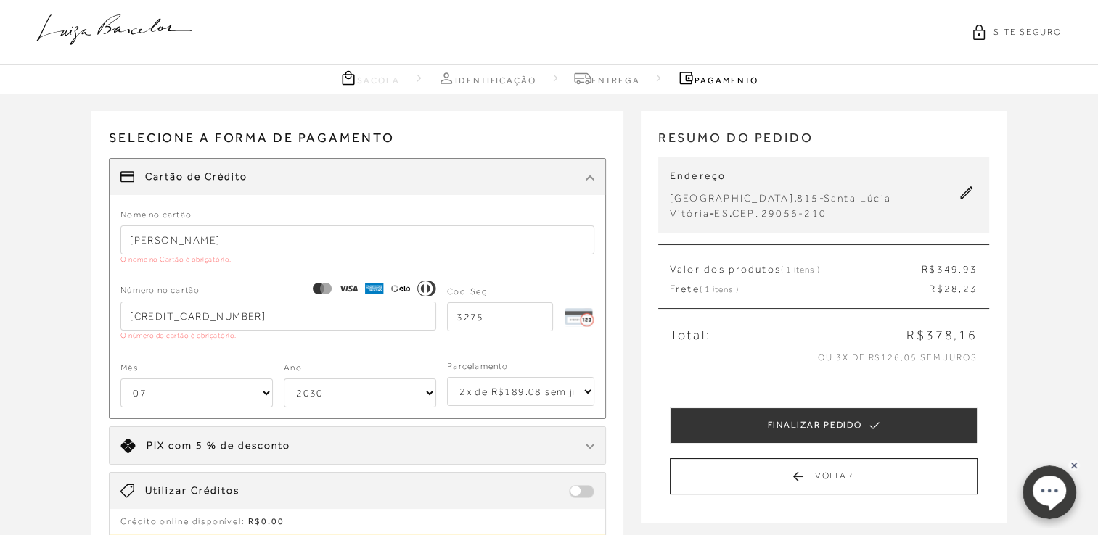
drag, startPoint x: 250, startPoint y: 321, endPoint x: -3, endPoint y: 318, distance: 253.2
click at [0, 318] on html "pa2900009 está carregada. SITE SEGURO Sacola Identificação [GEOGRAPHIC_DATA]" at bounding box center [549, 267] width 1098 height 535
click at [176, 242] on input "[PERSON_NAME]" at bounding box center [357, 240] width 474 height 29
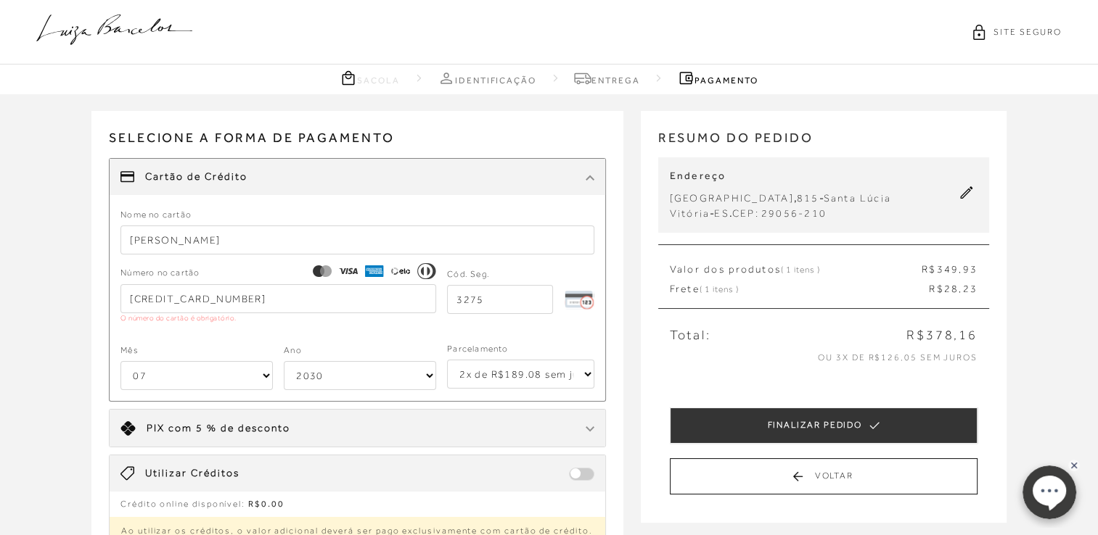
type input "[PERSON_NAME]"
click at [248, 293] on input "[CREDIT_CARD_NUMBER]" at bounding box center [278, 298] width 316 height 29
drag, startPoint x: 251, startPoint y: 295, endPoint x: -3, endPoint y: 308, distance: 254.3
click at [0, 308] on html "pa2900009 está carregada. SITE SEGURO Sacola Identificação [GEOGRAPHIC_DATA]" at bounding box center [549, 267] width 1098 height 535
type input "5"
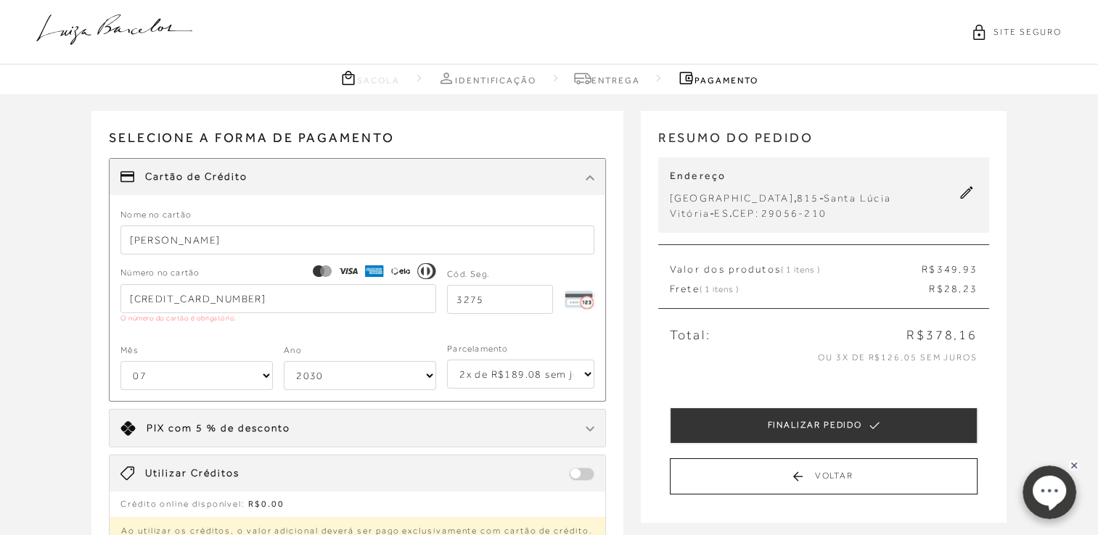
type input "327"
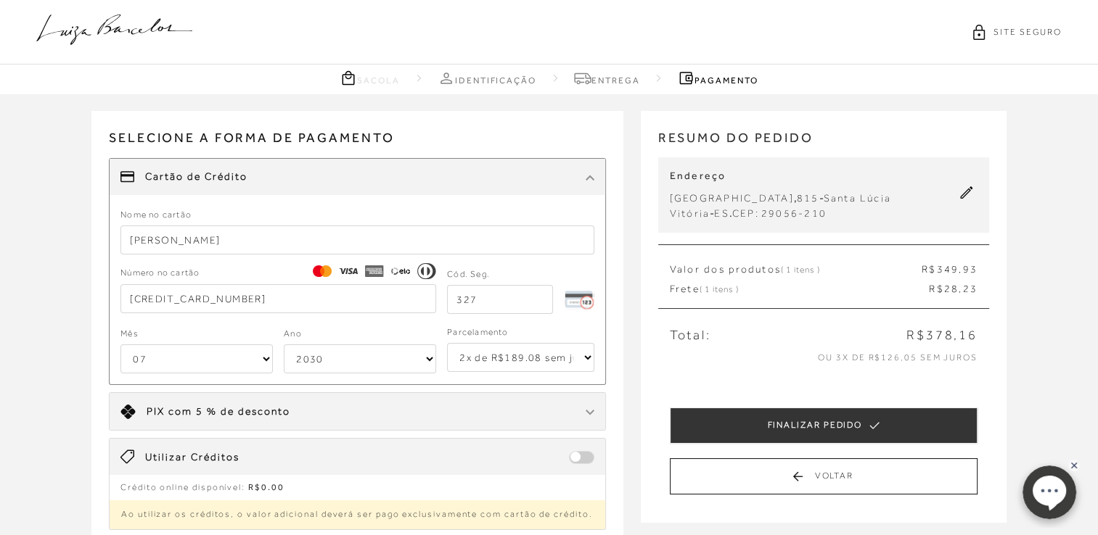
type input "[CREDIT_CARD_NUMBER]"
drag, startPoint x: 496, startPoint y: 297, endPoint x: 112, endPoint y: 287, distance: 383.9
click at [109, 287] on li "Cartão de Crédito Nome no cartão LIVIA [PERSON_NAME] Número no cartão [CREDIT_C…" at bounding box center [357, 271] width 497 height 227
type input "233"
click at [170, 365] on select "01 02 03 04 05 06 07 08 09 10 11 12" at bounding box center [196, 359] width 152 height 29
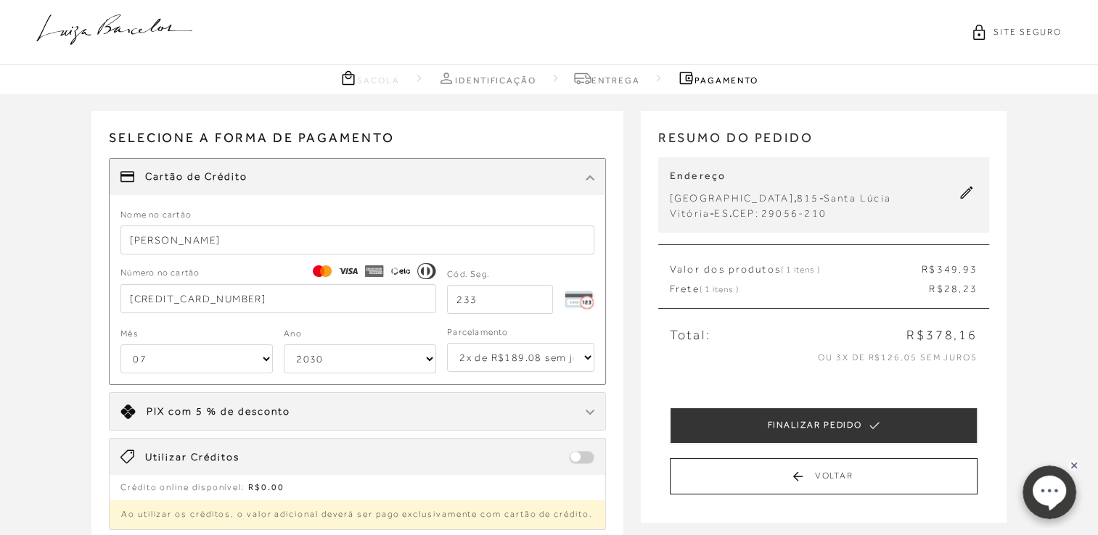
select select "12"
click at [120, 345] on select "01 02 03 04 05 06 07 08 09 10 11 12" at bounding box center [196, 359] width 152 height 29
click at [339, 355] on select "2025 2026 2027 2028 2029 2030 2031 2032 2033 2034 2035 2036 2037 2038 2039 2040…" at bounding box center [360, 359] width 152 height 29
select select "2027"
click at [284, 345] on select "2025 2026 2027 2028 2029 2030 2031 2032 2033 2034 2035 2036 2037 2038 2039 2040…" at bounding box center [360, 359] width 152 height 29
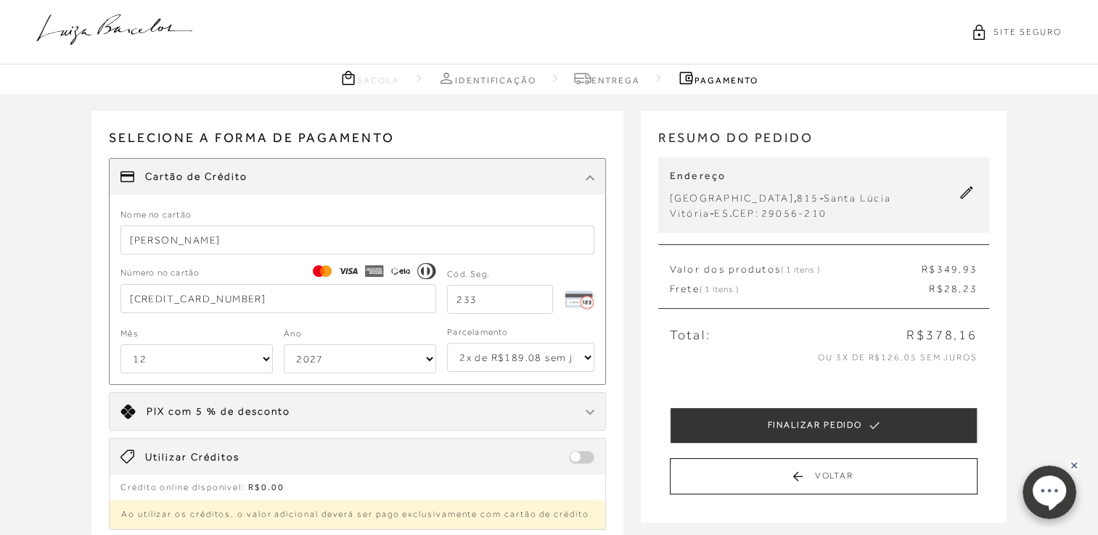
click at [1057, 370] on div "Receber em casa SCARPIN DE SALTO ALTO EM COURO OFF WHITE CÓD: 1332000825 Nº : 3…" at bounding box center [549, 384] width 1098 height 580
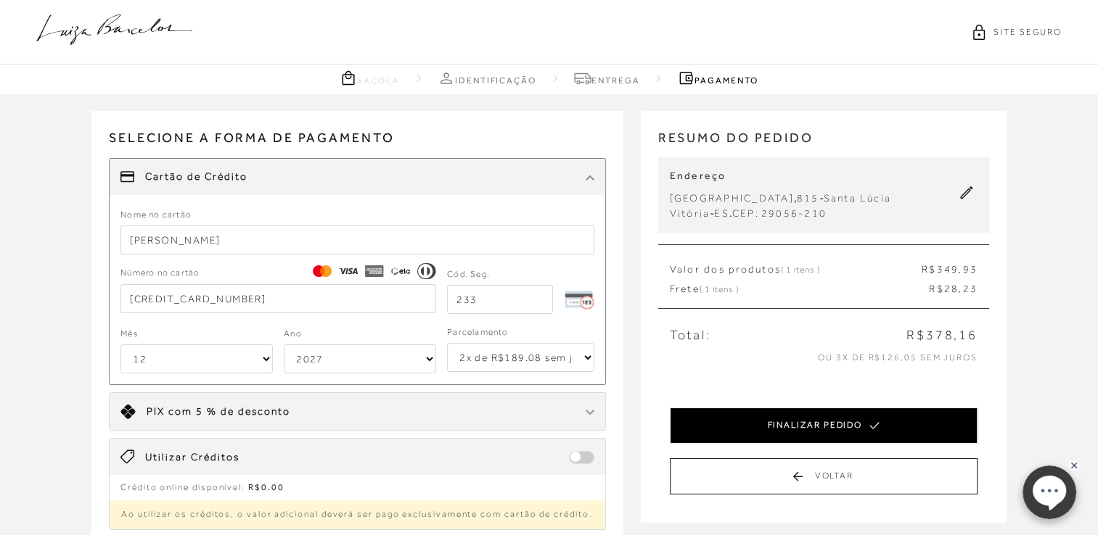
click at [844, 422] on button "FINALIZAR PEDIDO" at bounding box center [824, 426] width 308 height 36
select select "12"
select select "2027"
select select "2"
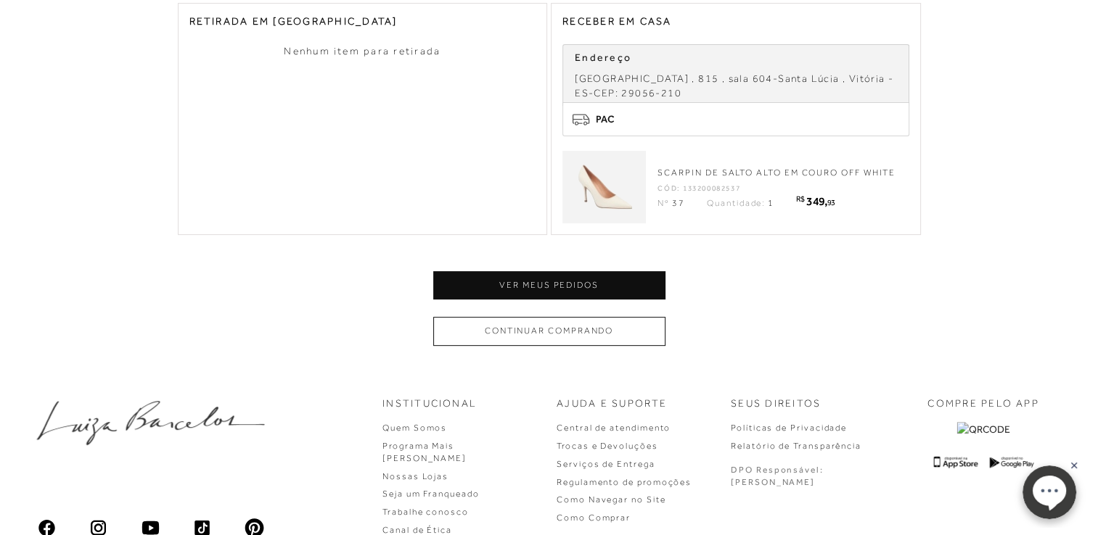
scroll to position [646, 0]
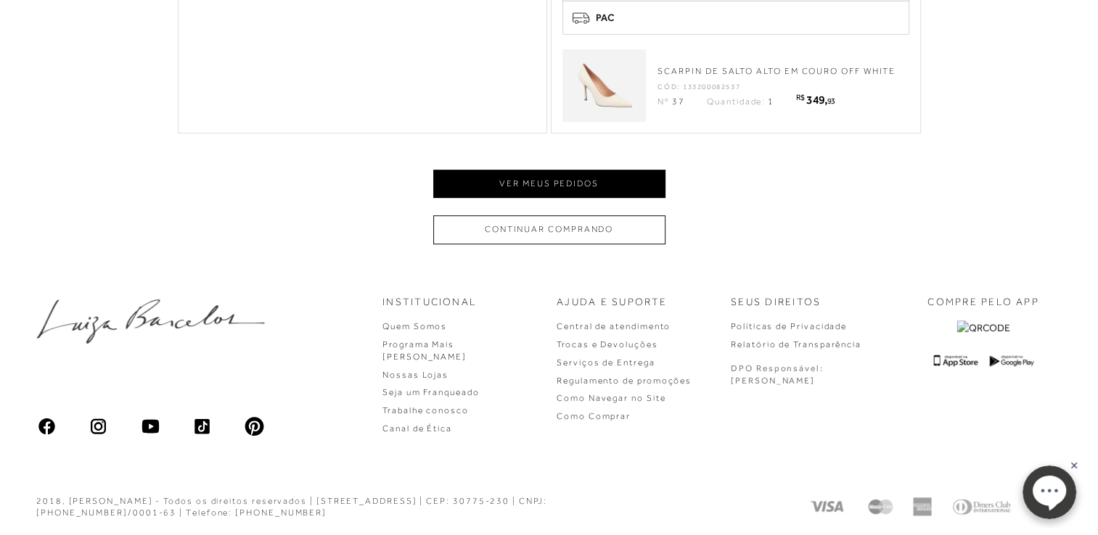
click at [560, 178] on button "Ver meus pedidos" at bounding box center [549, 184] width 232 height 28
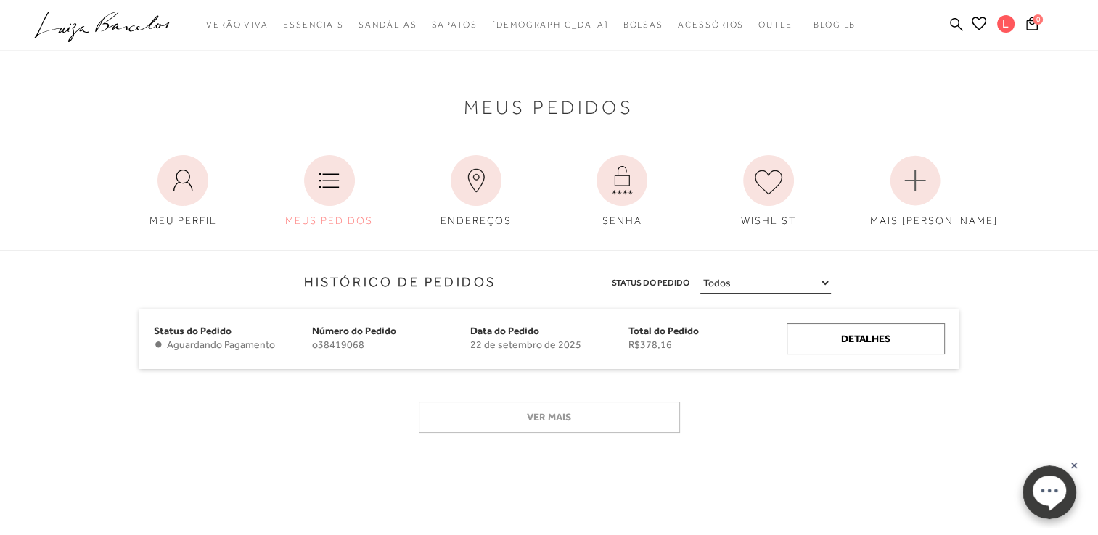
click at [1033, 15] on ul ".a{fill-rule:evenodd;} Verão Viva Em alta Modelo Essenciais [GEOGRAPHIC_DATA]" at bounding box center [538, 25] width 1008 height 27
click at [1034, 25] on icon at bounding box center [1032, 24] width 12 height 14
